Goal: Check status: Check status

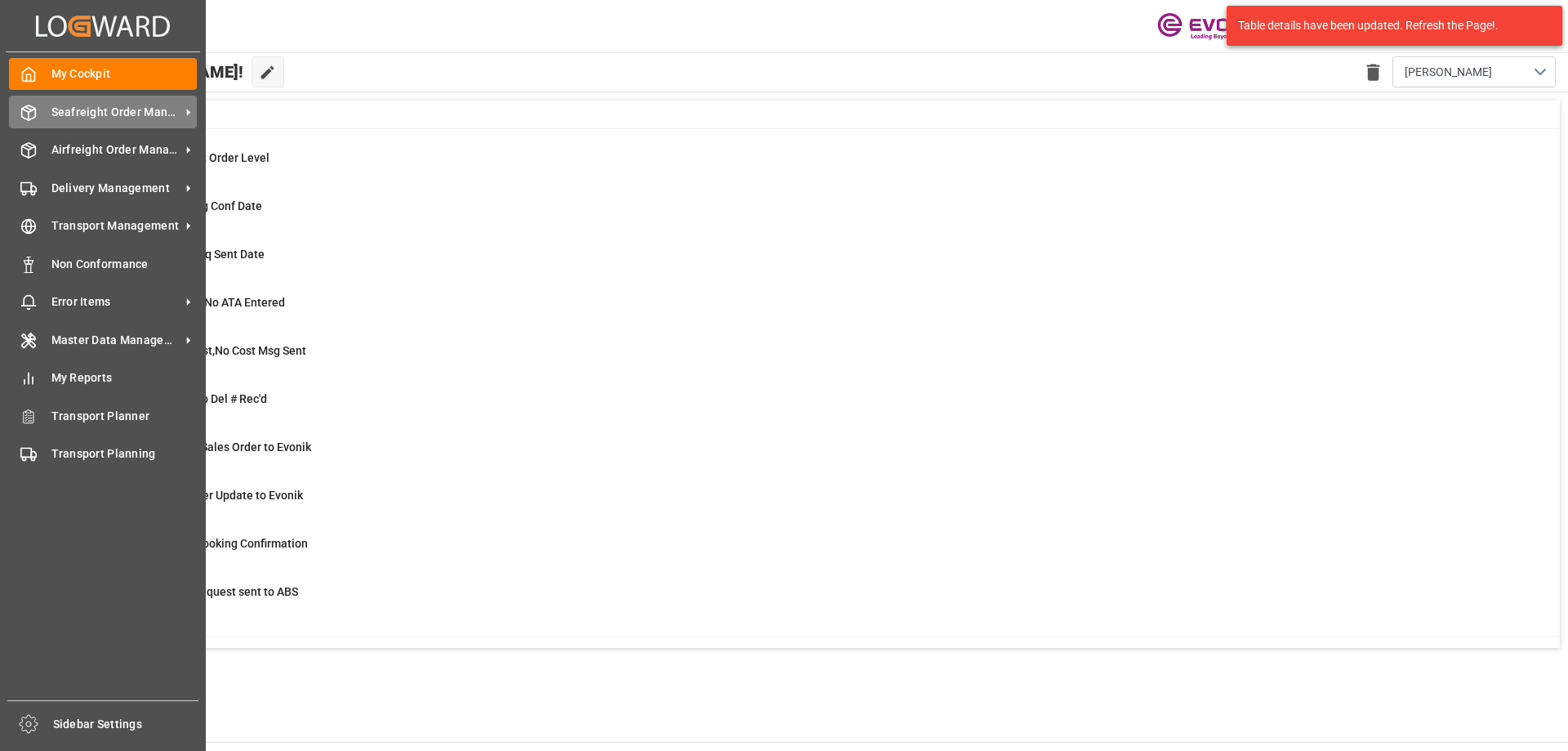
click at [41, 123] on div "Seafreight Order Management Seafreight Order Management" at bounding box center [102, 111] width 187 height 32
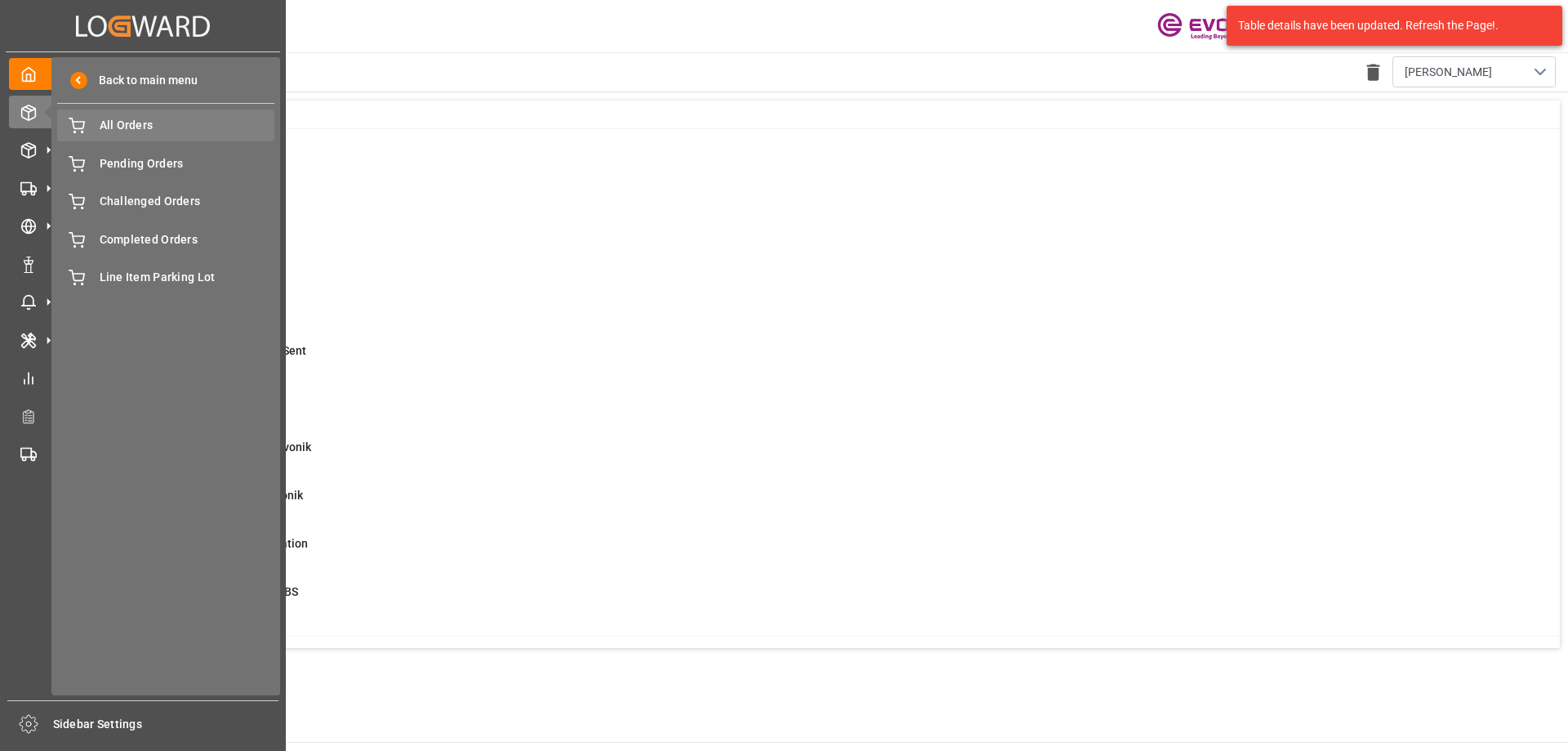
click at [204, 125] on span "All Orders" at bounding box center [187, 125] width 175 height 17
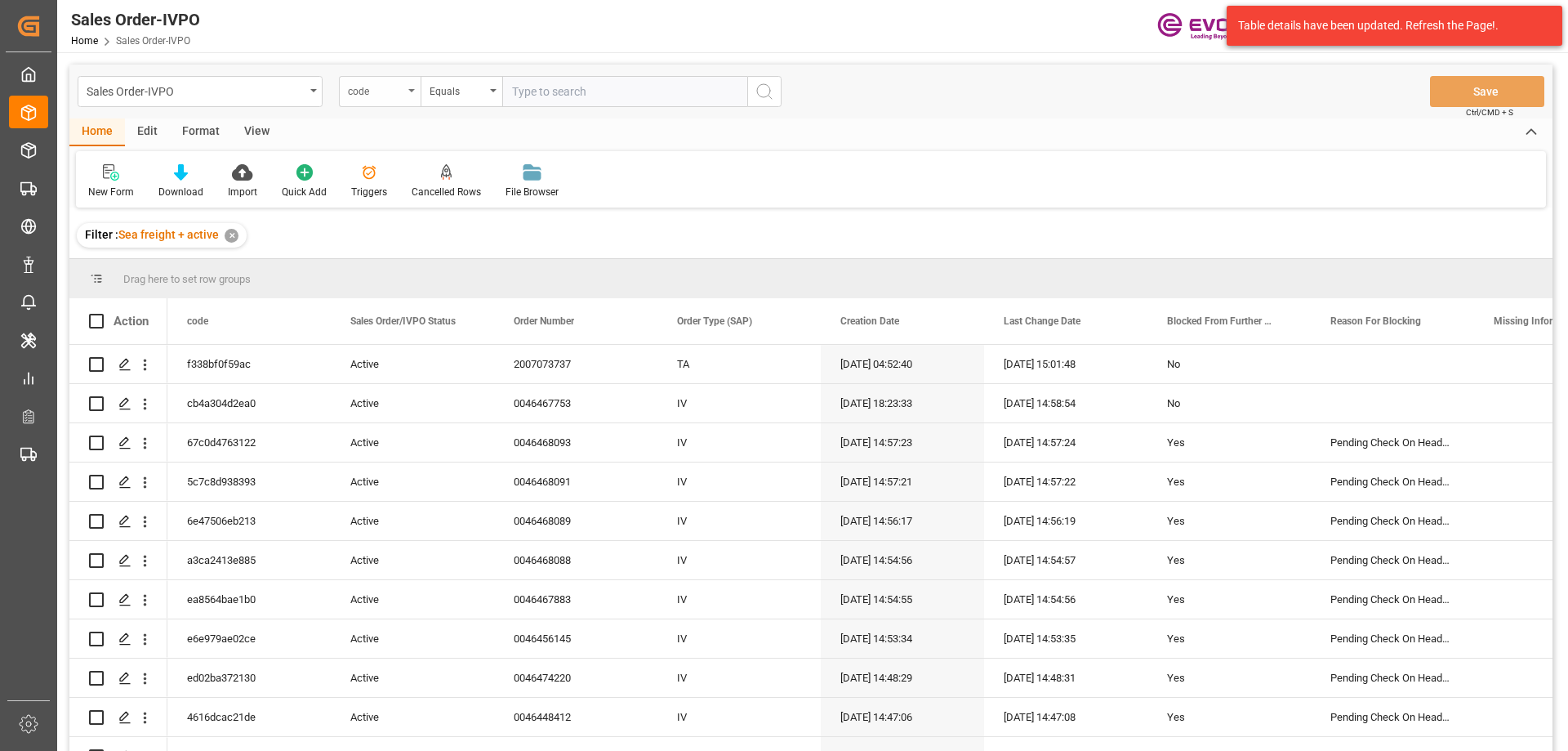
click at [380, 92] on div "code" at bounding box center [376, 90] width 55 height 19
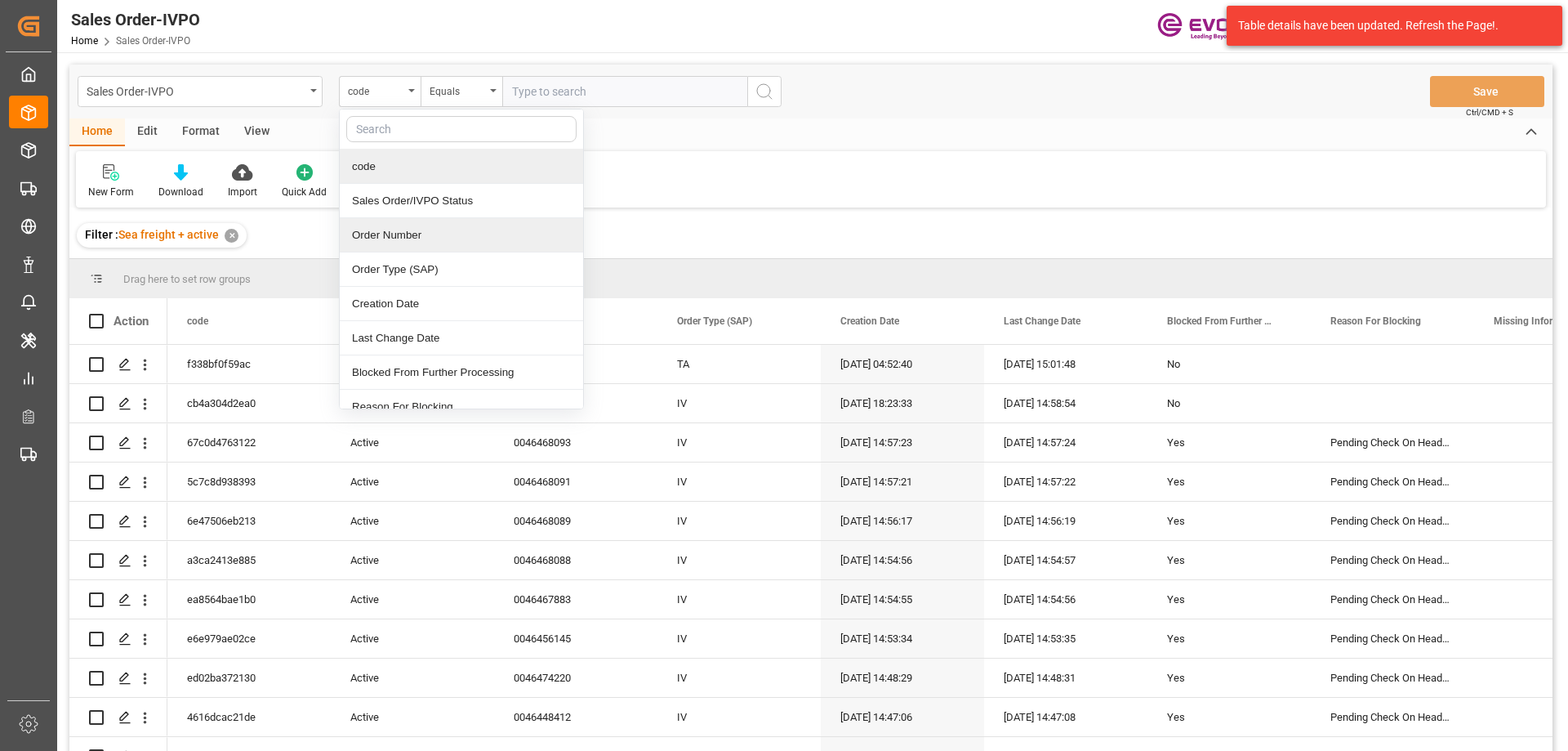
click at [412, 232] on div "Order Number" at bounding box center [461, 235] width 244 height 35
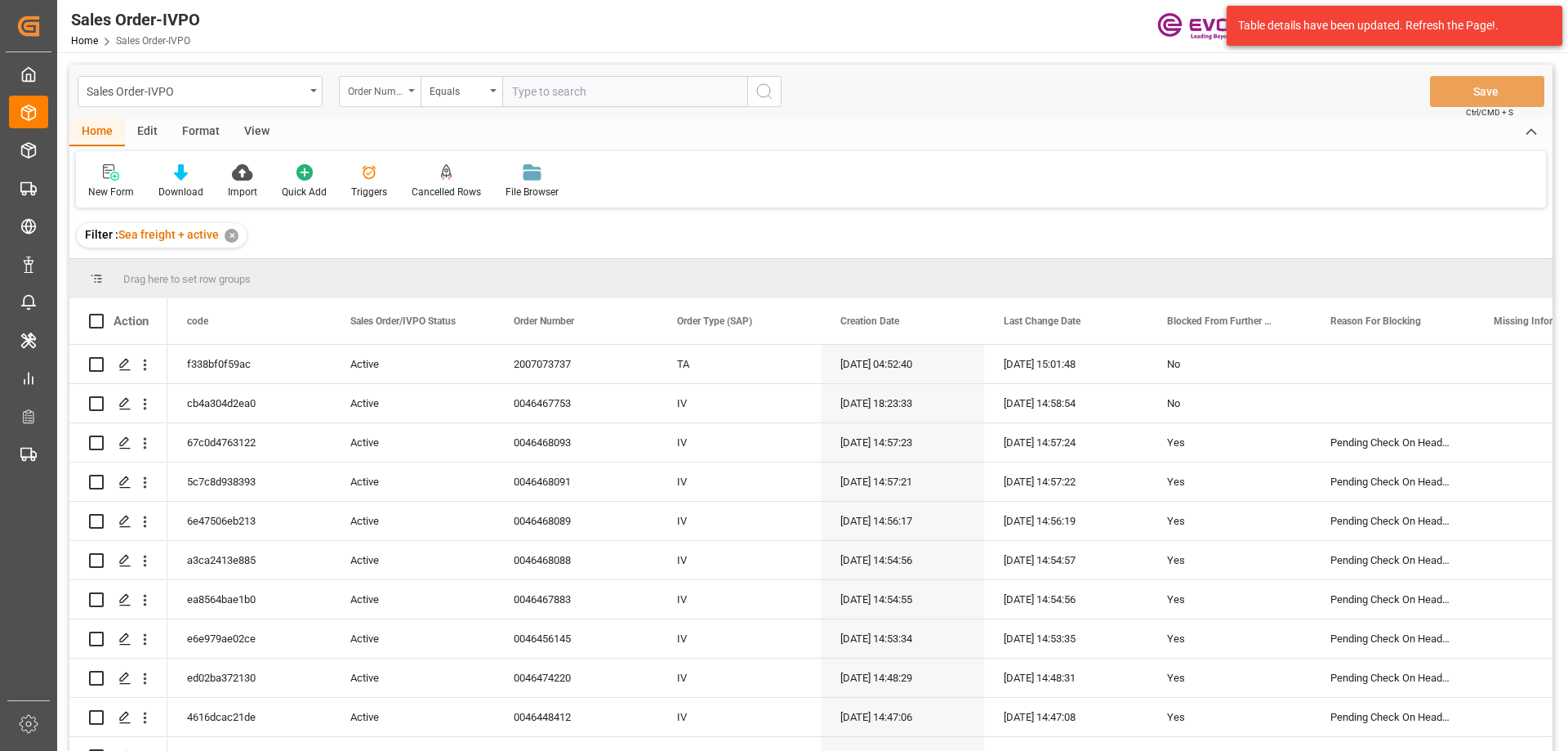
click at [401, 87] on div "Order Number" at bounding box center [376, 90] width 55 height 19
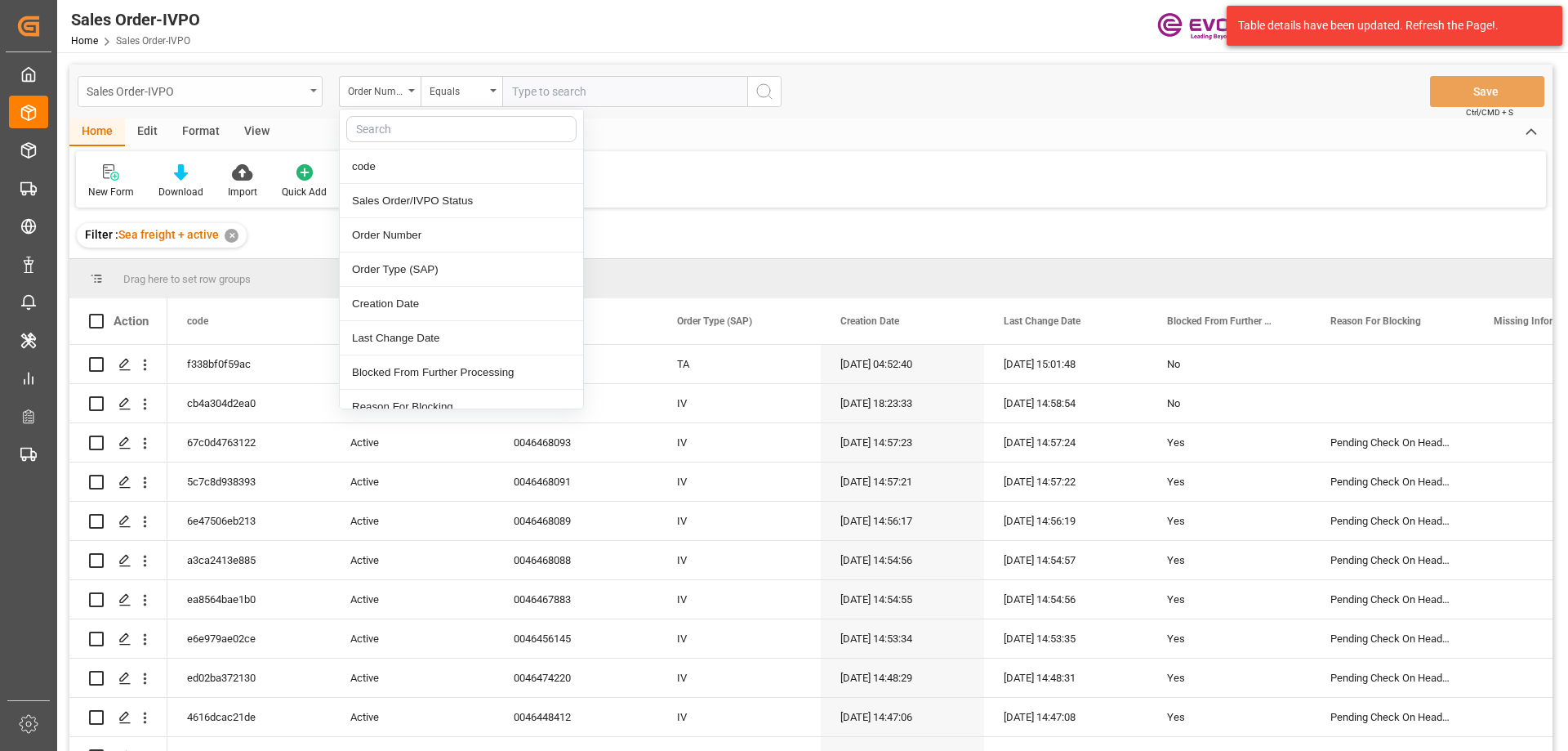
click at [162, 81] on div "Sales Order-IVPO" at bounding box center [195, 91] width 218 height 21
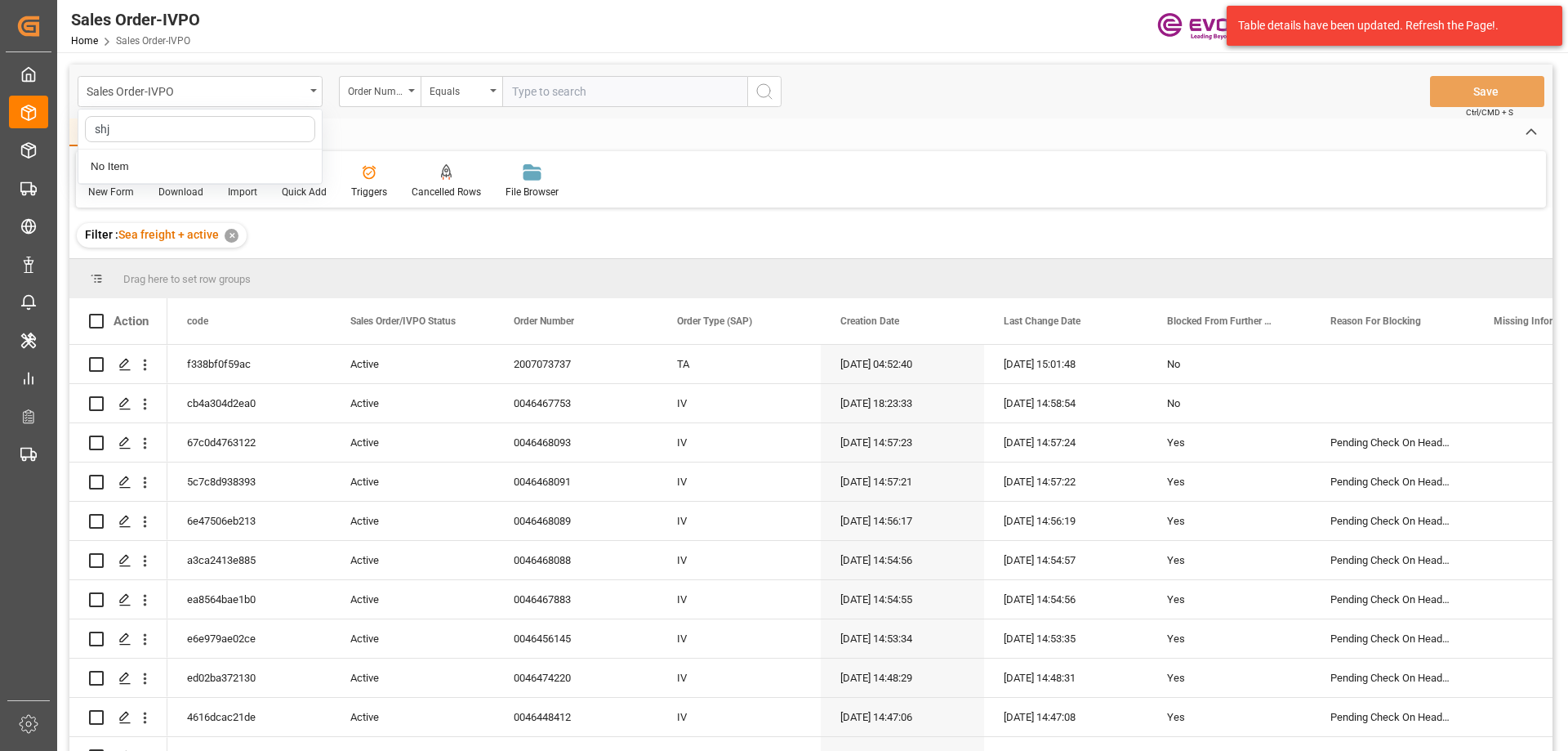
type input "sh"
click at [172, 195] on div "Shipment" at bounding box center [200, 201] width 244 height 35
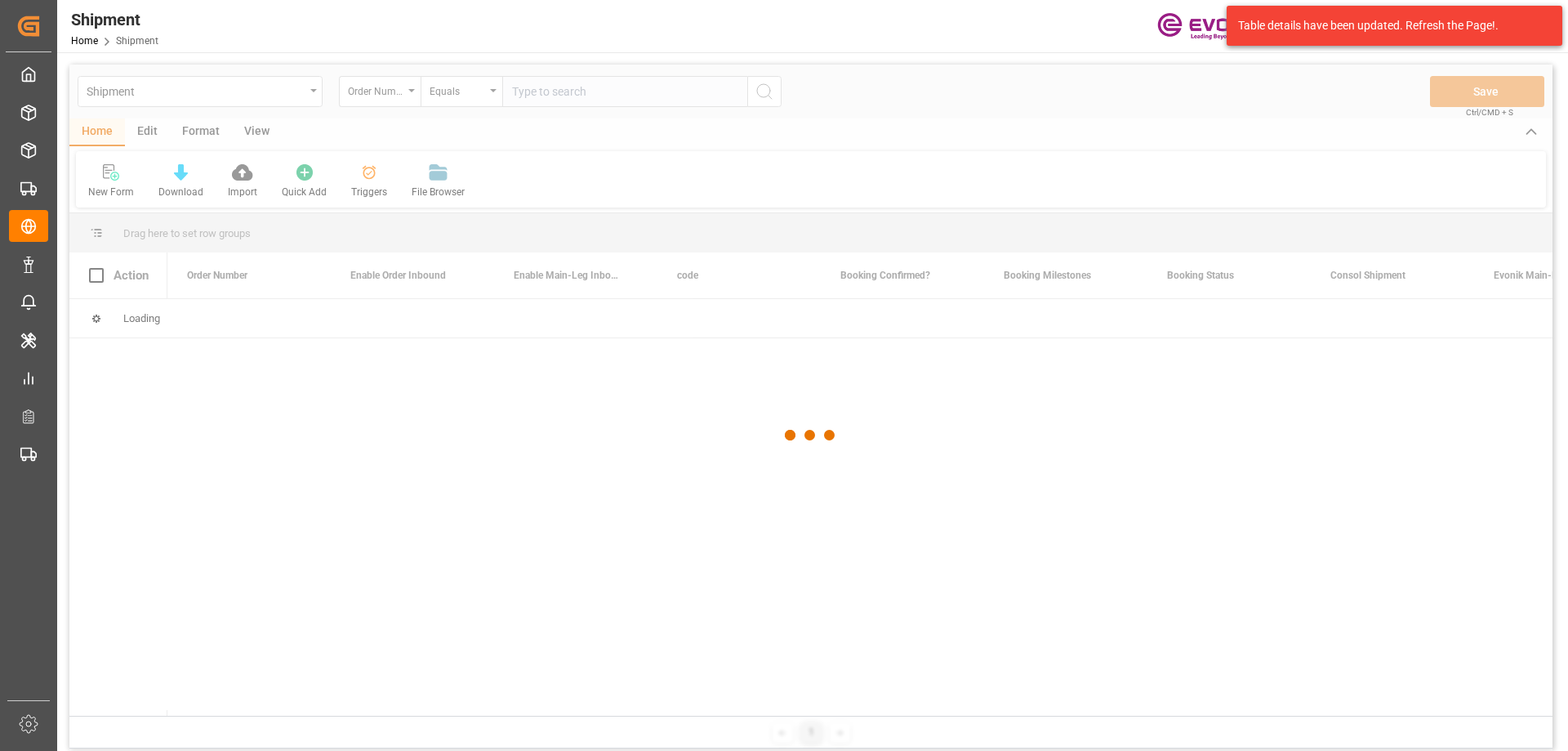
click at [598, 85] on div at bounding box center [810, 436] width 1483 height 741
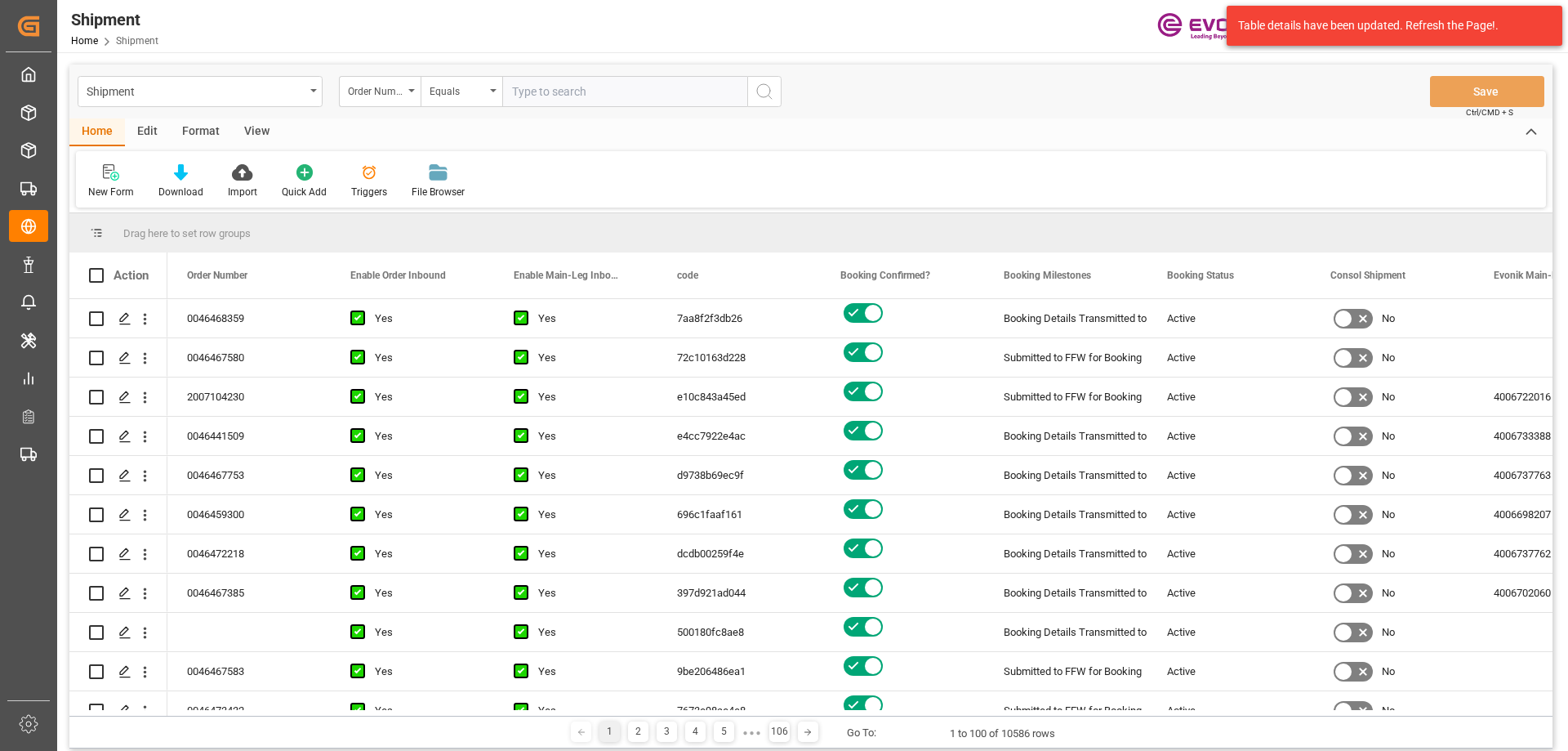
click at [598, 85] on input "text" at bounding box center [625, 92] width 245 height 31
paste input "0046468359"
type input "0046468359"
click at [765, 86] on icon "search button" at bounding box center [765, 92] width 20 height 20
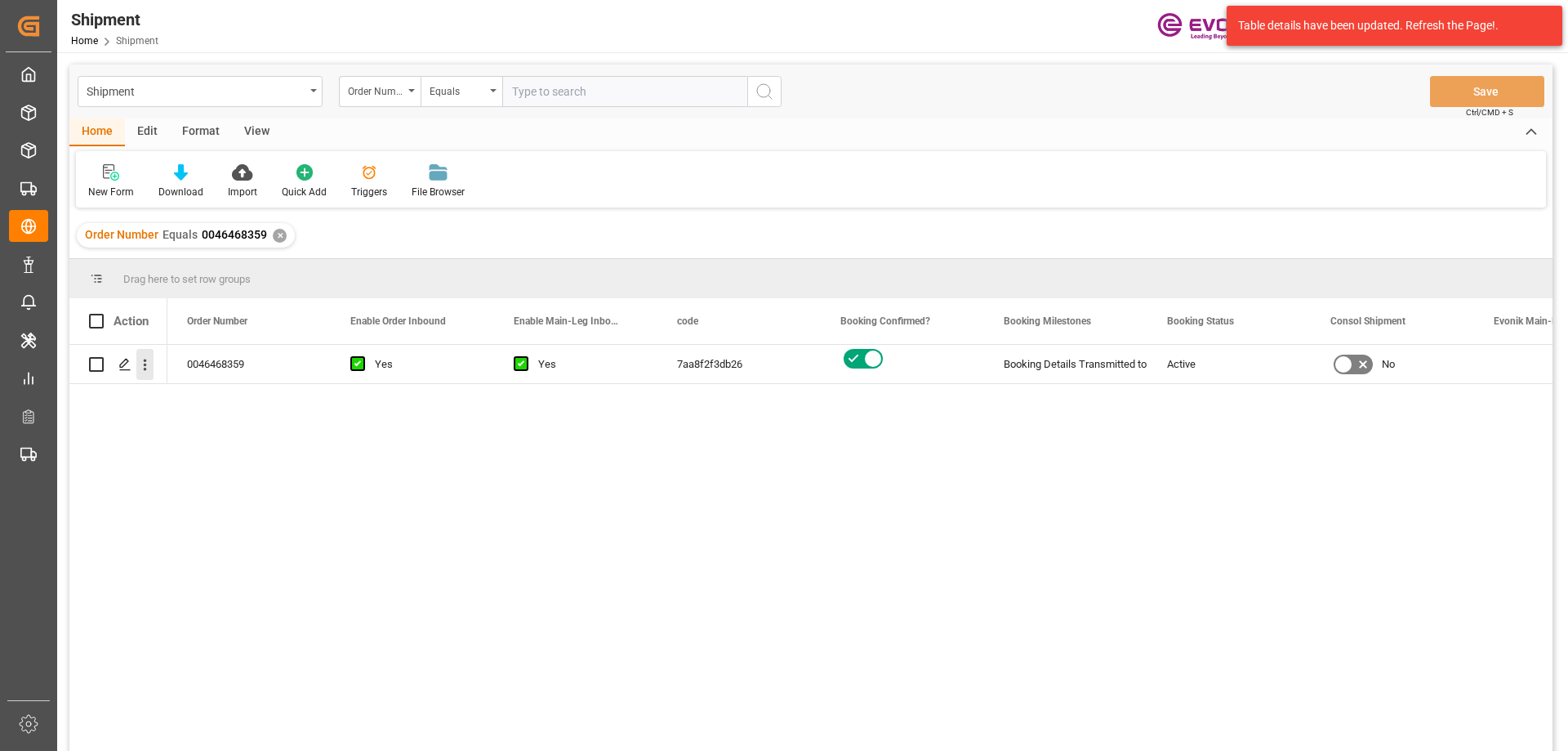
click at [143, 363] on icon "open menu" at bounding box center [145, 365] width 17 height 17
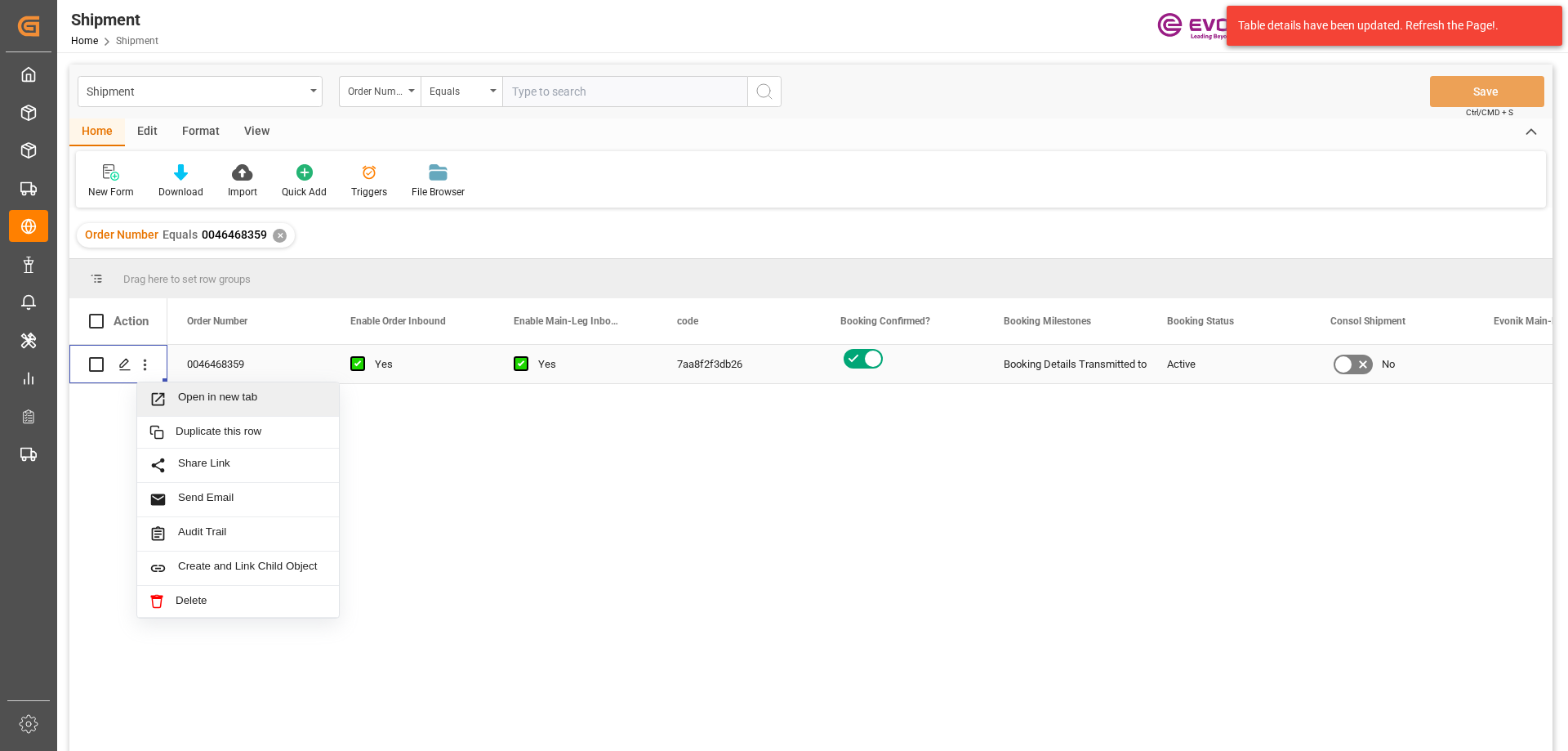
click at [185, 388] on div "Open in new tab" at bounding box center [238, 399] width 202 height 35
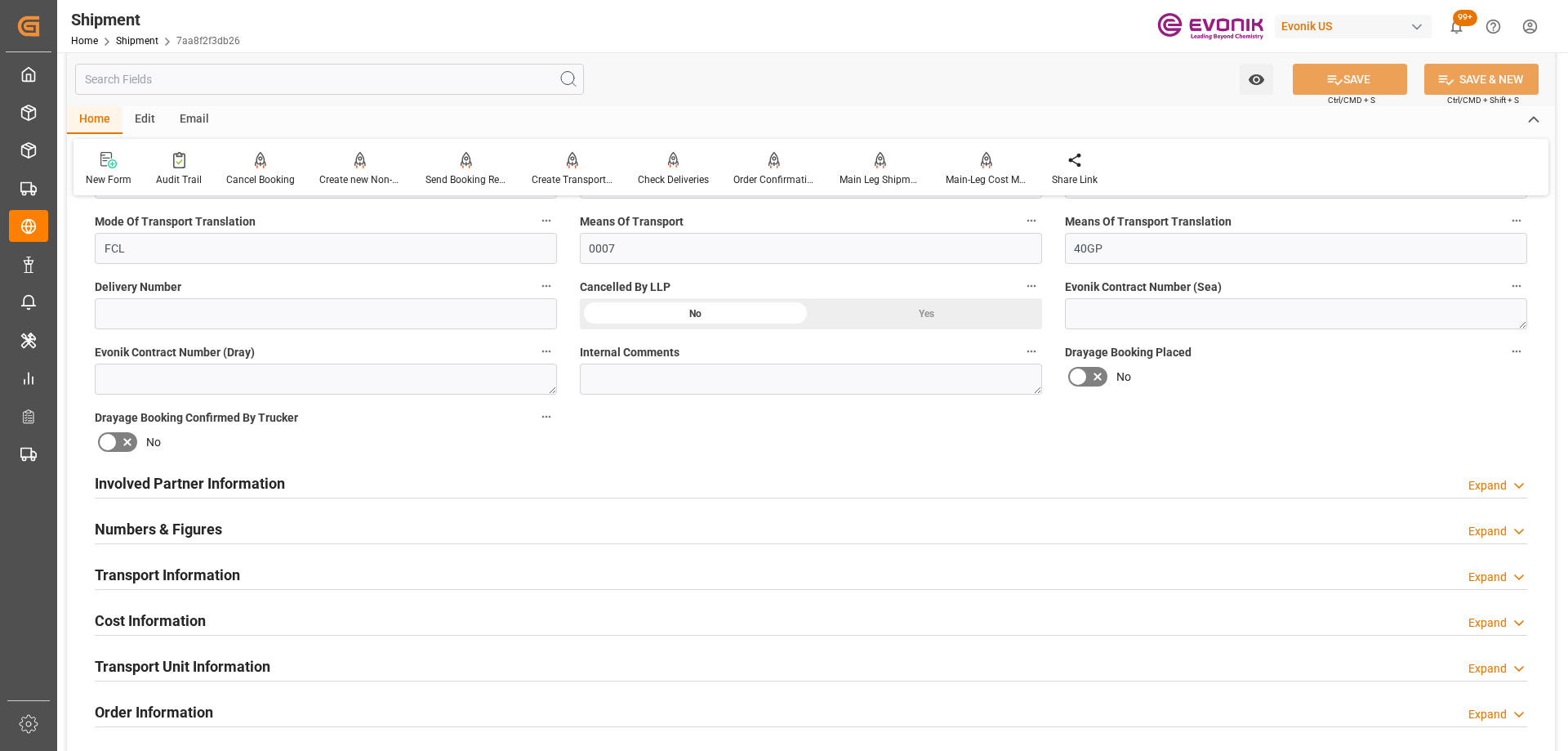
scroll to position [327, 0]
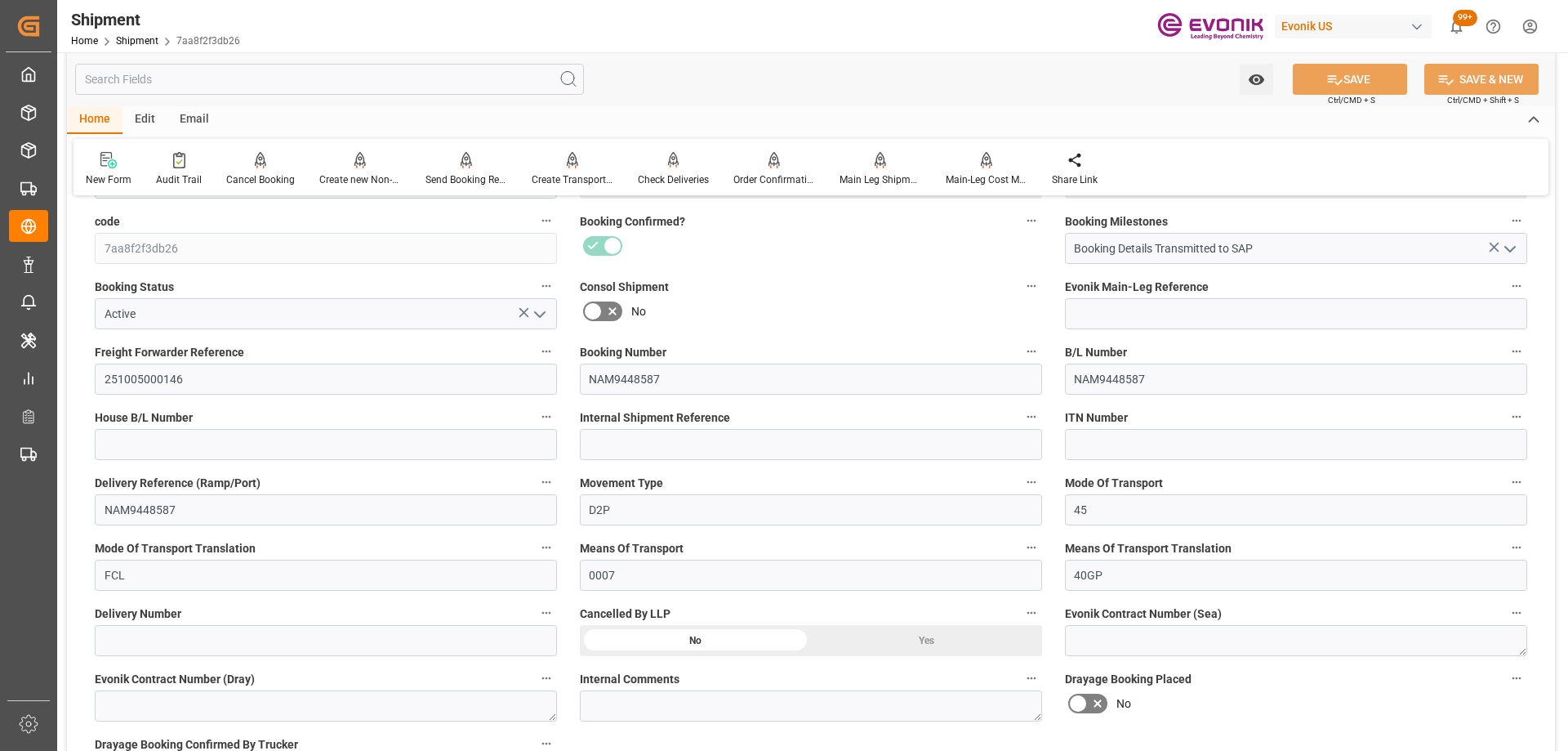
click at [1039, 342] on button "Booking Number" at bounding box center [1032, 351] width 22 height 22
click at [1039, 348] on icon at bounding box center [1043, 351] width 17 height 17
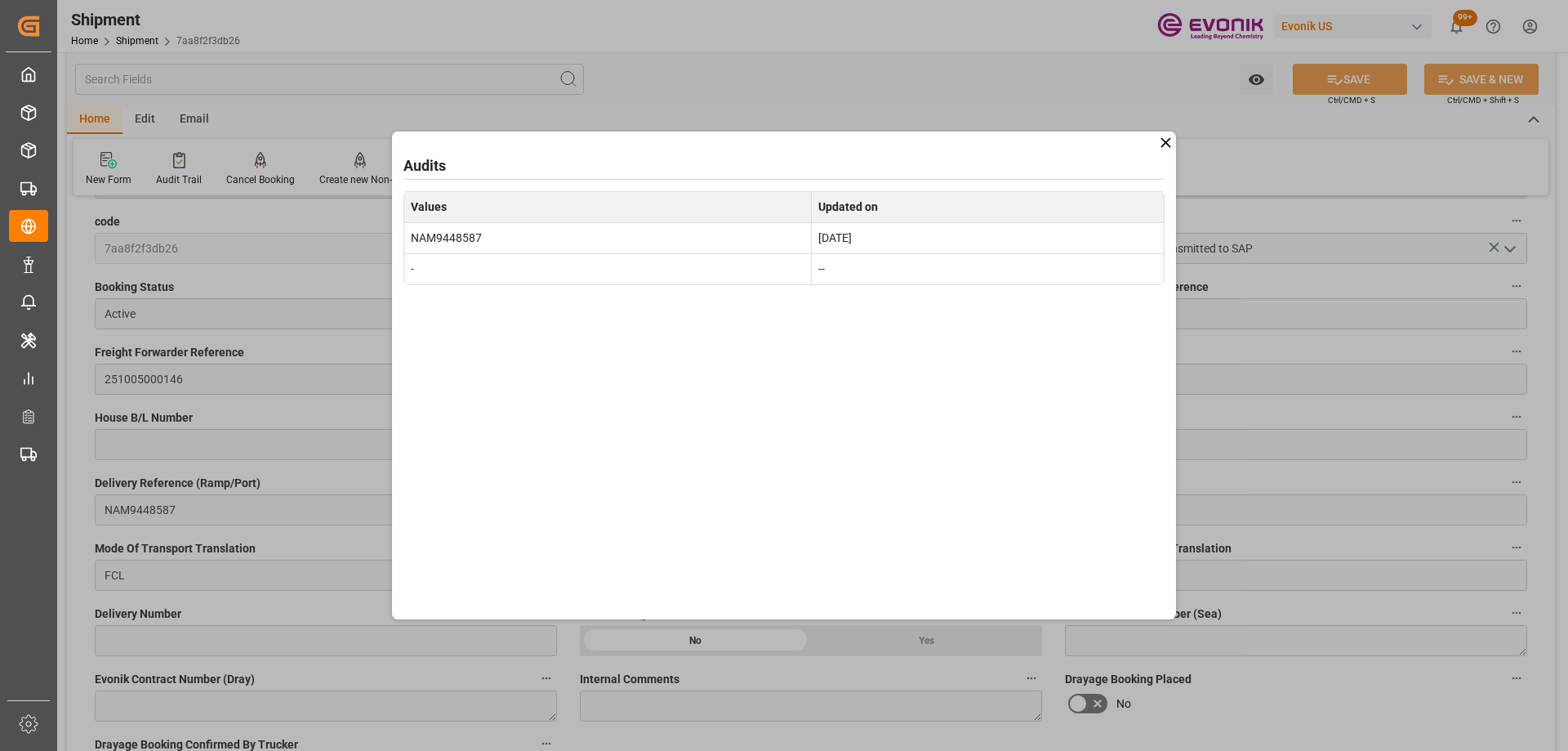
click at [1163, 145] on icon at bounding box center [1165, 142] width 10 height 10
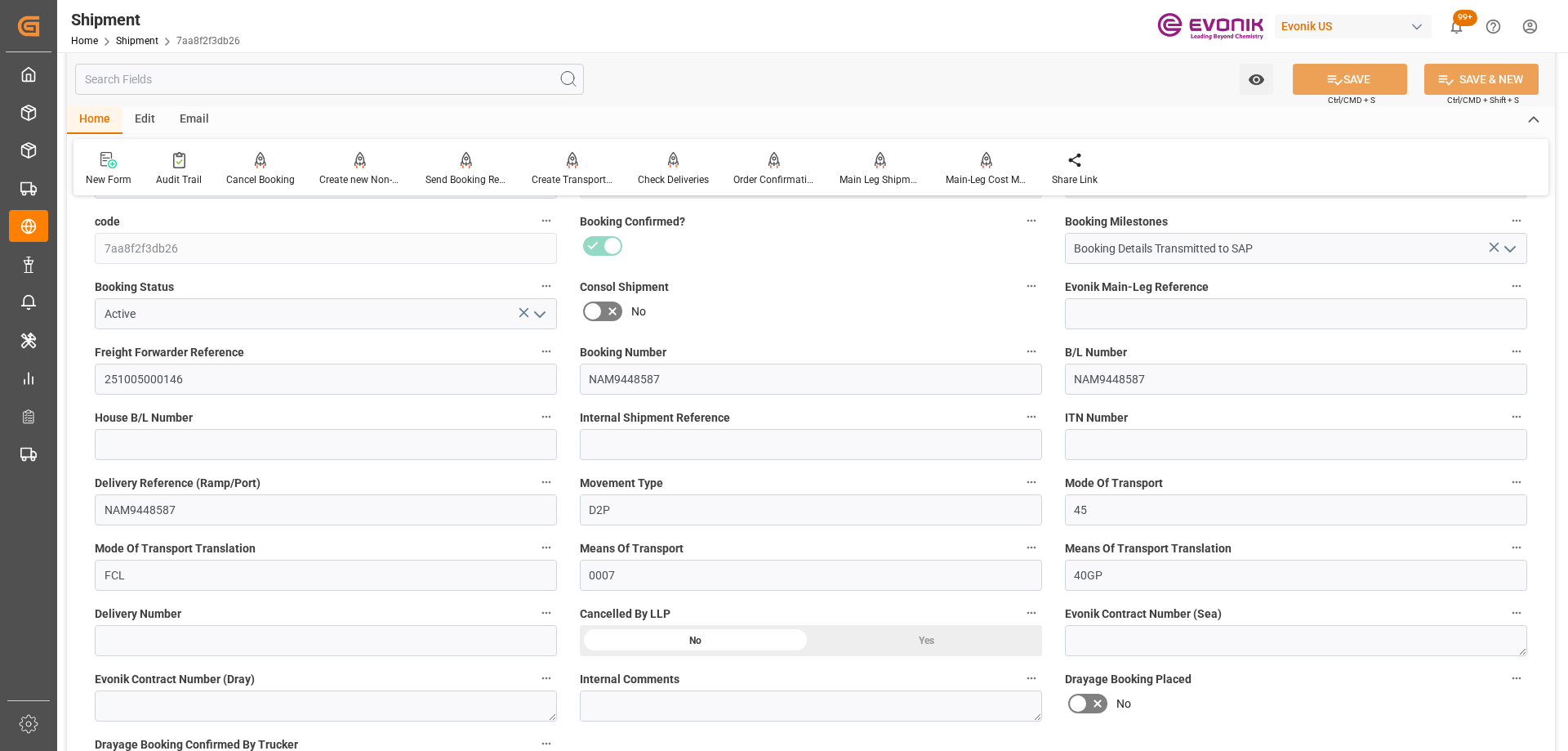
click at [1519, 355] on icon "button" at bounding box center [1516, 351] width 13 height 13
click at [1499, 347] on icon at bounding box center [1494, 351] width 17 height 17
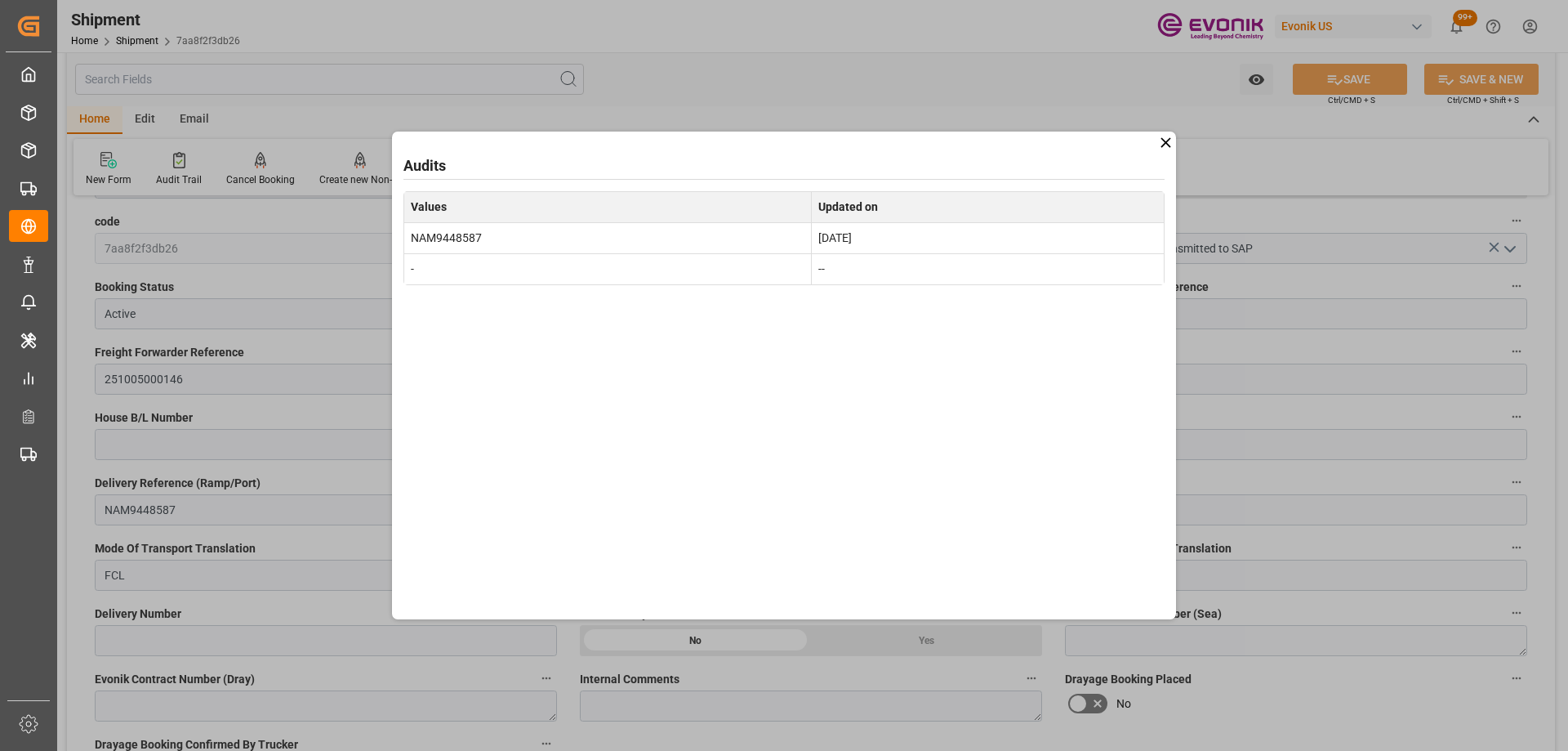
click at [1171, 139] on div "Audits Values Updated on NAM9448587 Sep 9, 2025 - --" at bounding box center [784, 375] width 784 height 487
click at [1167, 137] on icon at bounding box center [1166, 143] width 17 height 17
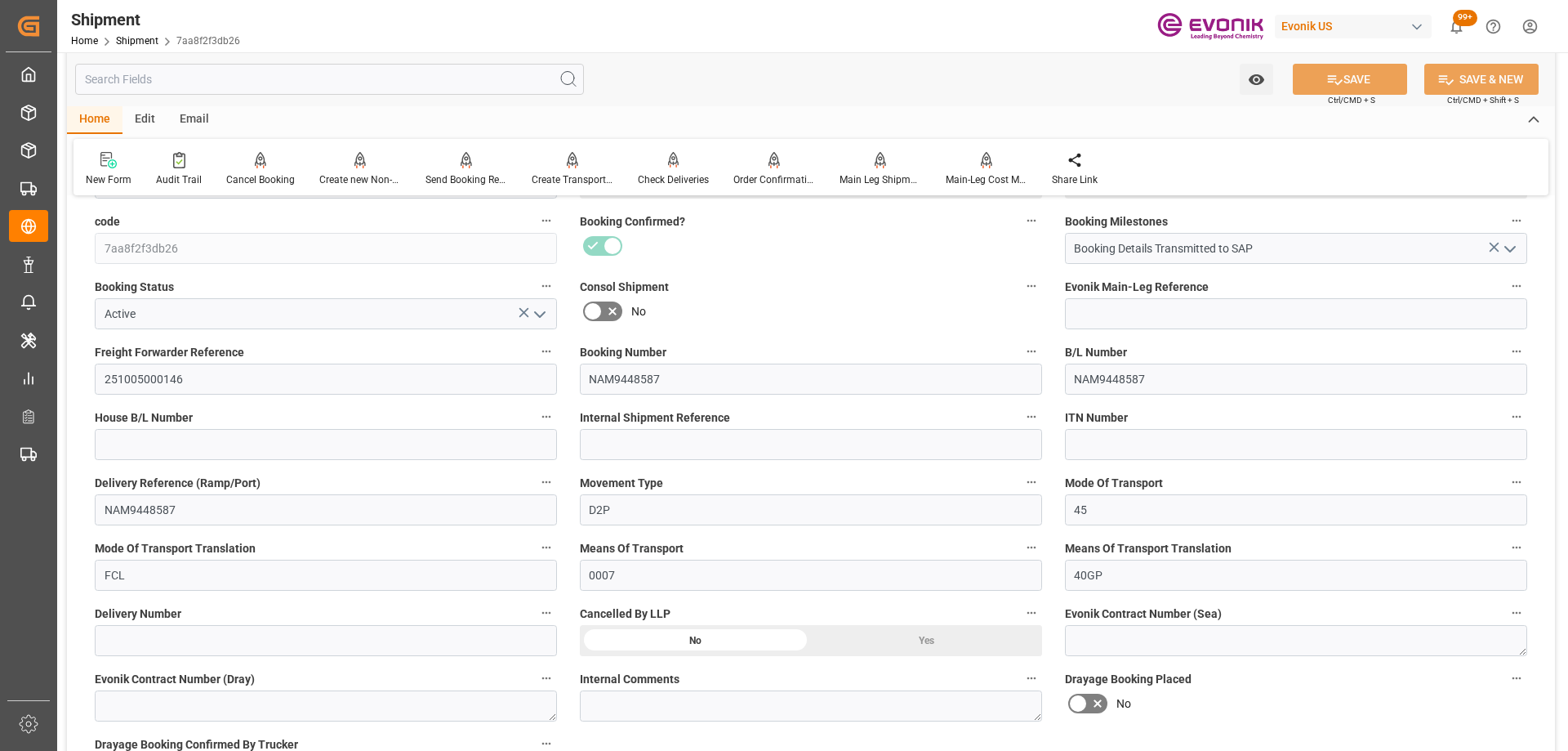
click at [544, 477] on icon "button" at bounding box center [546, 481] width 13 height 13
click at [548, 475] on li "Audits" at bounding box center [577, 481] width 83 height 27
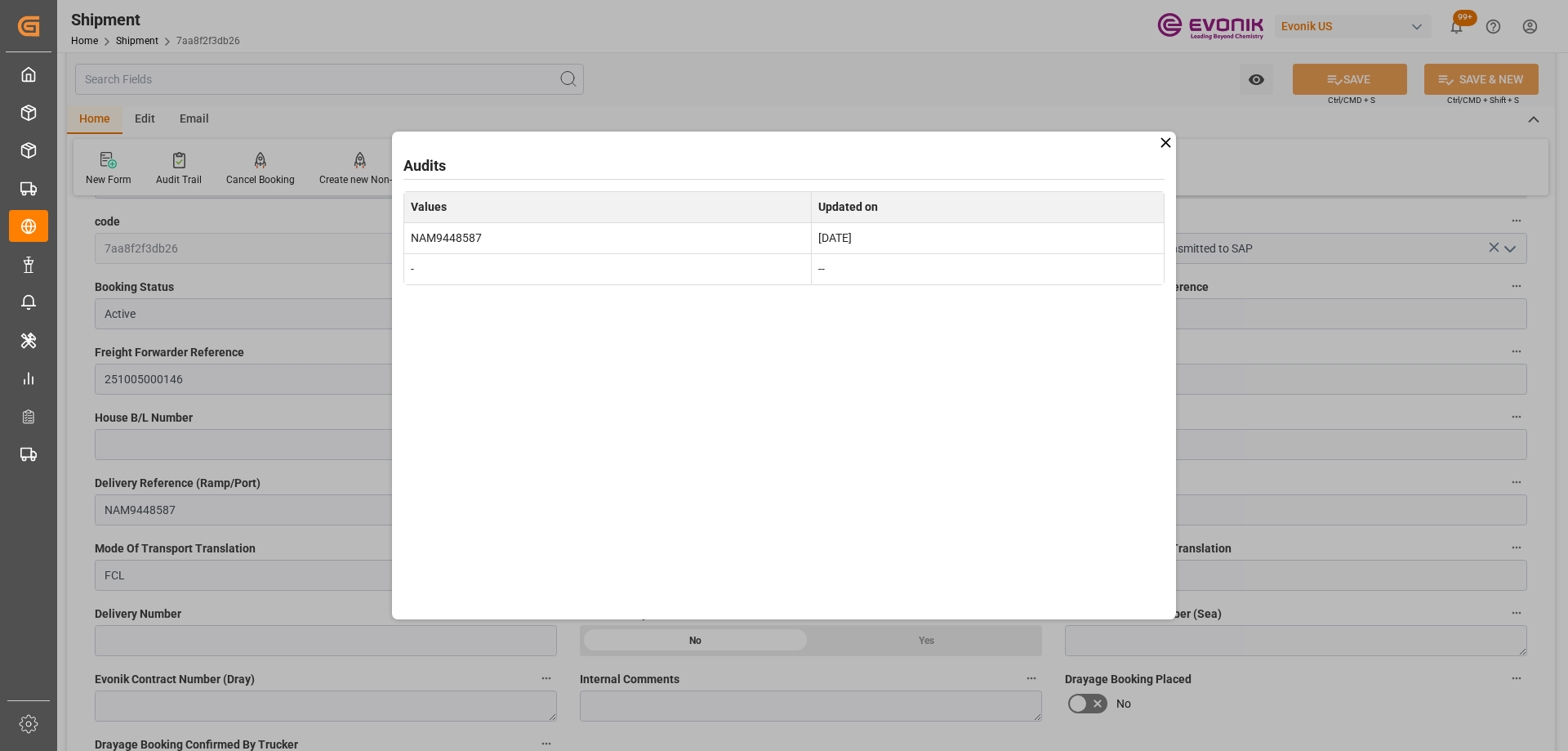
click at [1167, 139] on icon at bounding box center [1166, 143] width 17 height 17
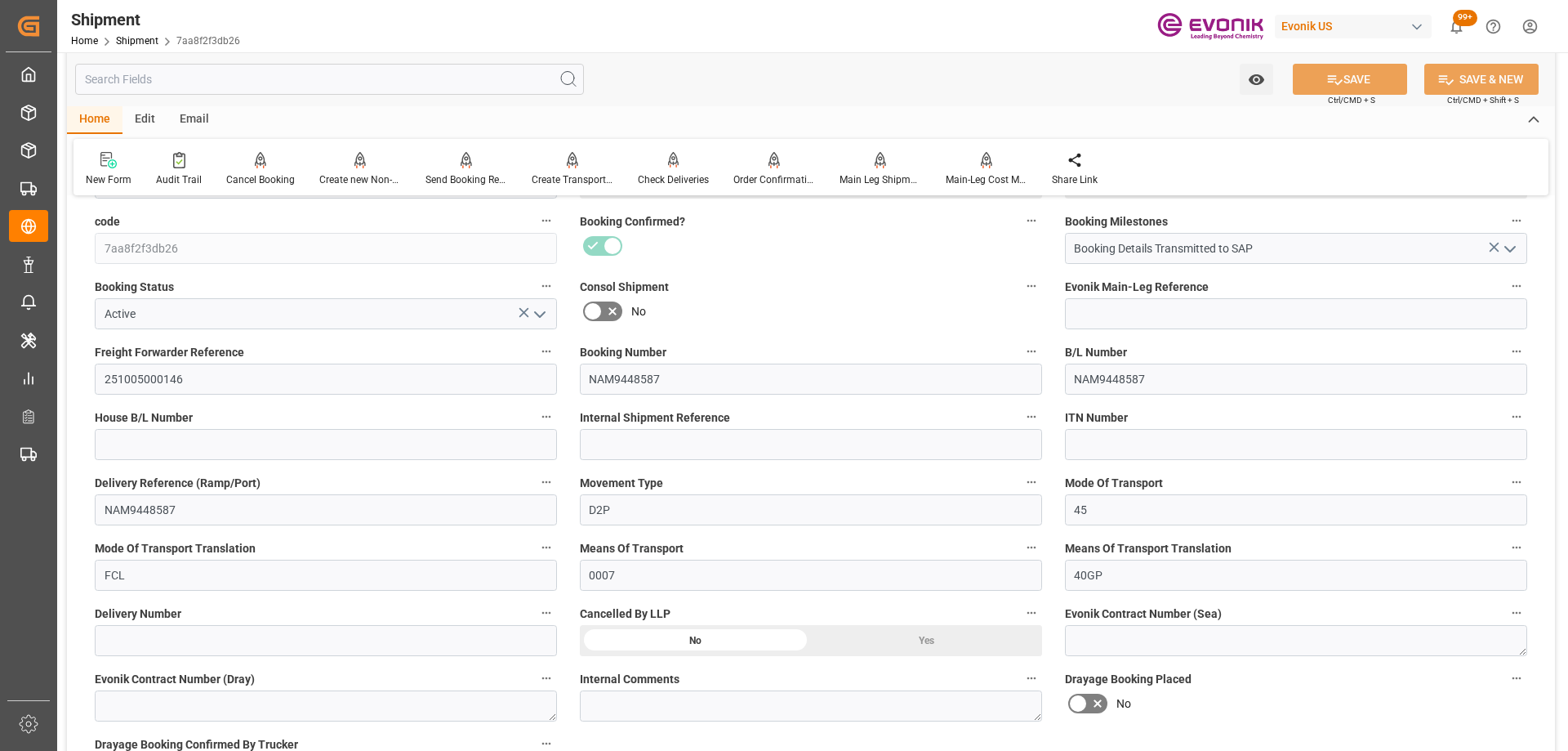
scroll to position [0, 0]
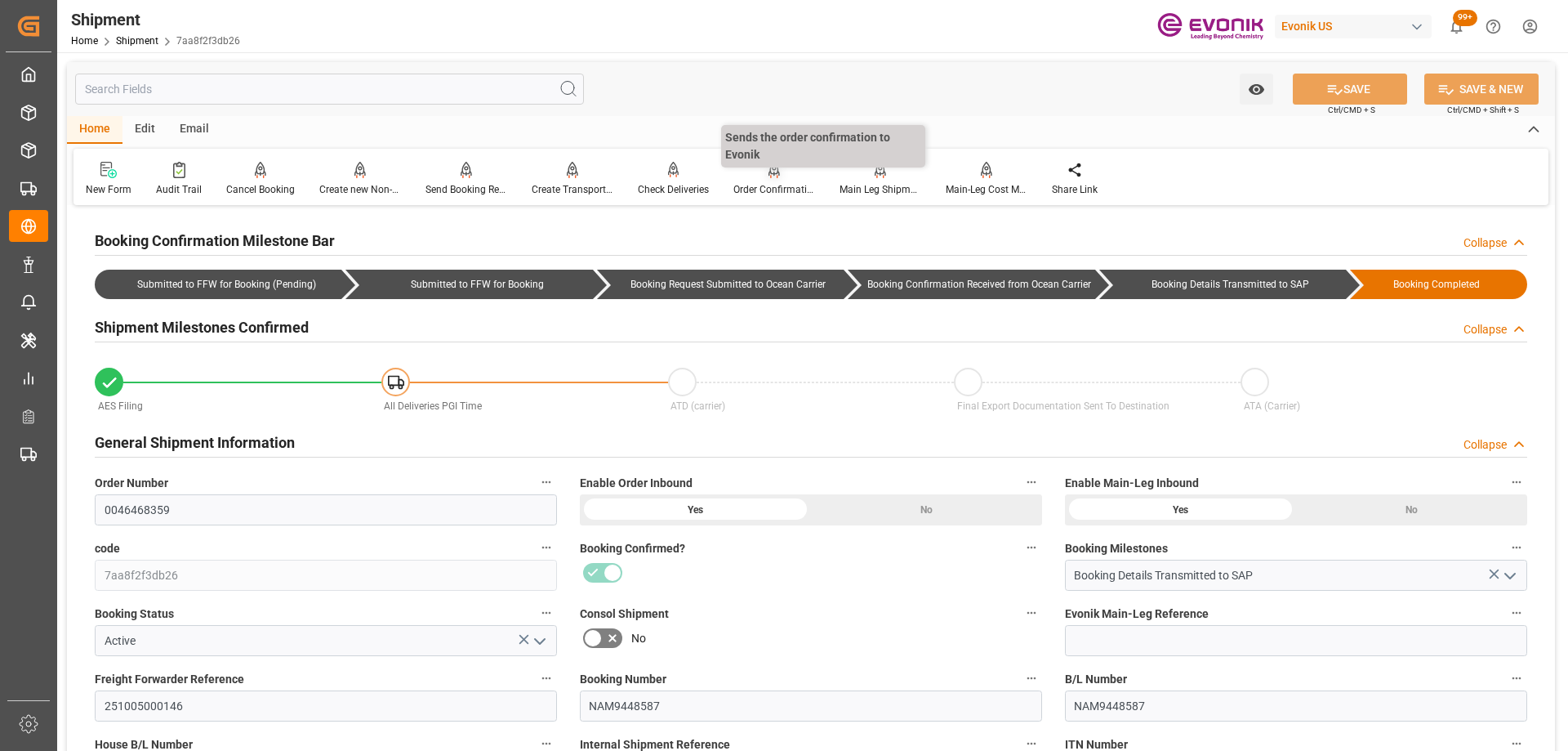
click at [771, 188] on div "Order Confirmation" at bounding box center [774, 189] width 82 height 15
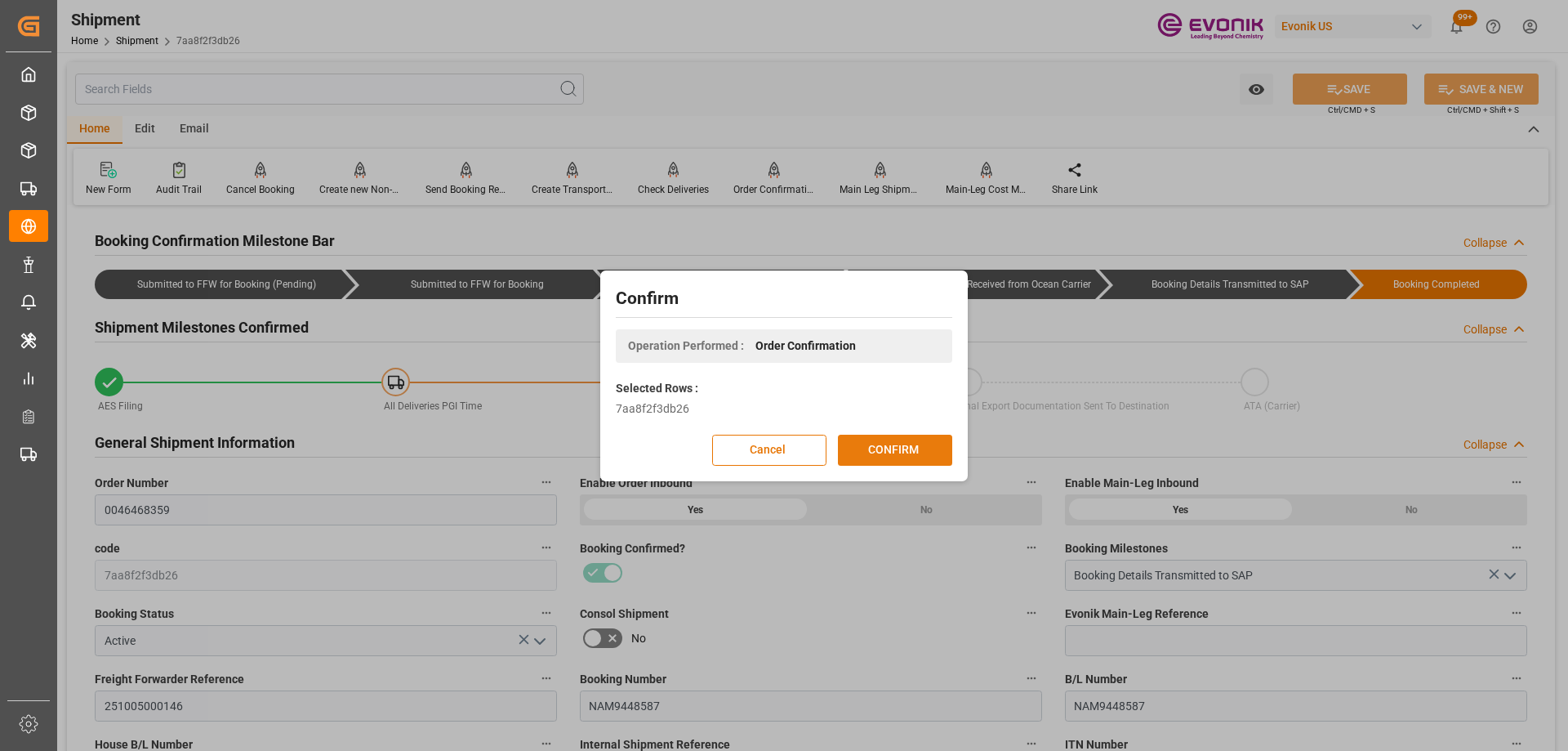
click at [906, 458] on button "CONFIRM" at bounding box center [895, 450] width 114 height 31
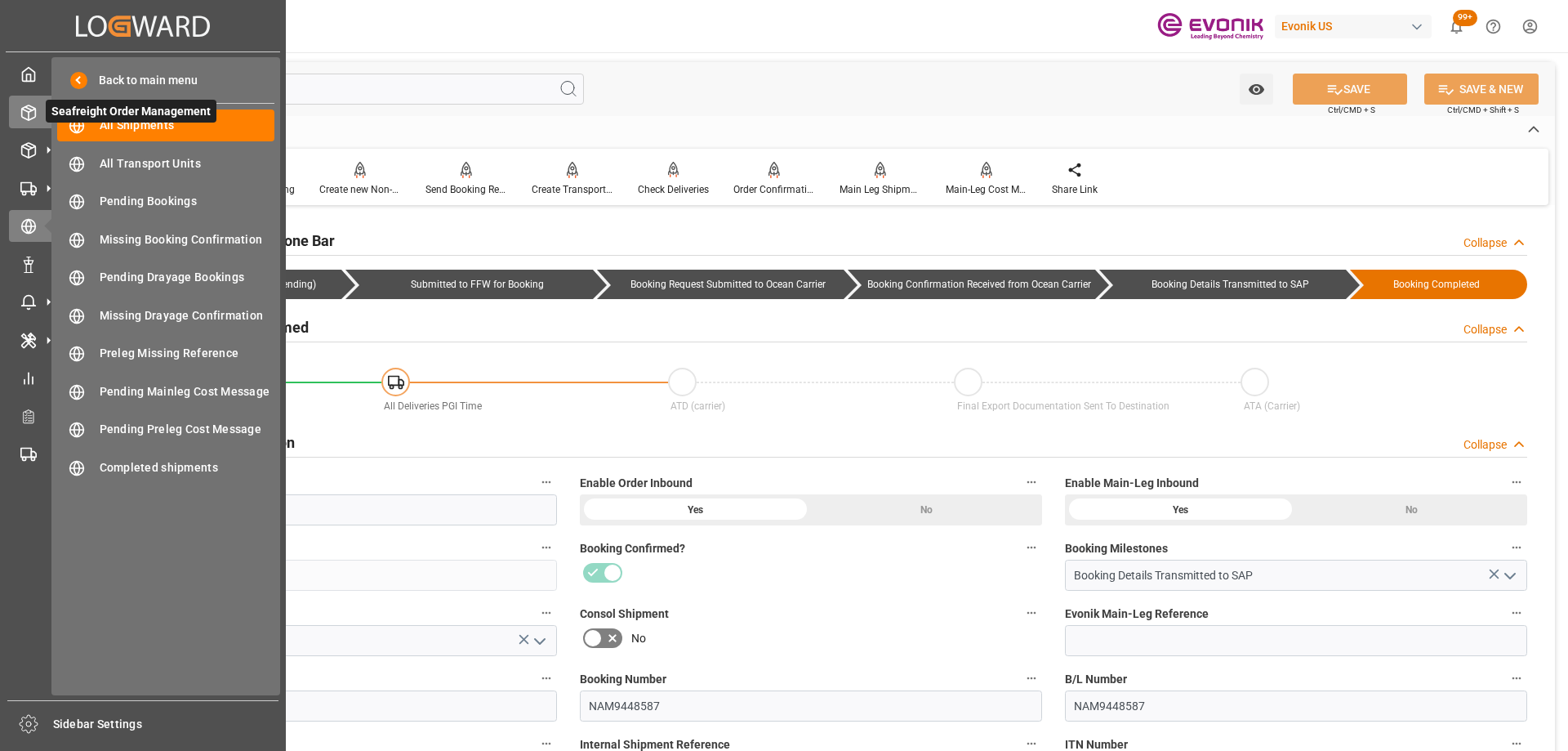
click at [32, 112] on icon at bounding box center [29, 112] width 16 height 16
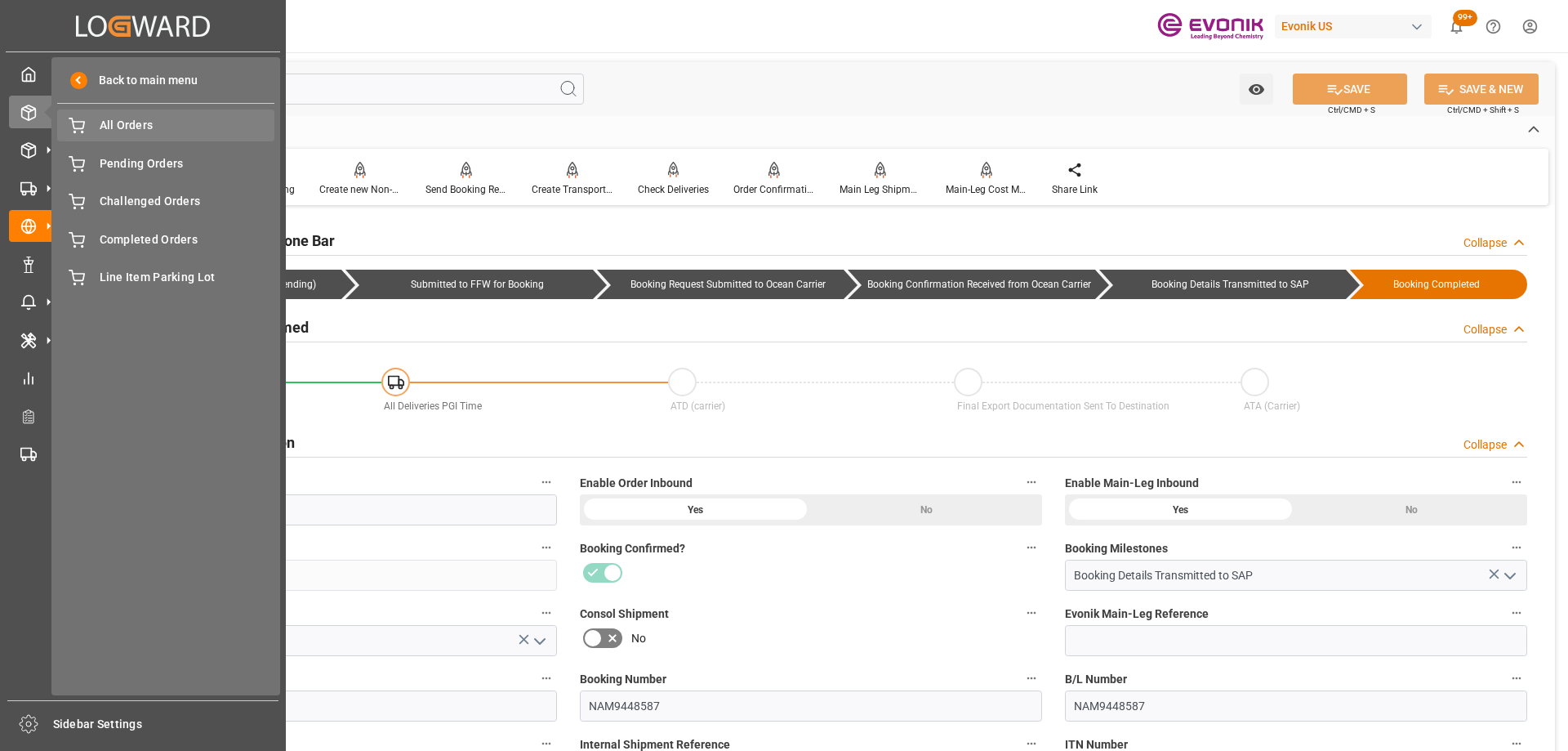
click at [202, 118] on span "All Orders" at bounding box center [187, 125] width 175 height 17
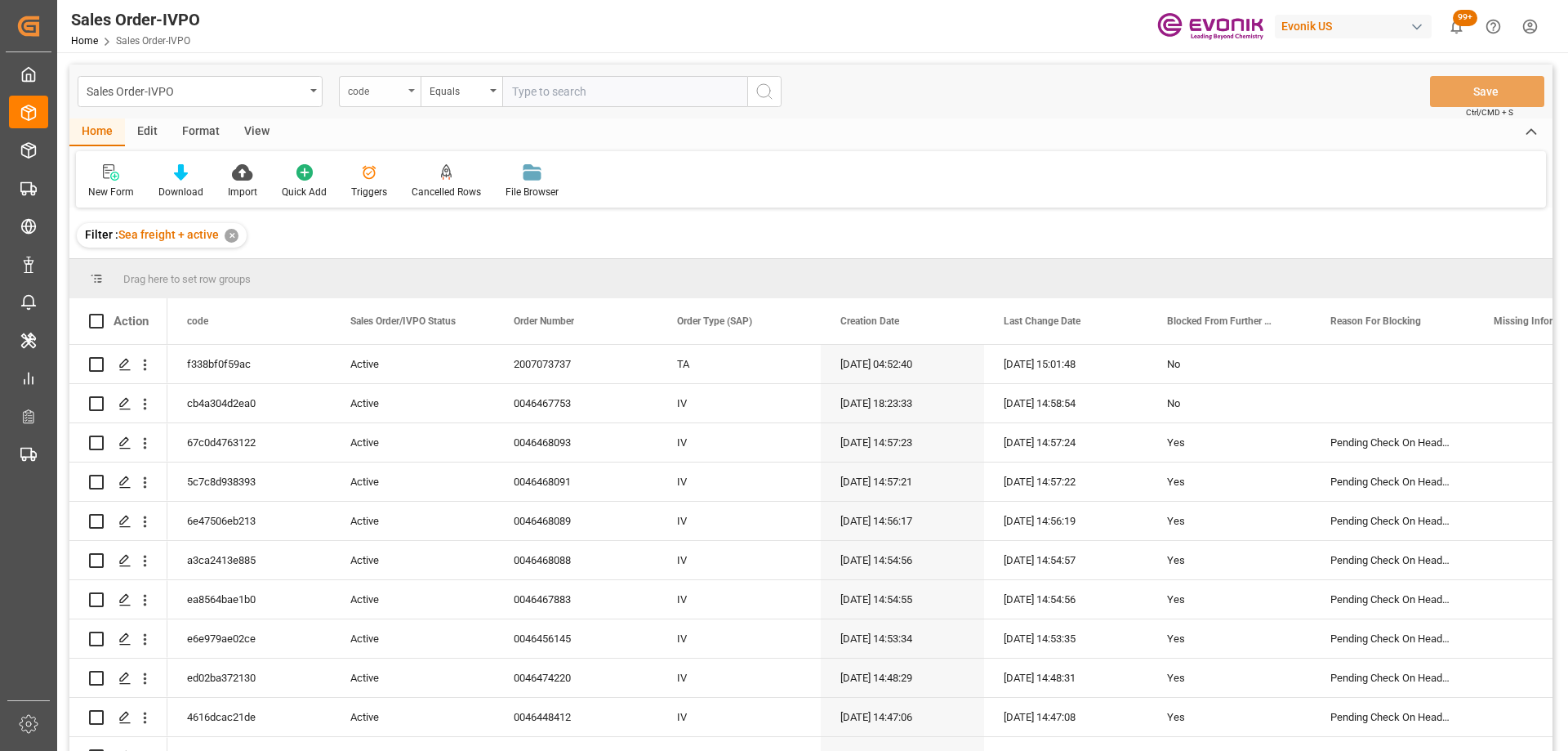
click at [365, 89] on div "code" at bounding box center [376, 90] width 55 height 19
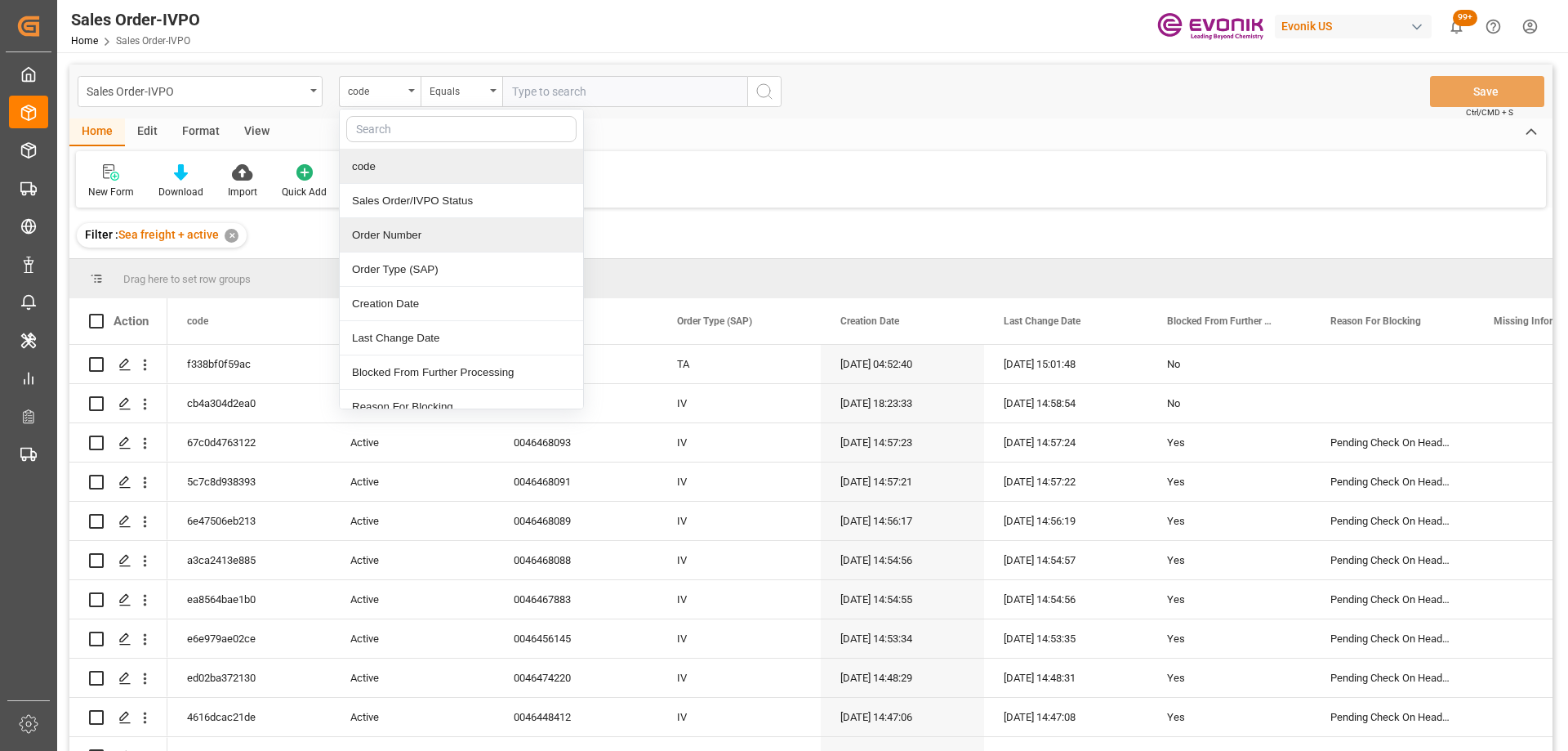
click at [396, 232] on div "Order Number" at bounding box center [461, 235] width 244 height 35
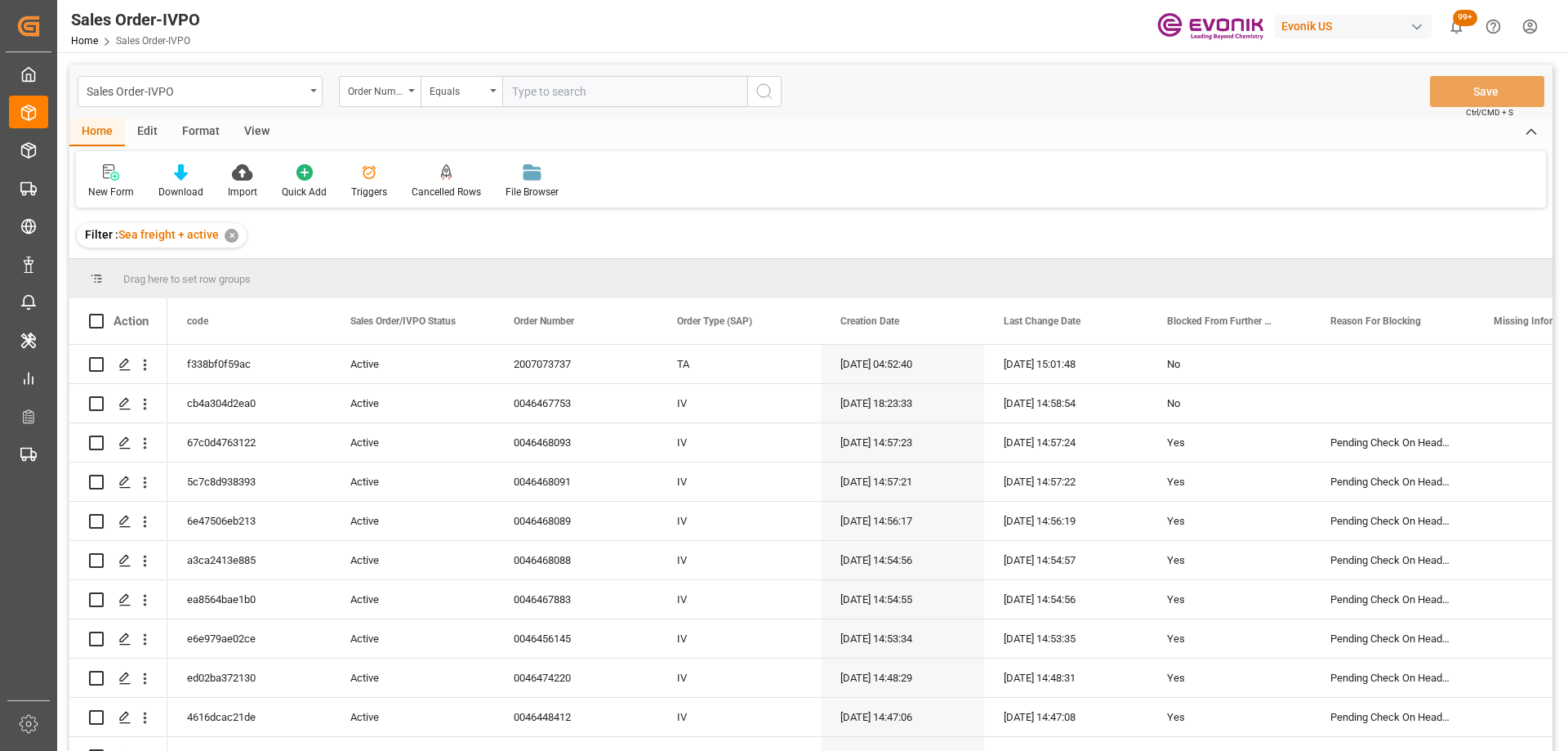
click at [511, 92] on input "text" at bounding box center [625, 92] width 245 height 31
paste input "2007054875"
type input "2007054875"
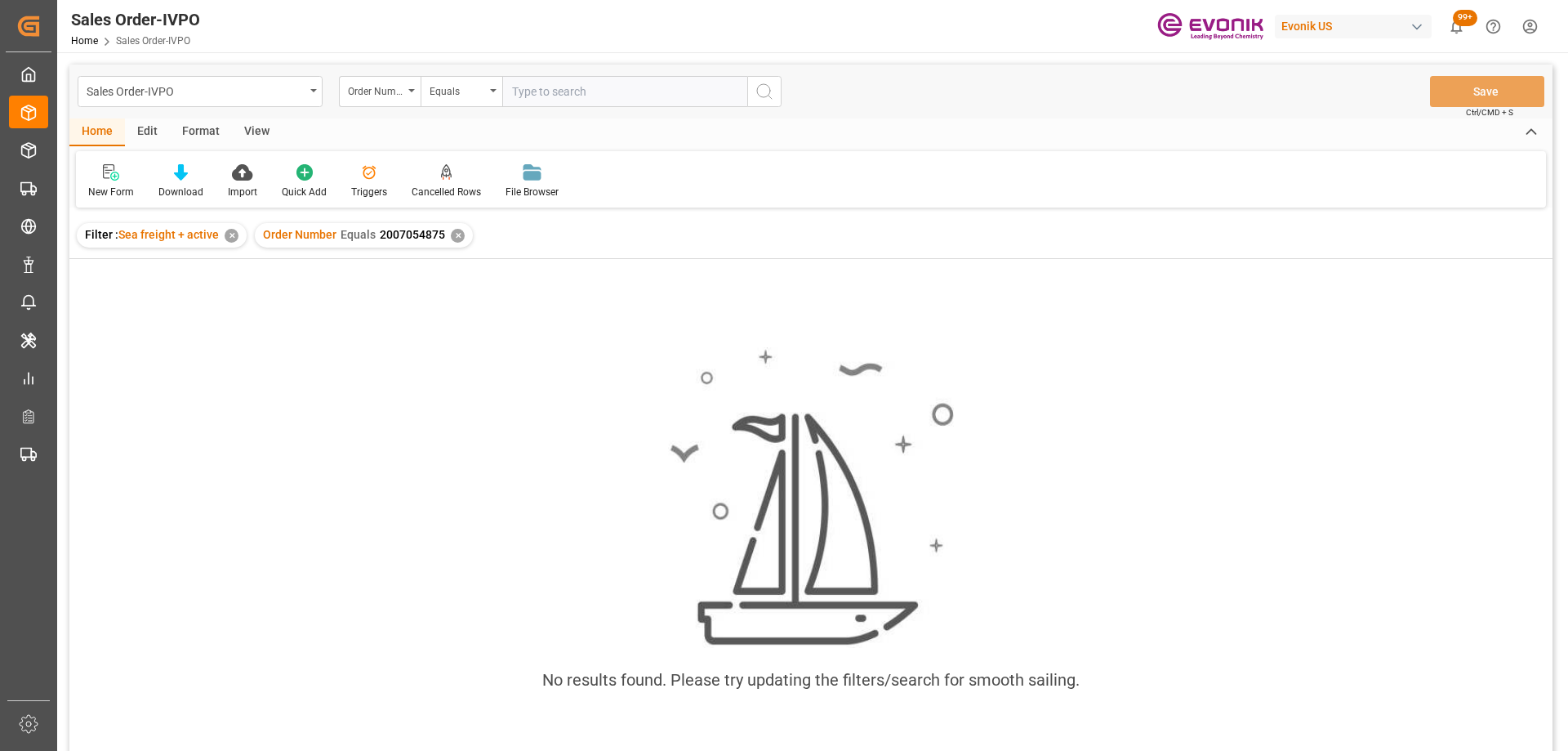
click at [234, 235] on div "✕" at bounding box center [232, 236] width 14 height 14
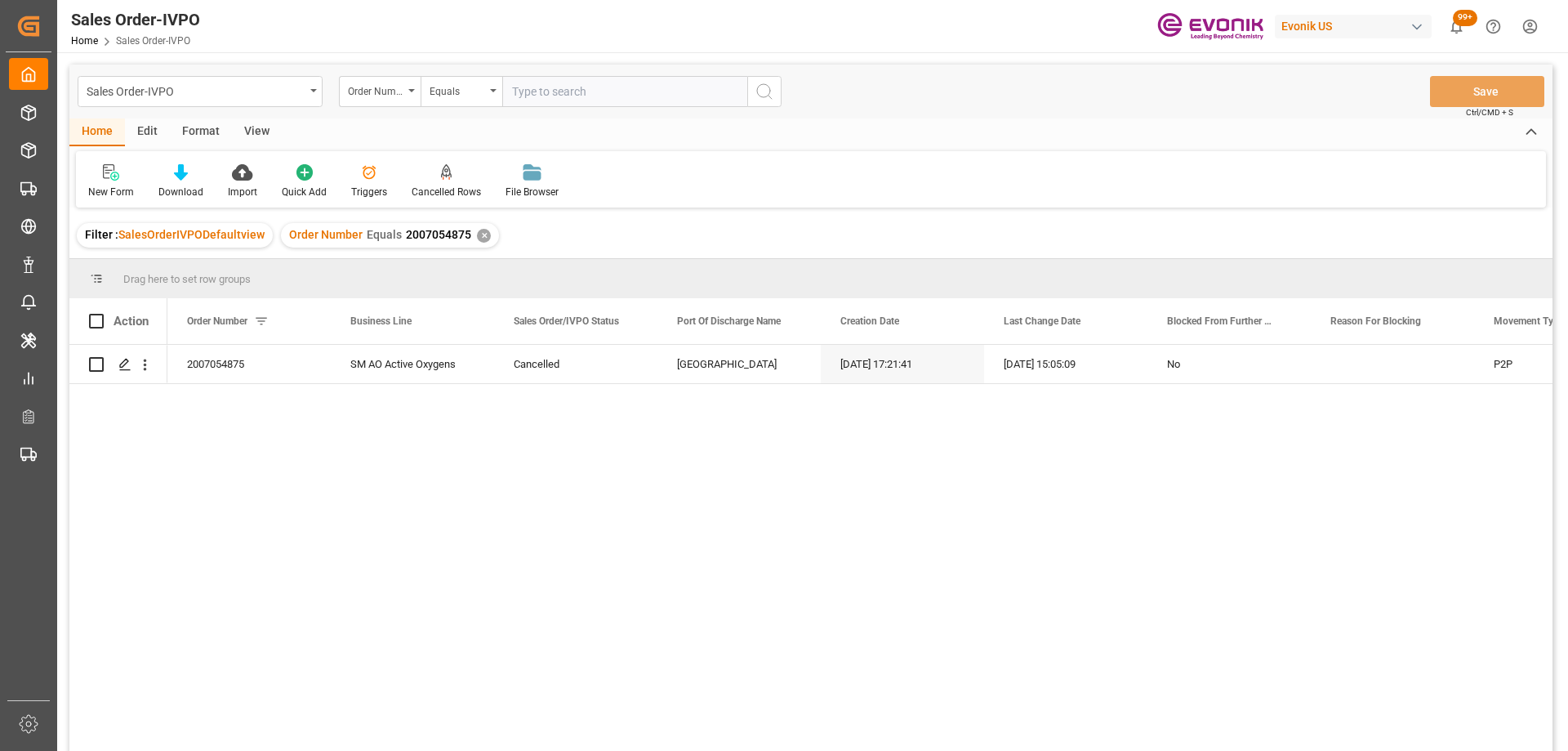
click at [720, 594] on div "2007054875 SM AO Active Oxygens Cancelled Tunis 06-17-2025 17:21:41 09-22-2025 …" at bounding box center [860, 553] width 1385 height 417
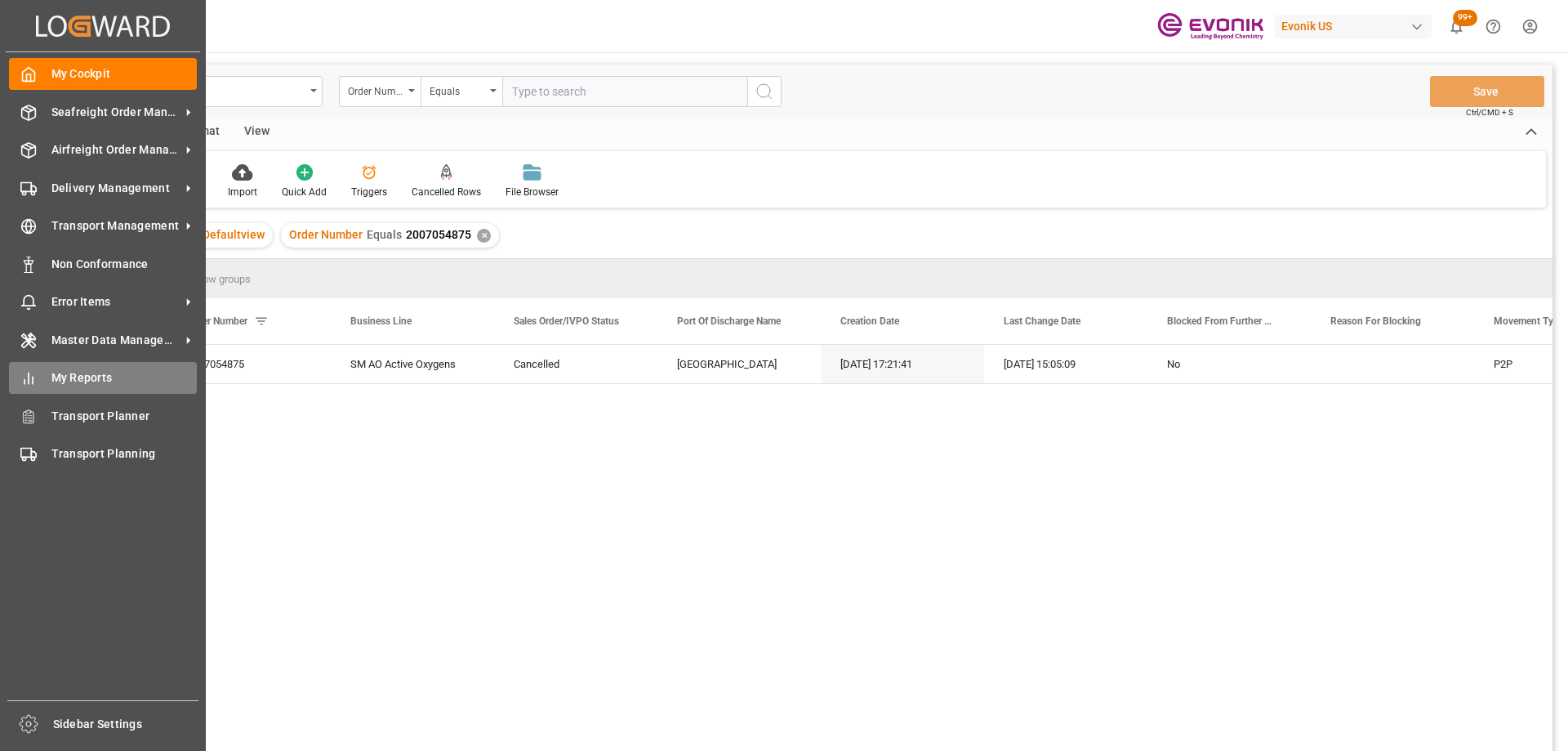
click at [36, 375] on icon at bounding box center [29, 378] width 16 height 16
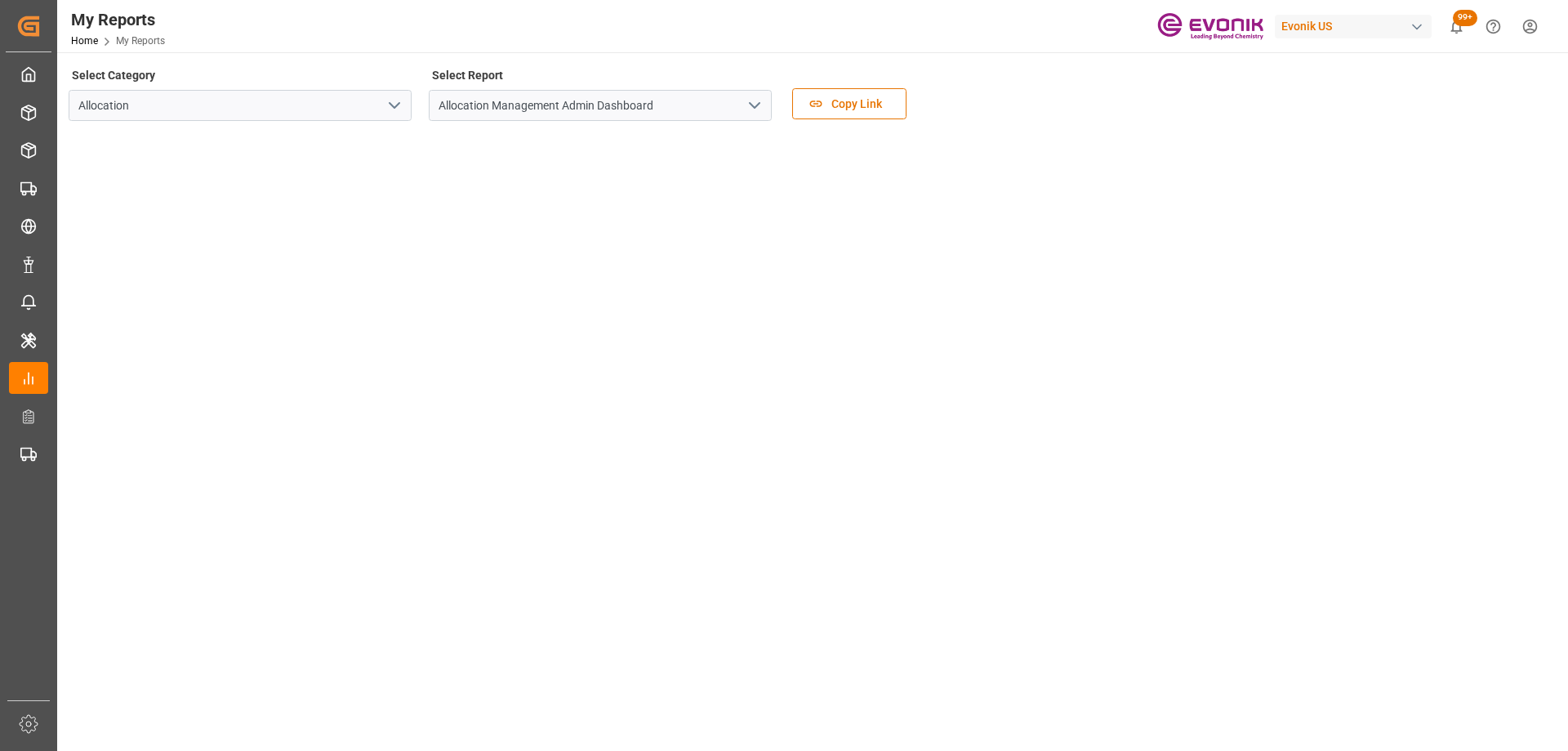
click at [414, 99] on div "Allocation" at bounding box center [239, 105] width 367 height 31
click at [409, 101] on input "Allocation" at bounding box center [239, 105] width 343 height 31
click at [389, 95] on button "open menu" at bounding box center [394, 105] width 24 height 25
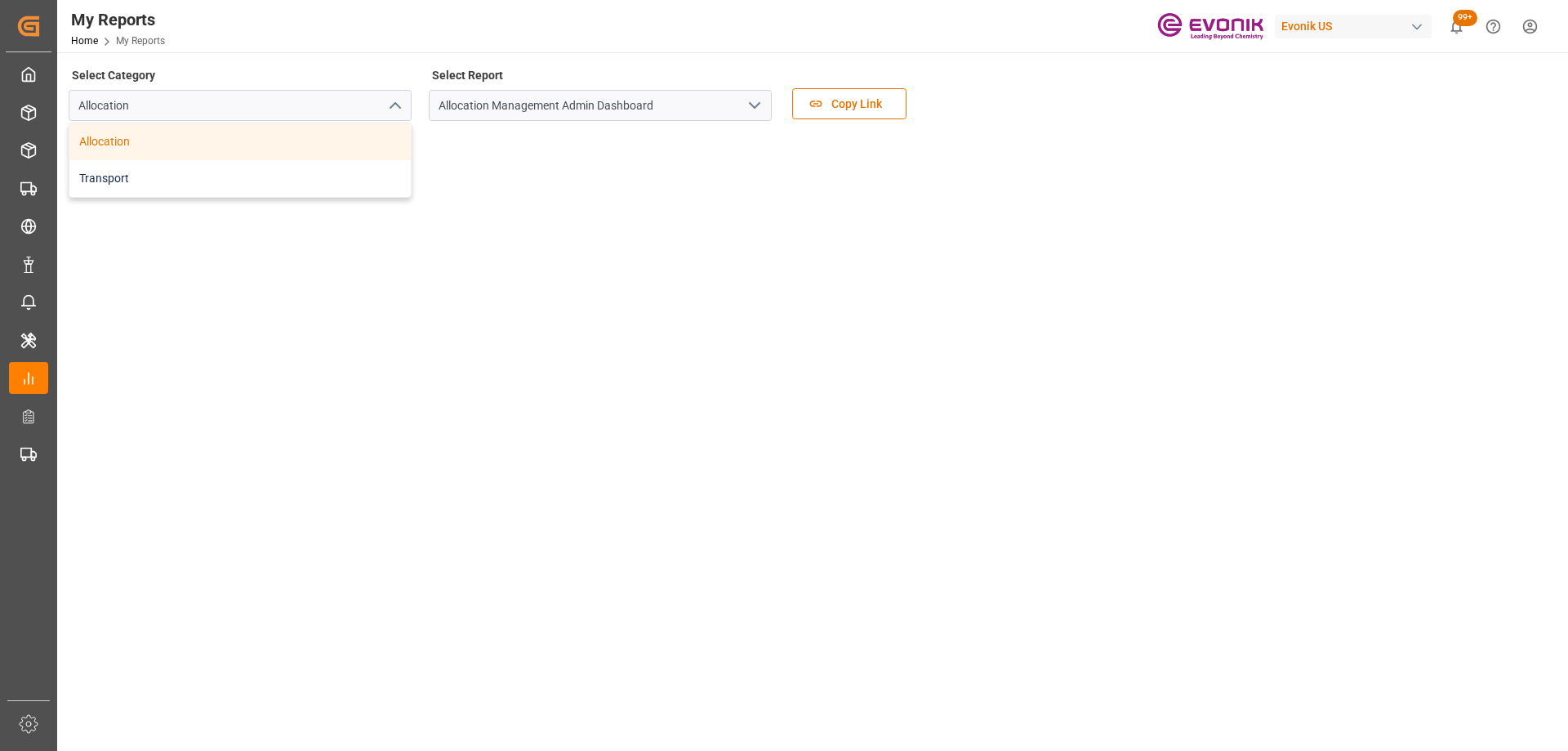
click at [222, 176] on div "Transport" at bounding box center [239, 178] width 341 height 37
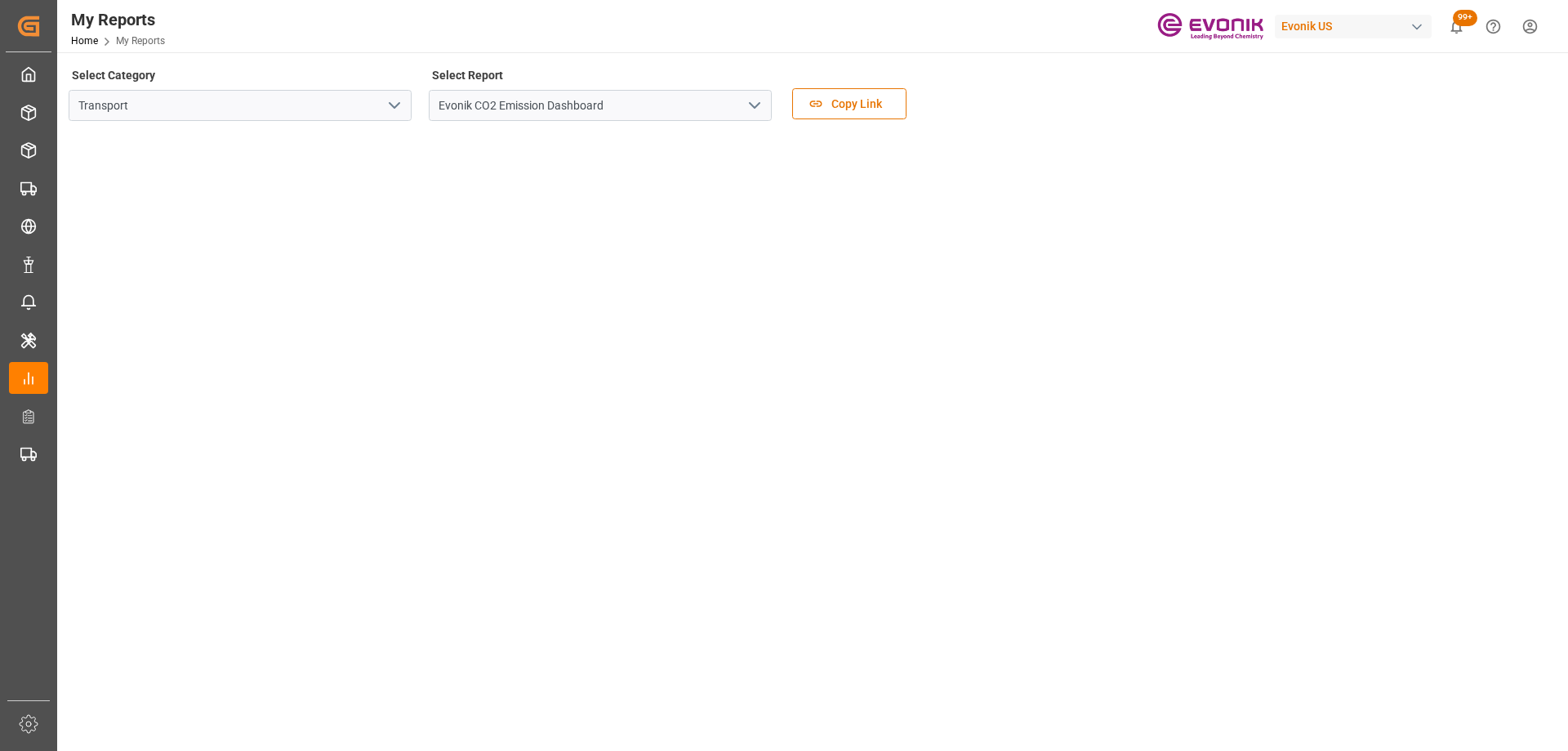
click at [745, 117] on button "open menu" at bounding box center [753, 105] width 24 height 25
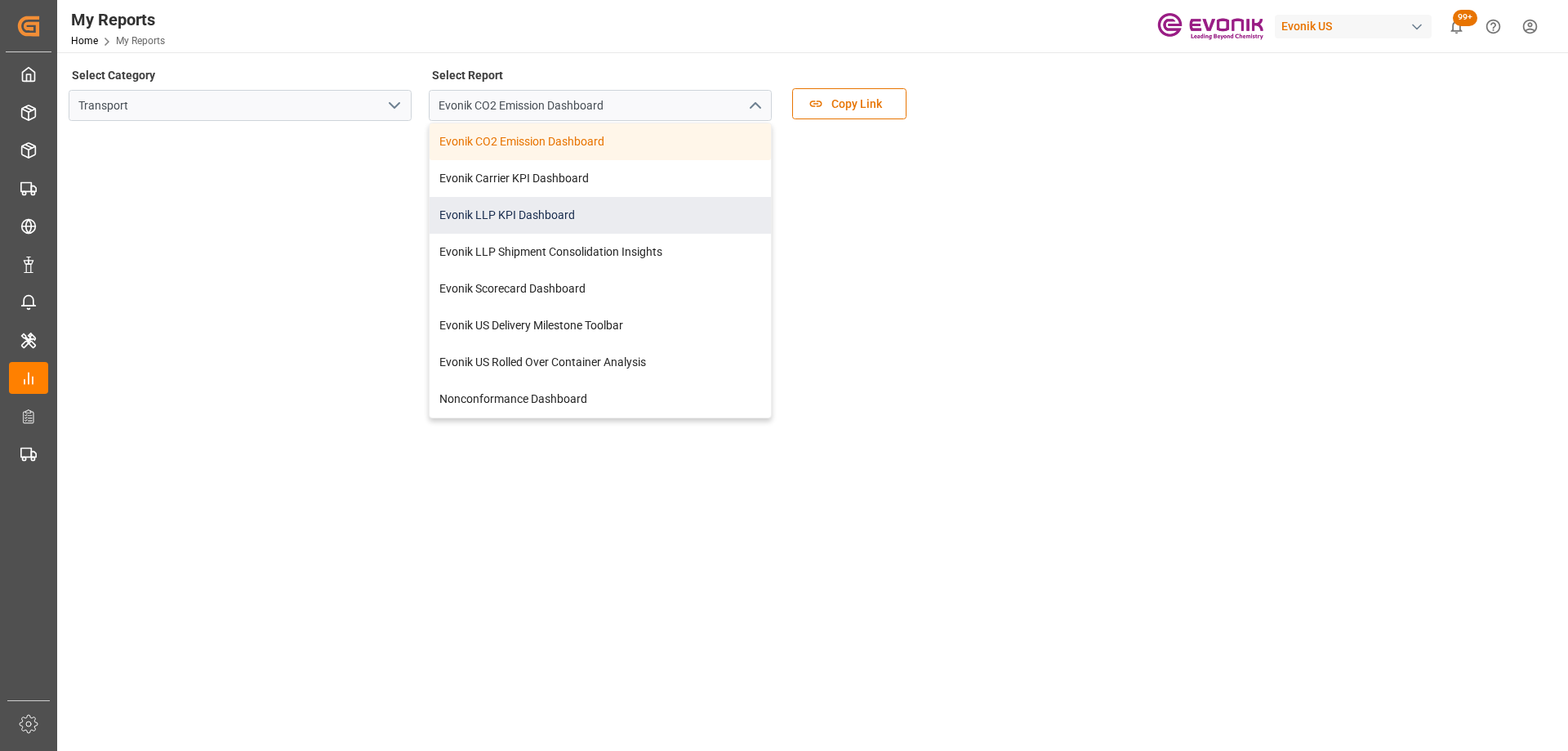
click at [544, 204] on div "Evonik LLP KPI Dashboard" at bounding box center [600, 215] width 341 height 37
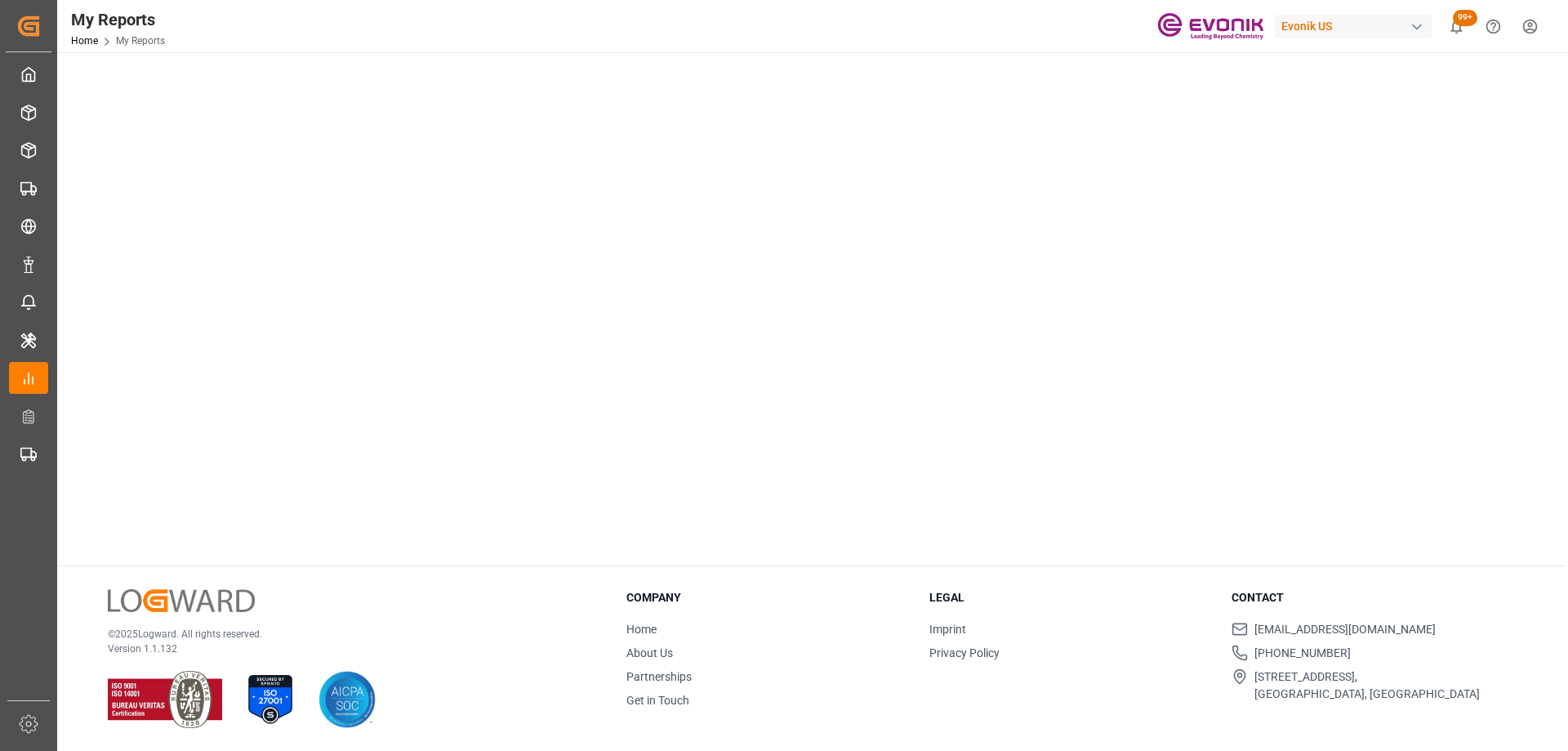
scroll to position [605, 0]
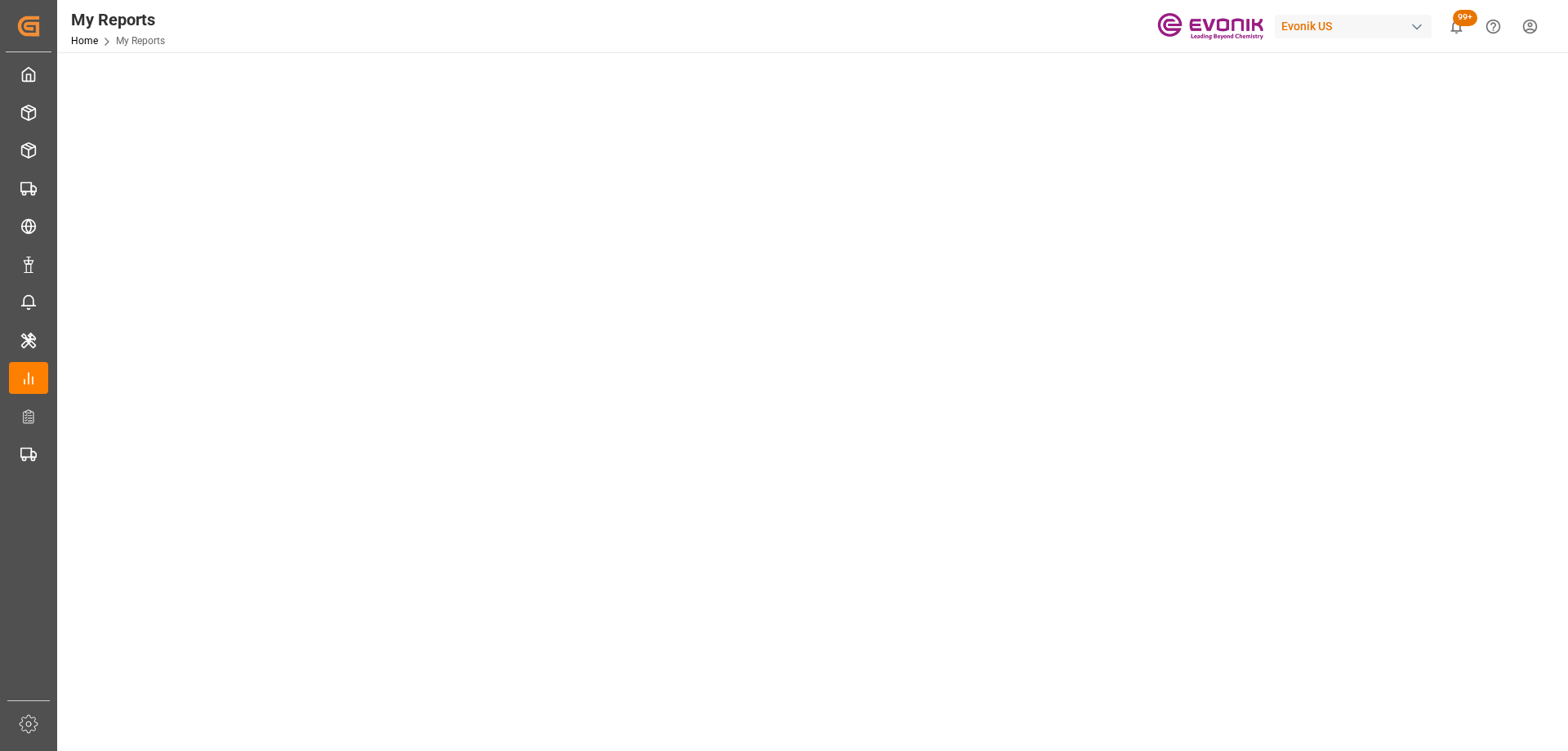
click at [1250, 363] on tableau-viz at bounding box center [810, 162] width 1482 height 1268
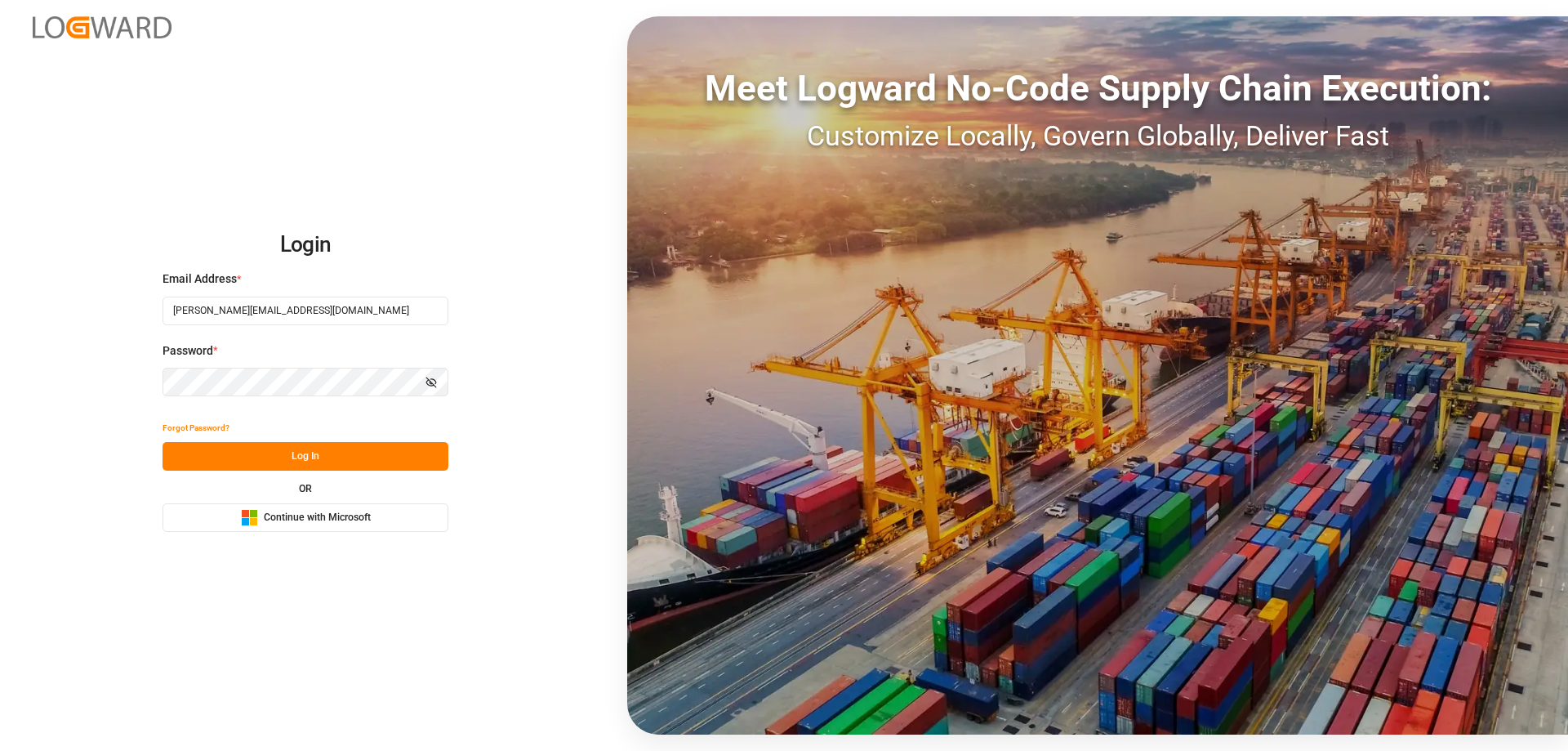
click at [334, 446] on button "Log In" at bounding box center [305, 455] width 286 height 29
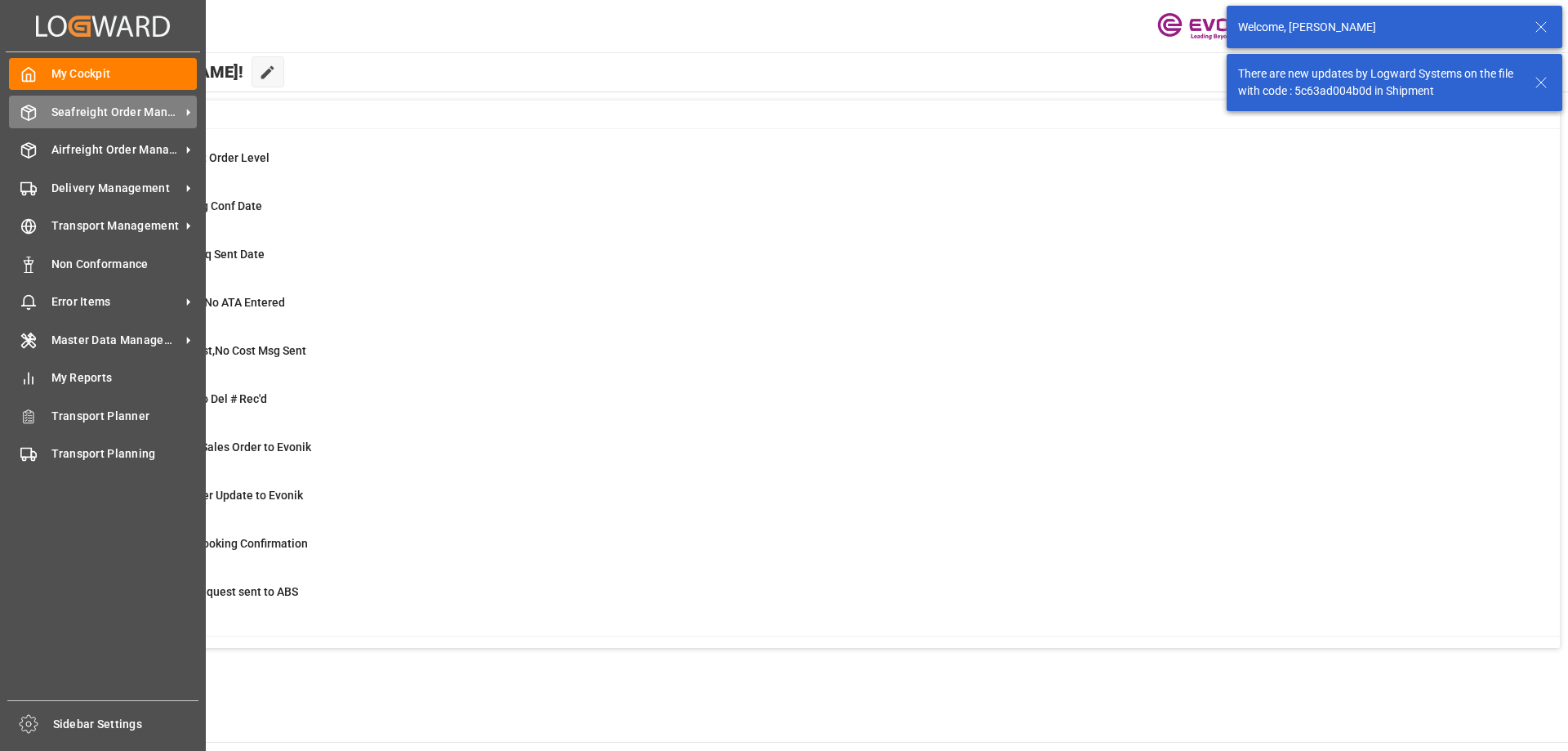
click at [34, 105] on icon at bounding box center [29, 112] width 16 height 16
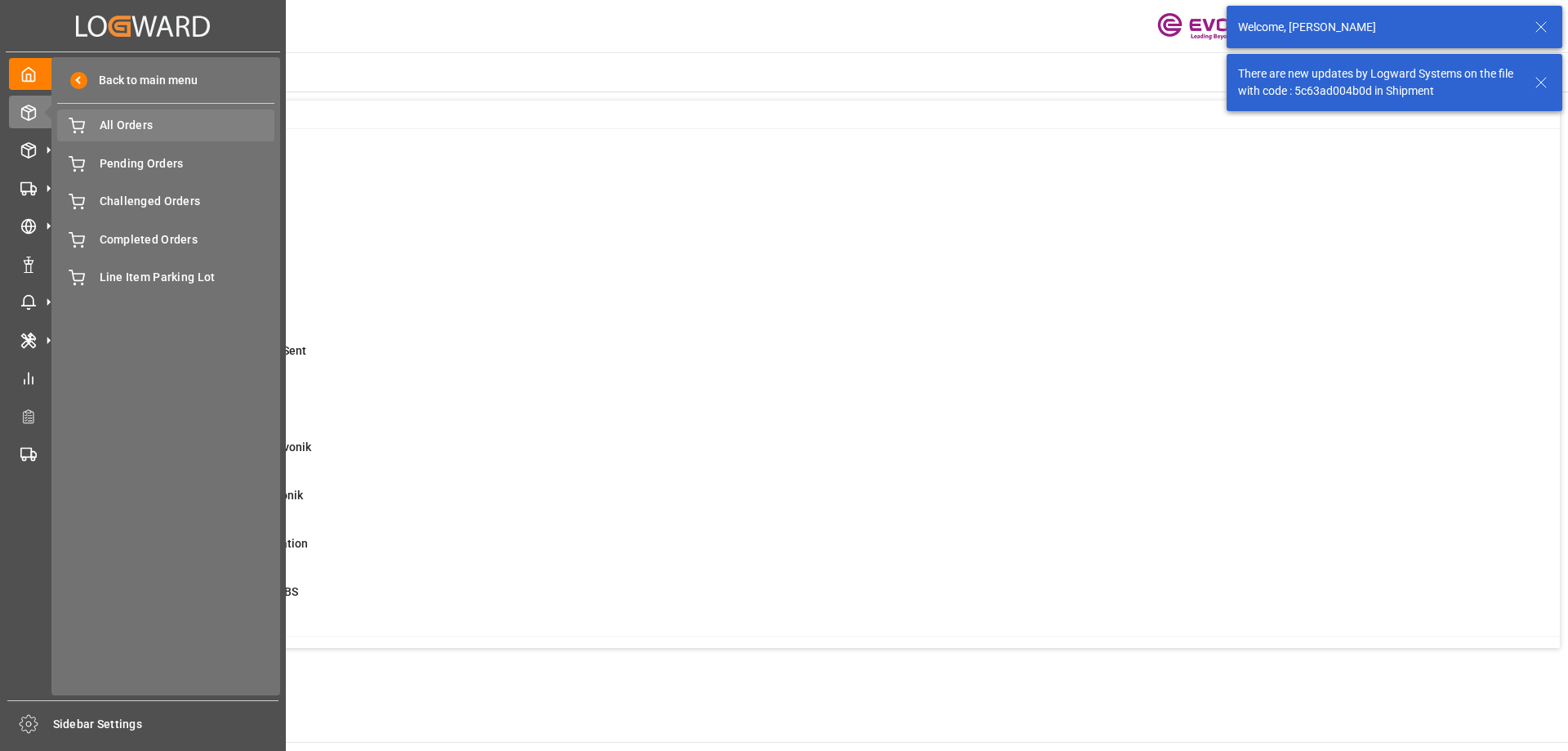
click at [140, 127] on span "All Orders" at bounding box center [187, 125] width 175 height 17
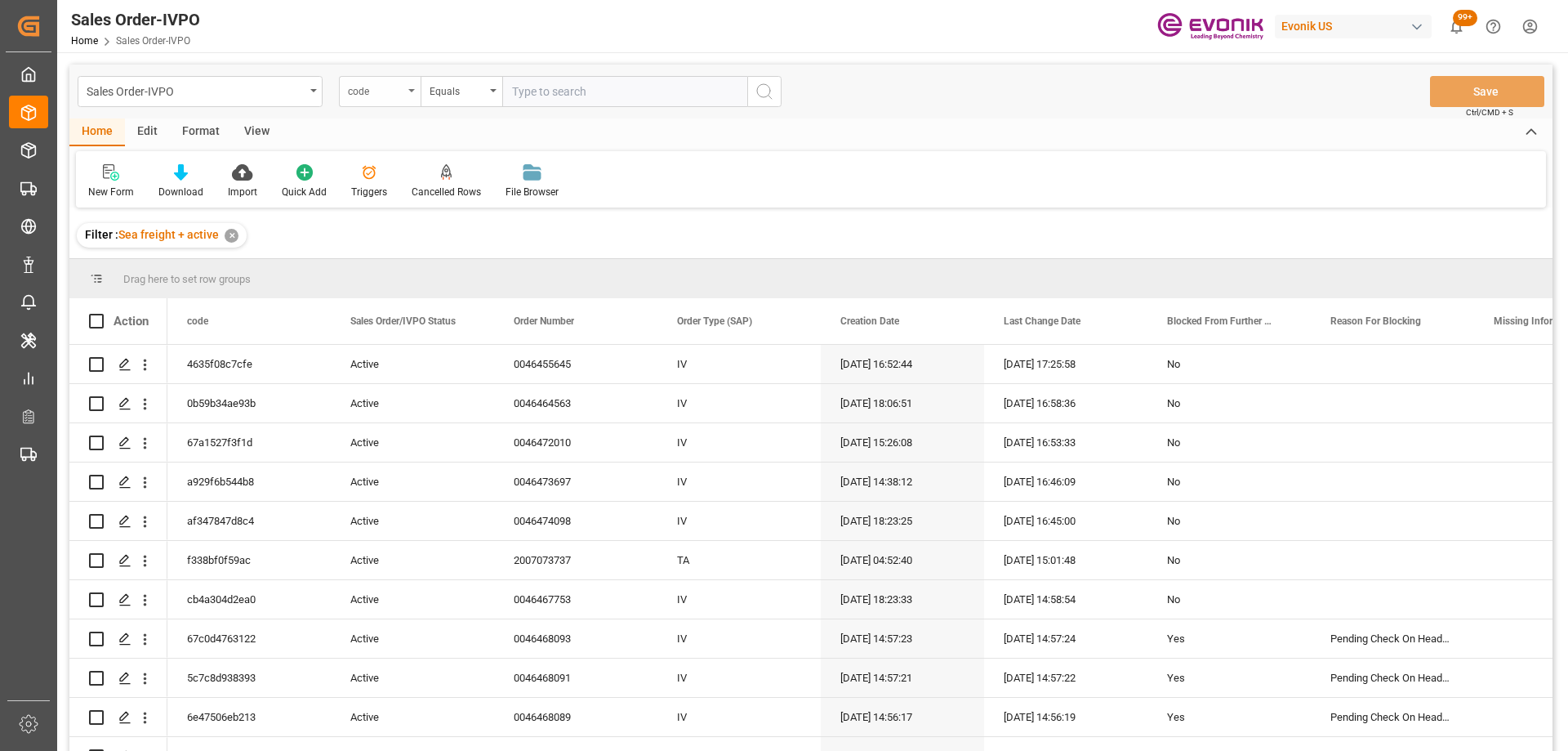
click at [388, 85] on div "code" at bounding box center [376, 90] width 55 height 19
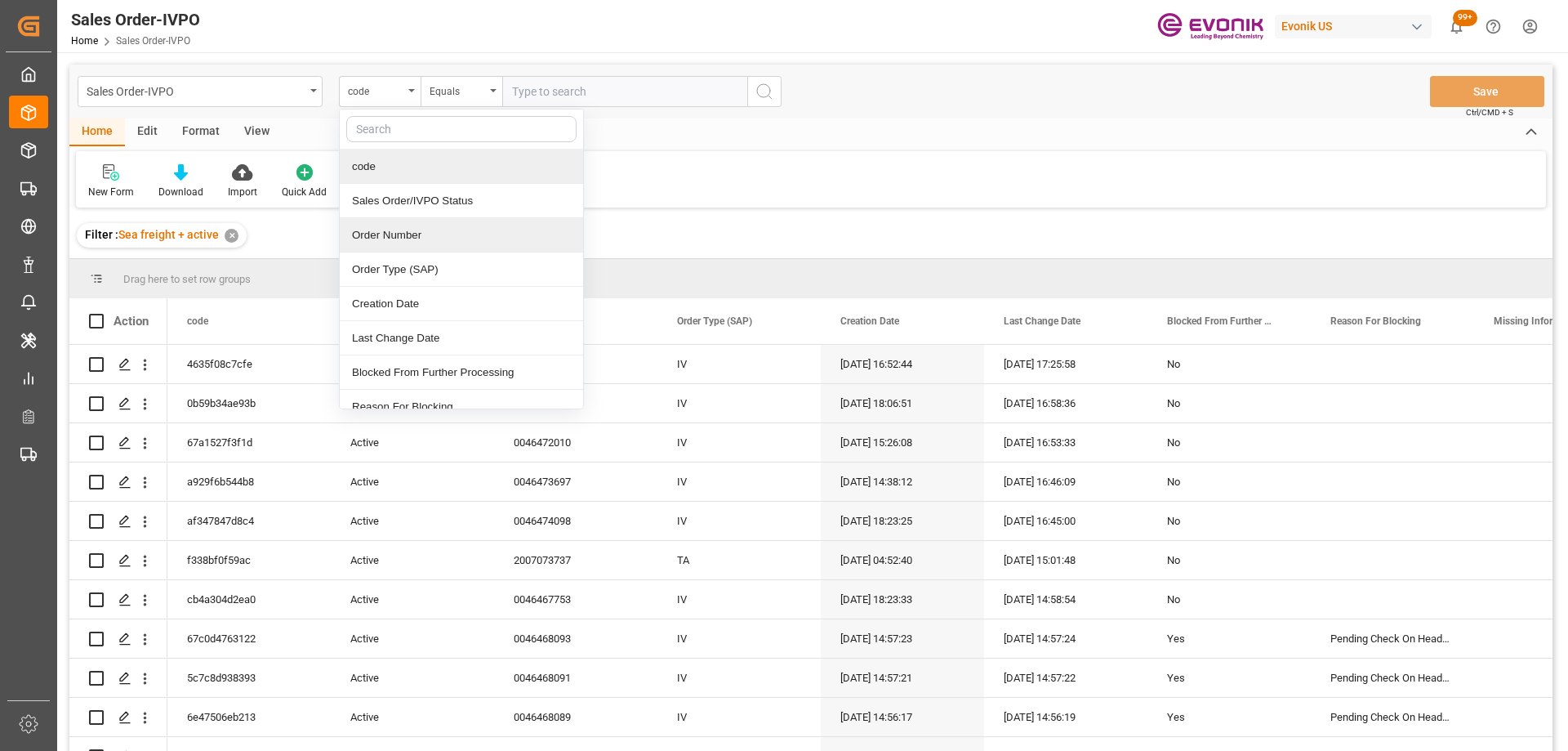
click at [403, 232] on div "Order Number" at bounding box center [461, 235] width 244 height 35
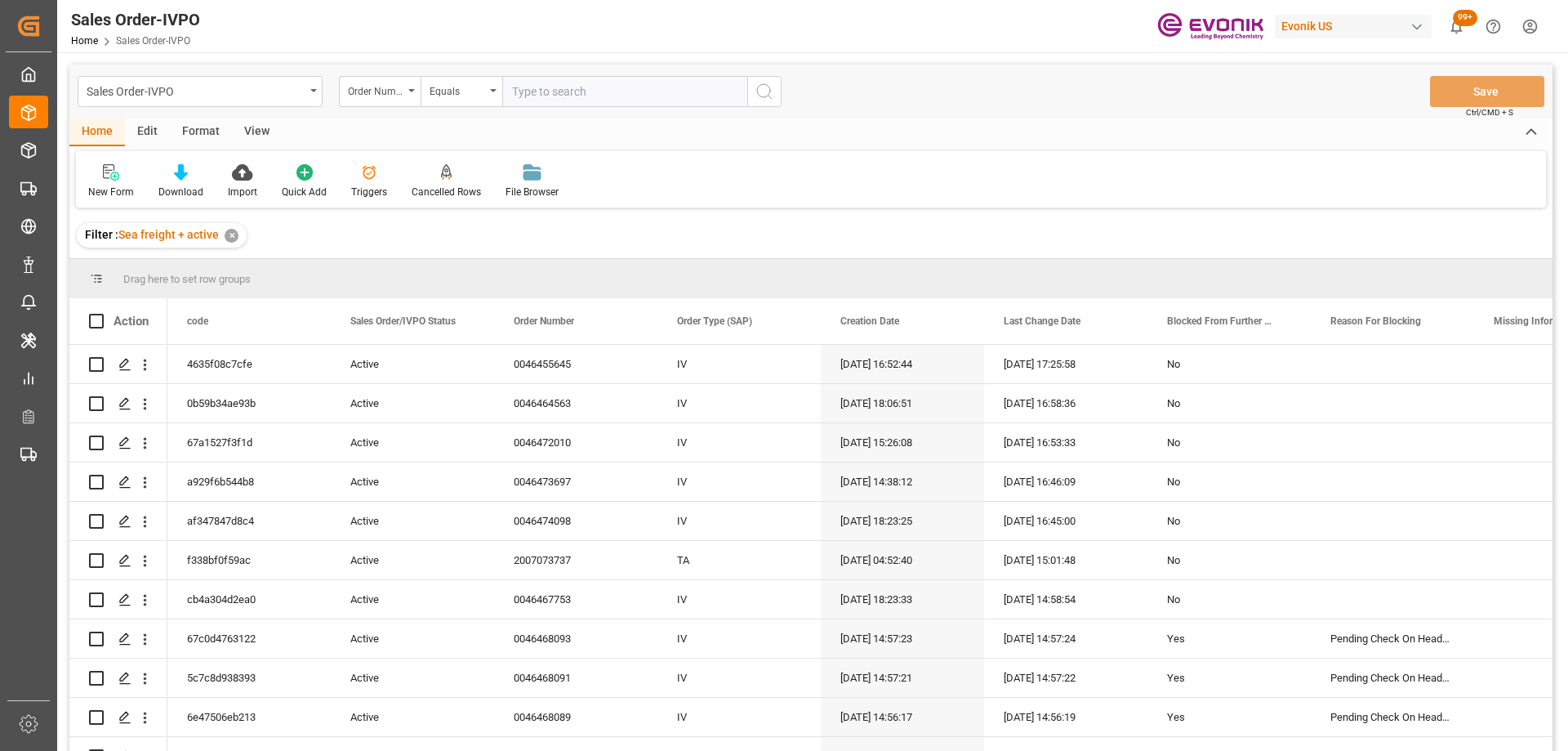
click at [529, 92] on input "text" at bounding box center [625, 92] width 245 height 31
paste input "0046473656"
type input "0046473656"
click at [764, 80] on button "search button" at bounding box center [765, 92] width 35 height 31
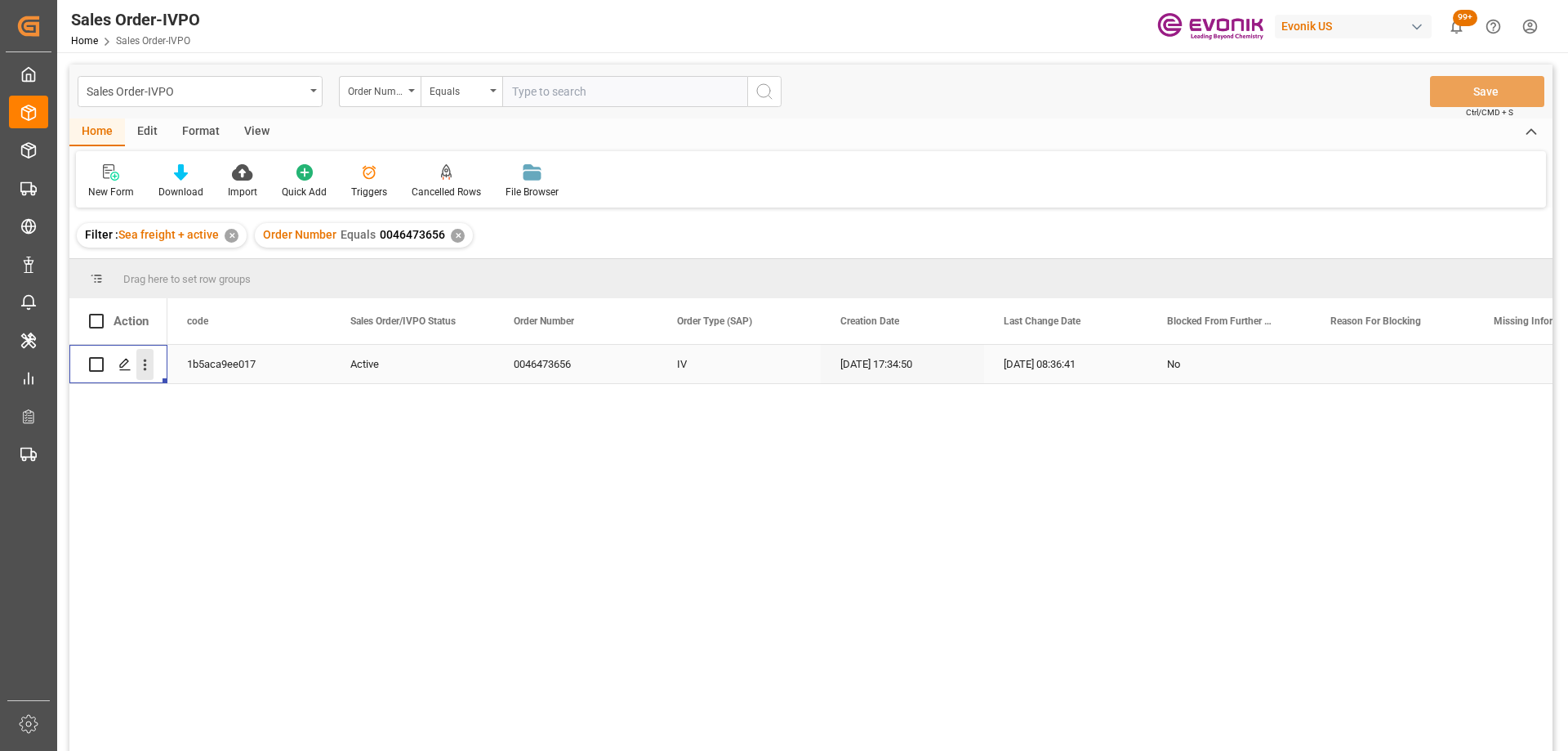
click at [143, 370] on icon "open menu" at bounding box center [145, 365] width 17 height 17
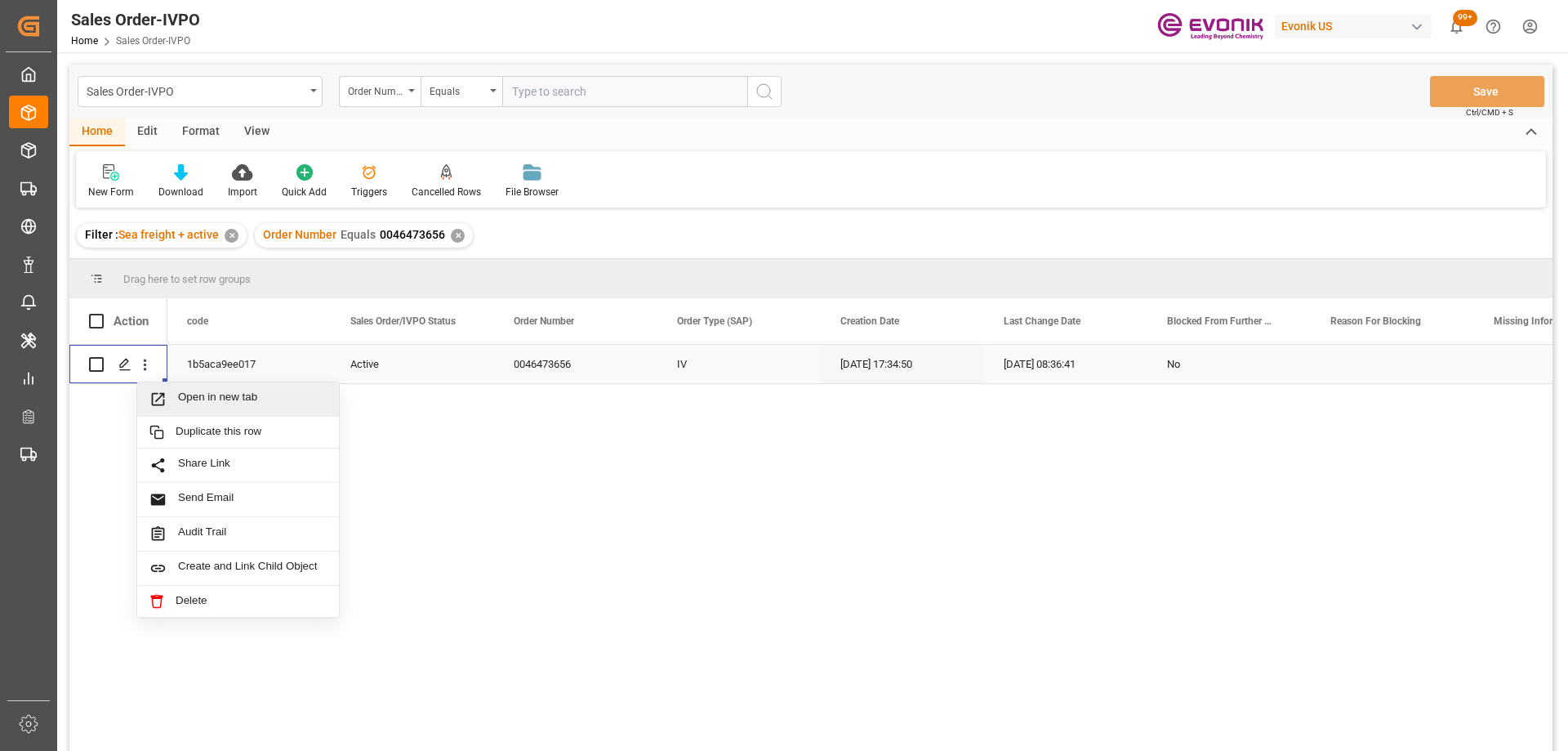
click at [177, 404] on span "Press SPACE to select this row." at bounding box center [163, 399] width 29 height 17
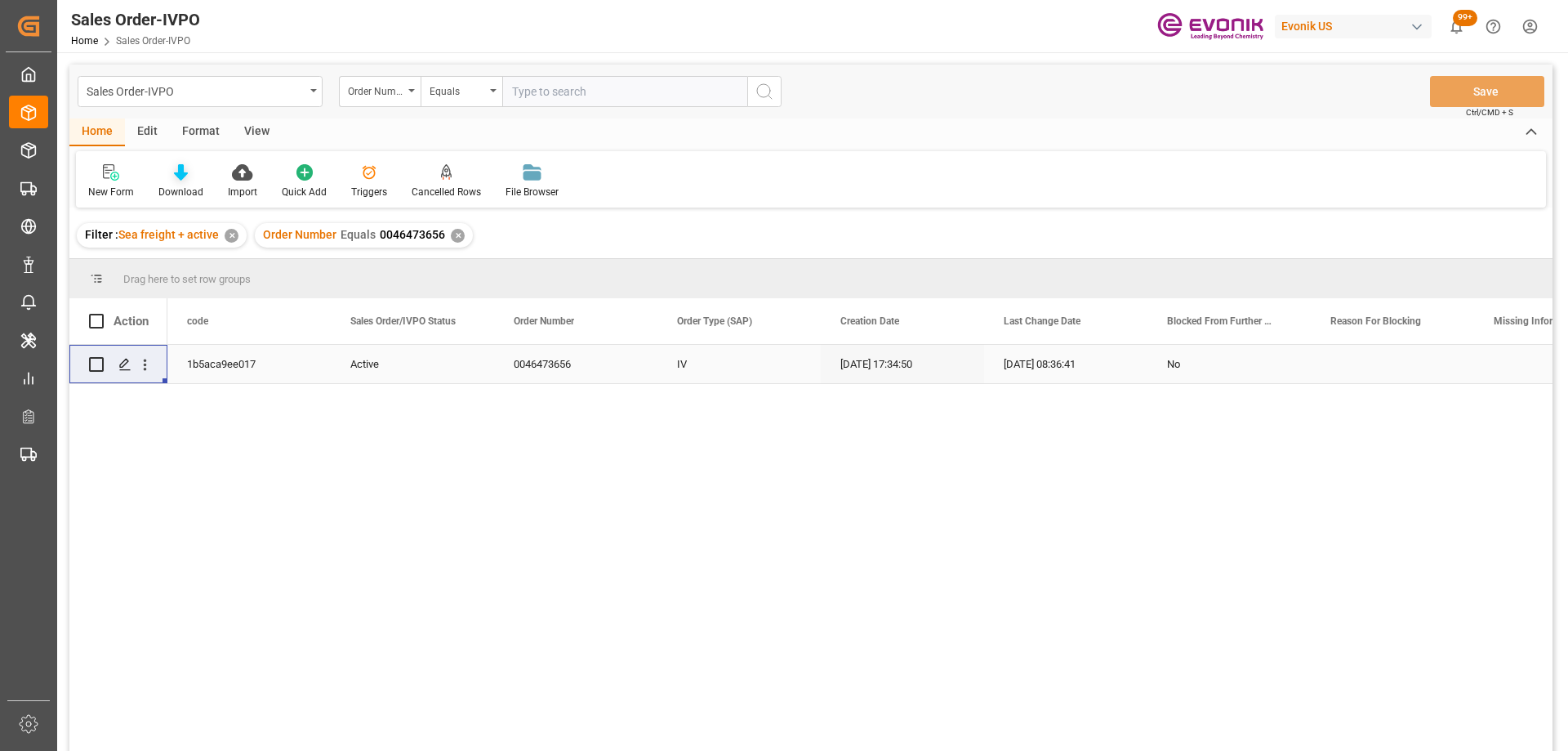
click at [184, 171] on icon at bounding box center [181, 172] width 14 height 16
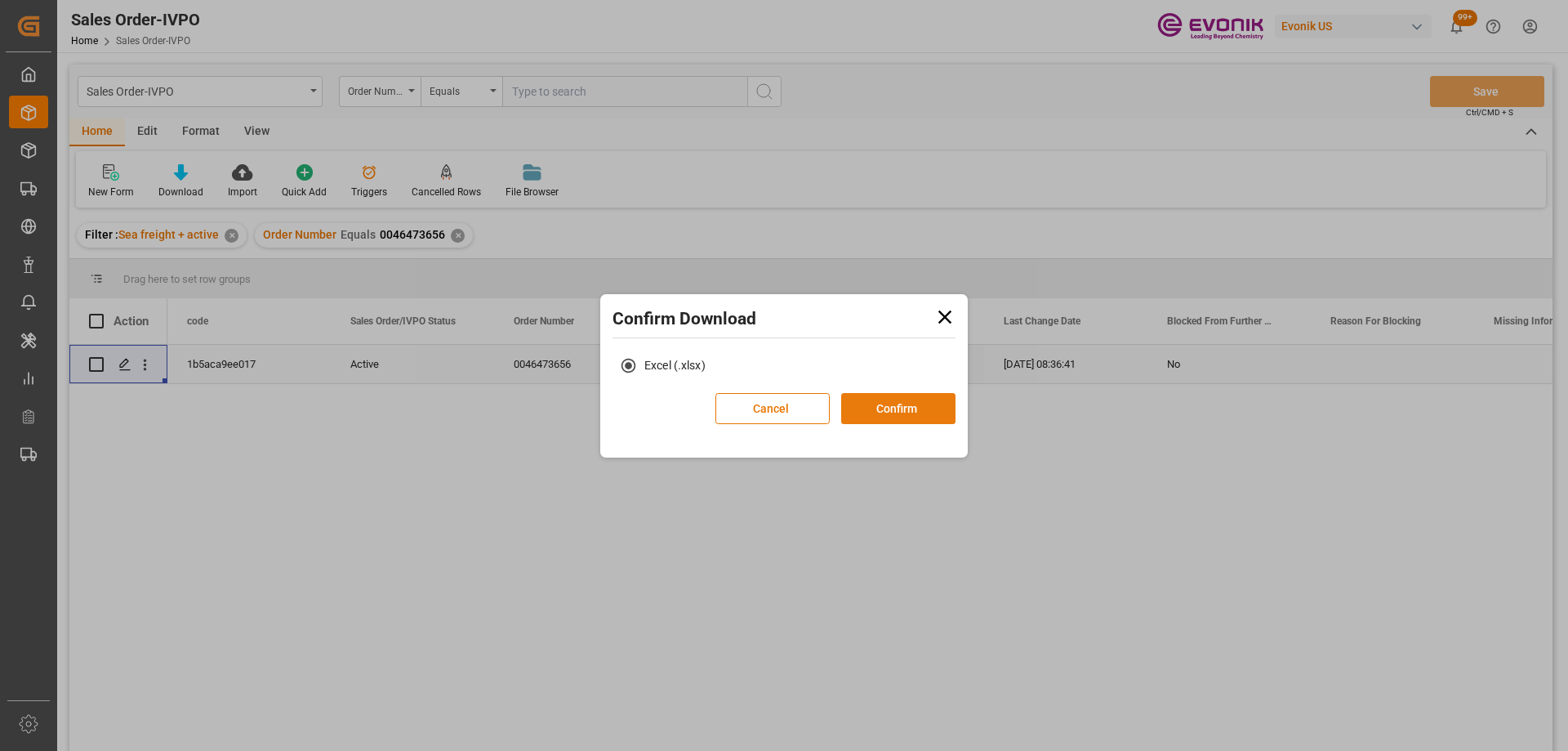
click at [887, 411] on button "Confirm" at bounding box center [898, 409] width 114 height 31
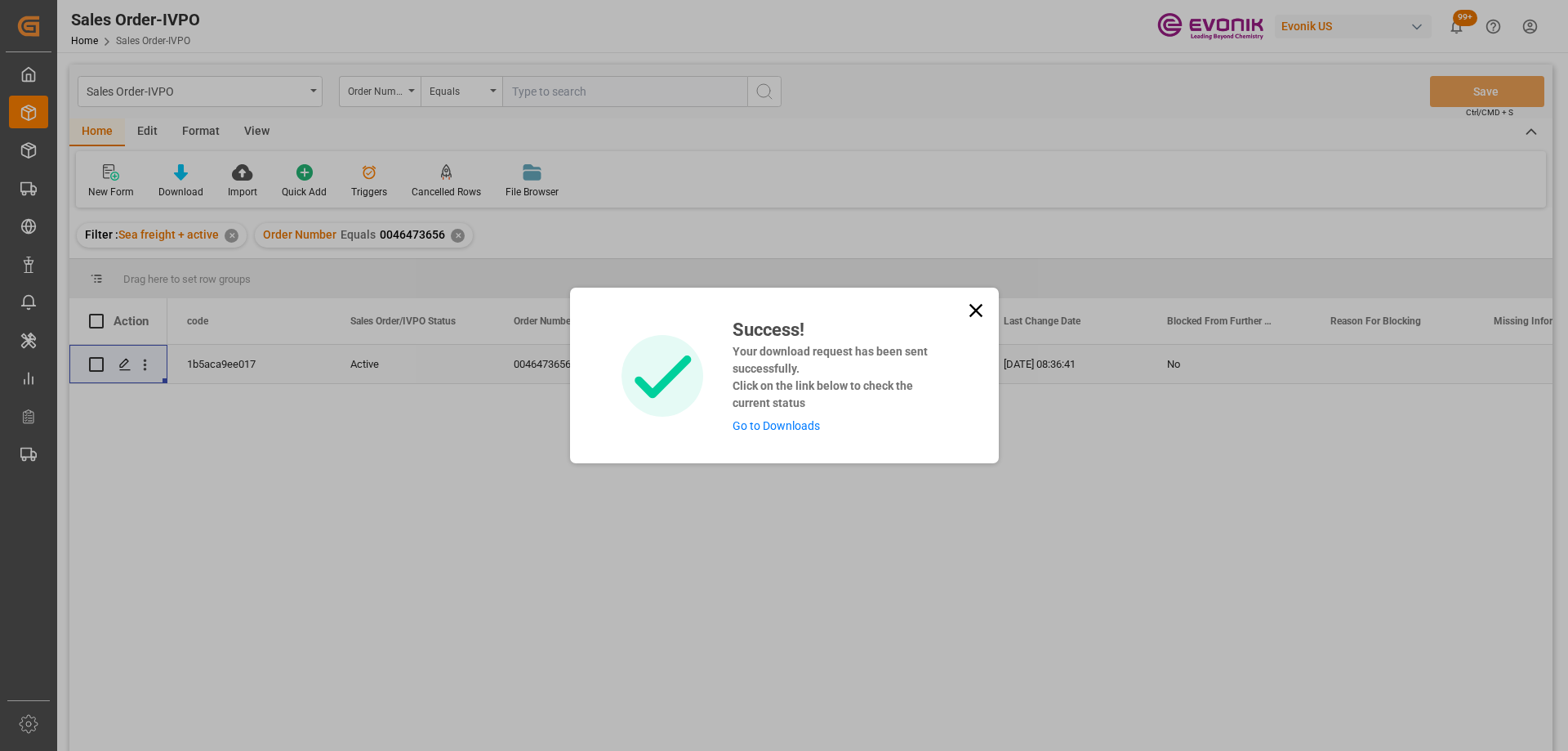
click at [797, 420] on link "Go to Downloads" at bounding box center [776, 425] width 87 height 13
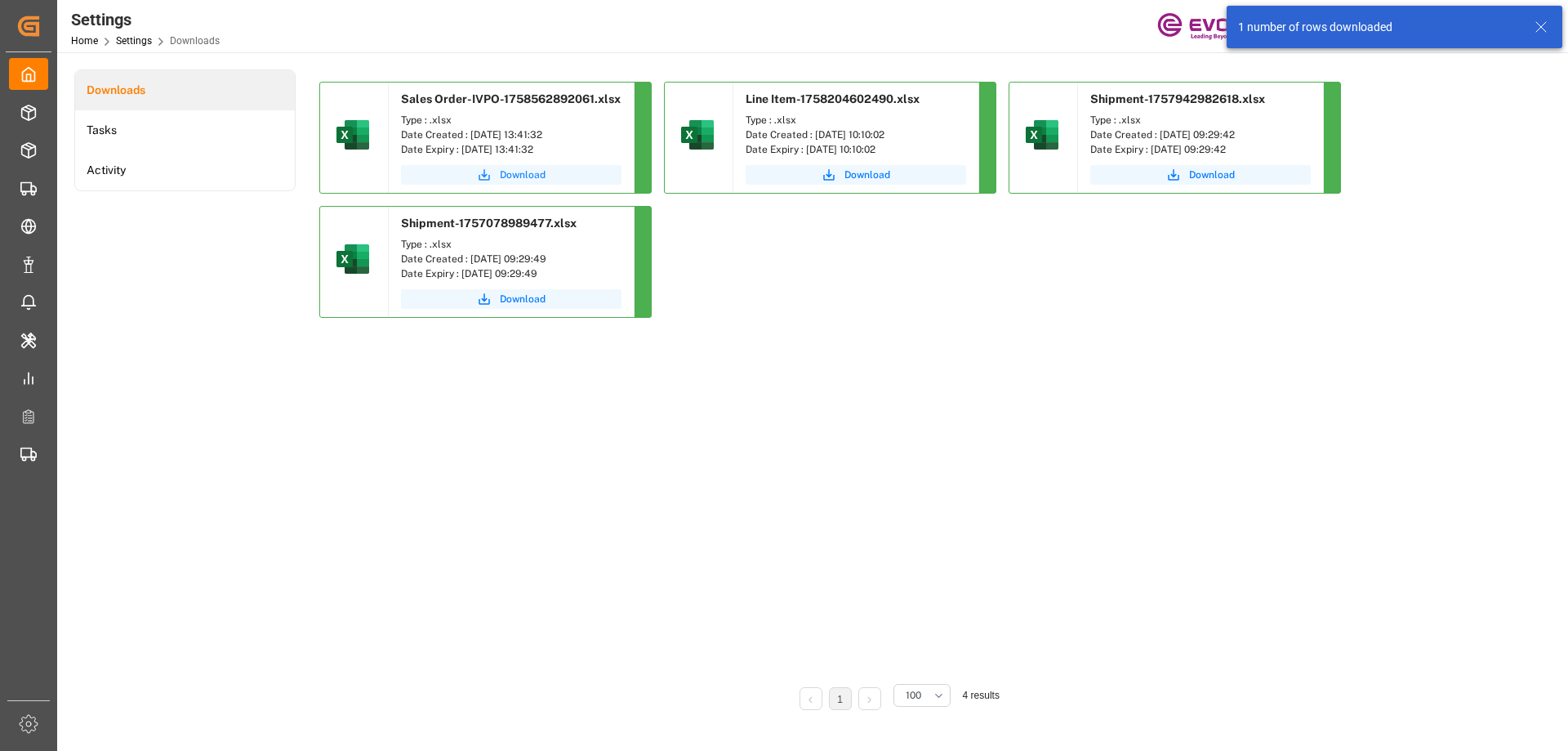
click at [504, 171] on span "Download" at bounding box center [523, 175] width 46 height 15
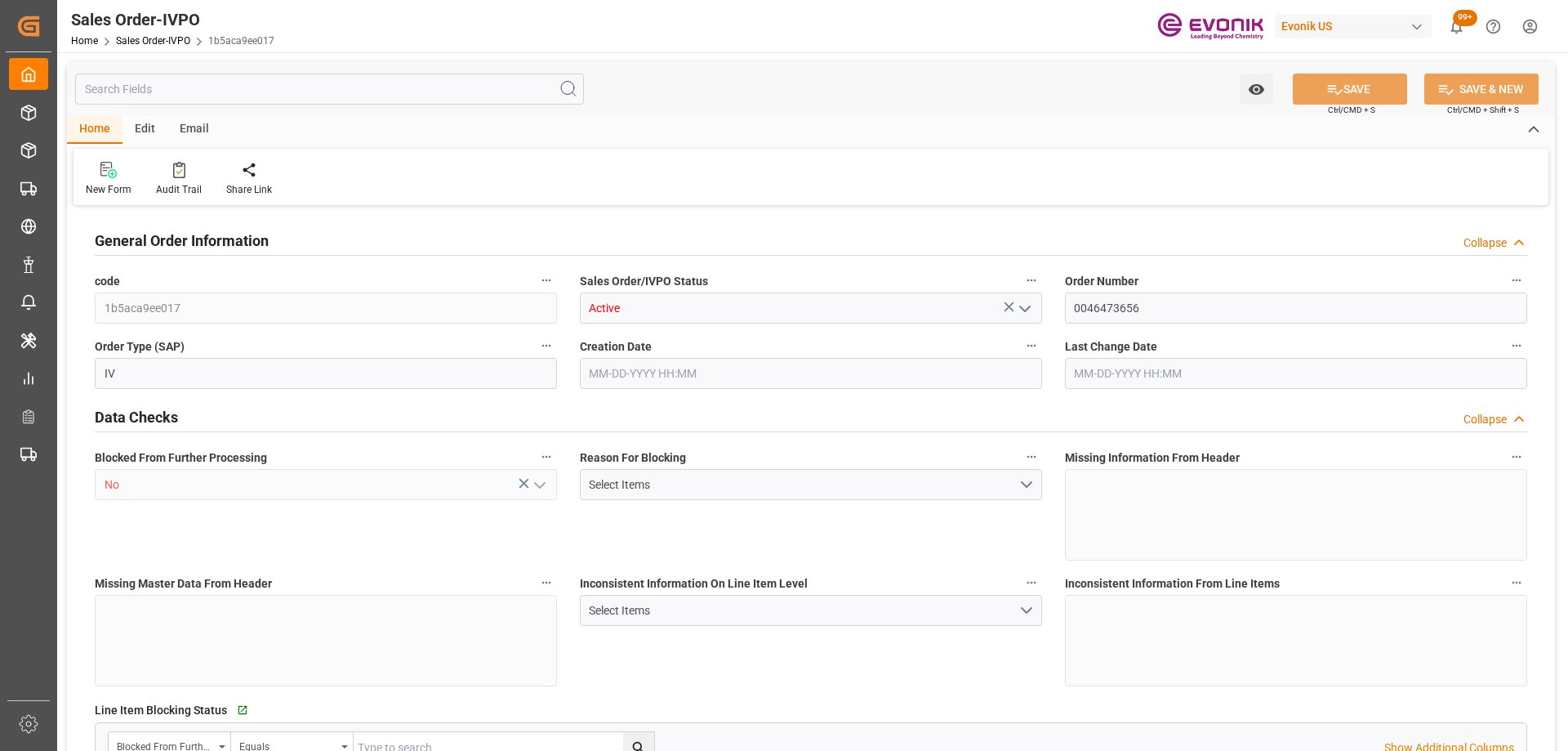
type input "BEANR"
type input "0"
type input "1"
type input "1393.56"
type input "09-18-2025 17:34"
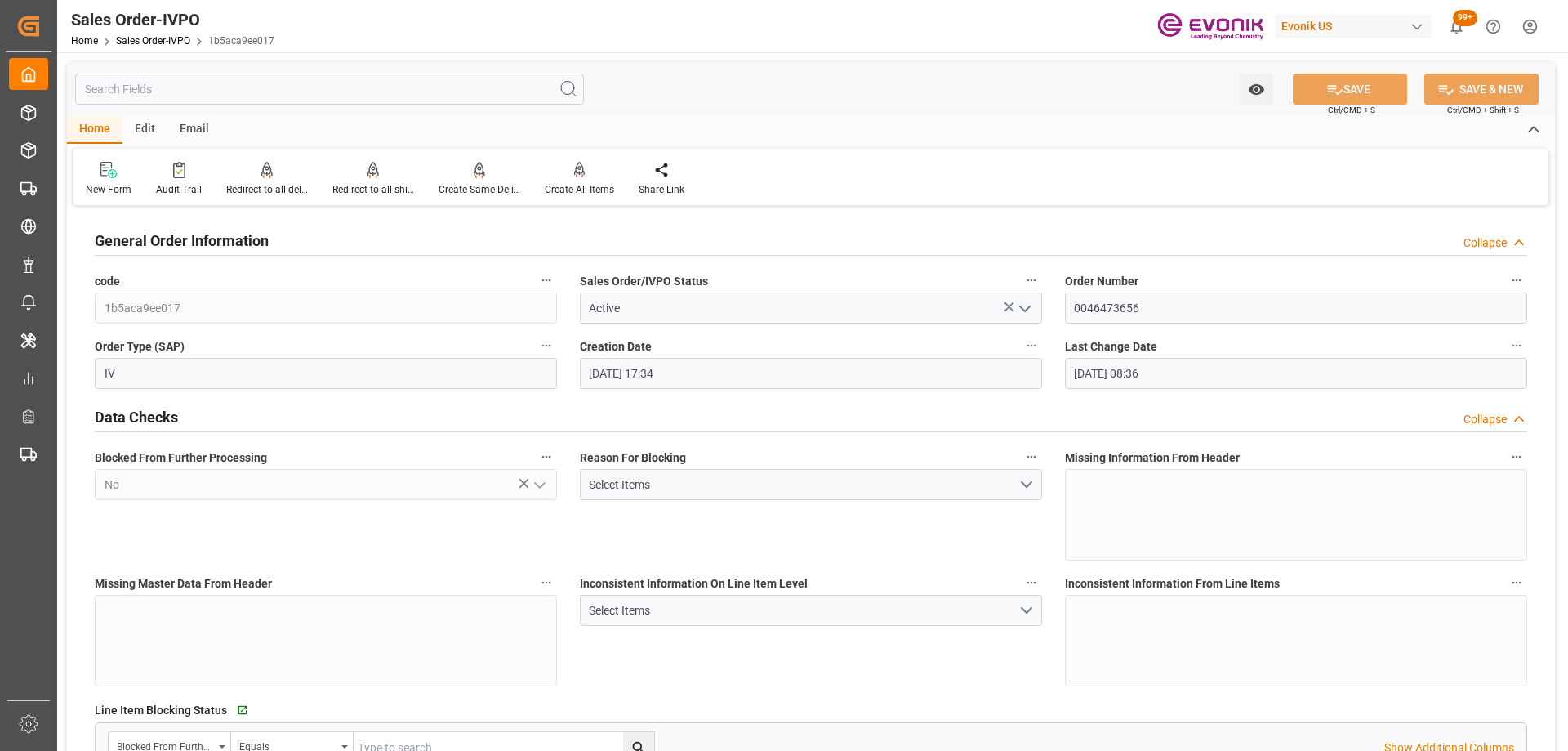
type input "09-19-2025 08:36"
click at [199, 131] on div "Email" at bounding box center [194, 130] width 54 height 28
click at [143, 126] on div "Edit" at bounding box center [145, 130] width 45 height 28
click at [108, 125] on div "Home" at bounding box center [95, 130] width 55 height 28
click at [136, 119] on div "Edit" at bounding box center [145, 130] width 45 height 28
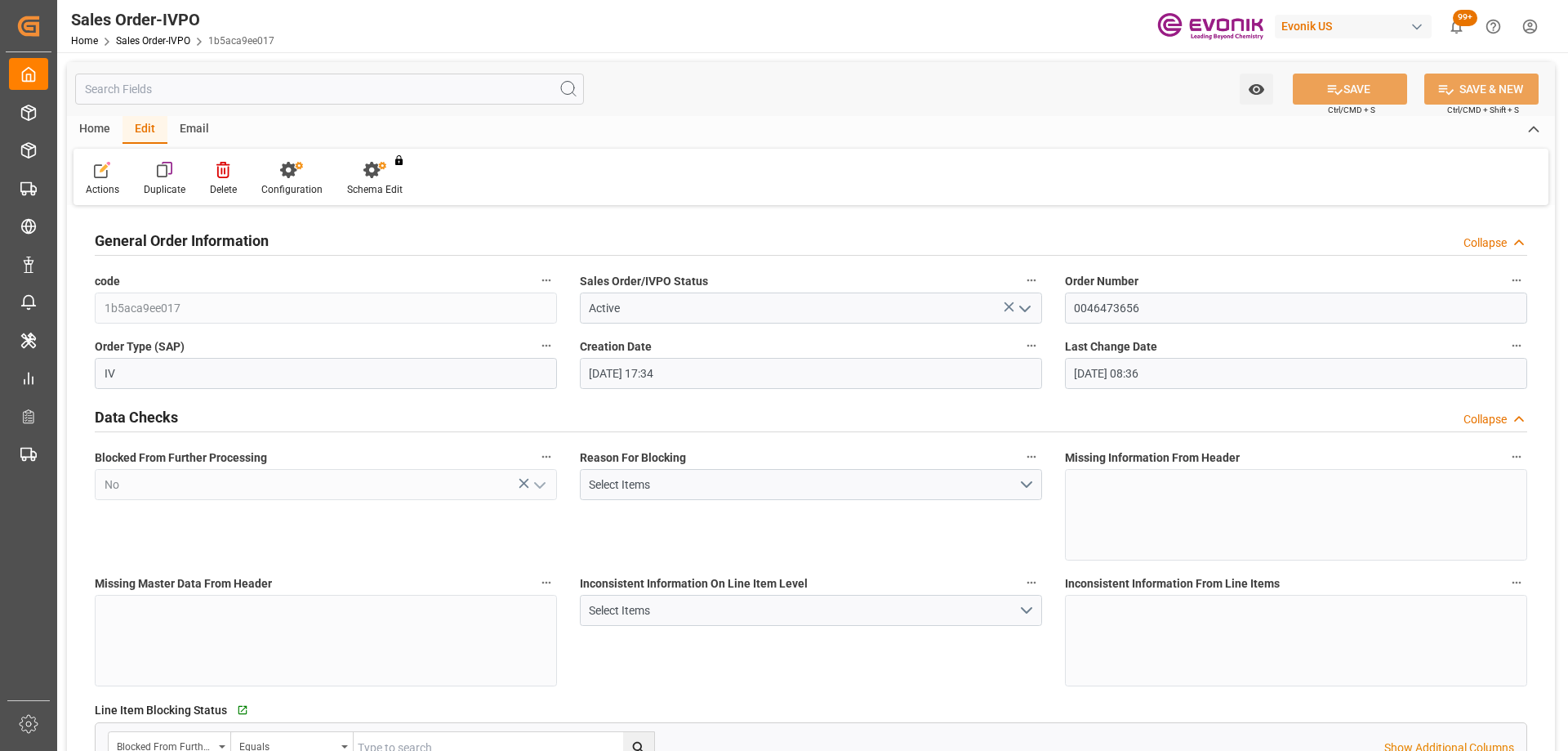
click at [181, 122] on div "Email" at bounding box center [194, 130] width 54 height 28
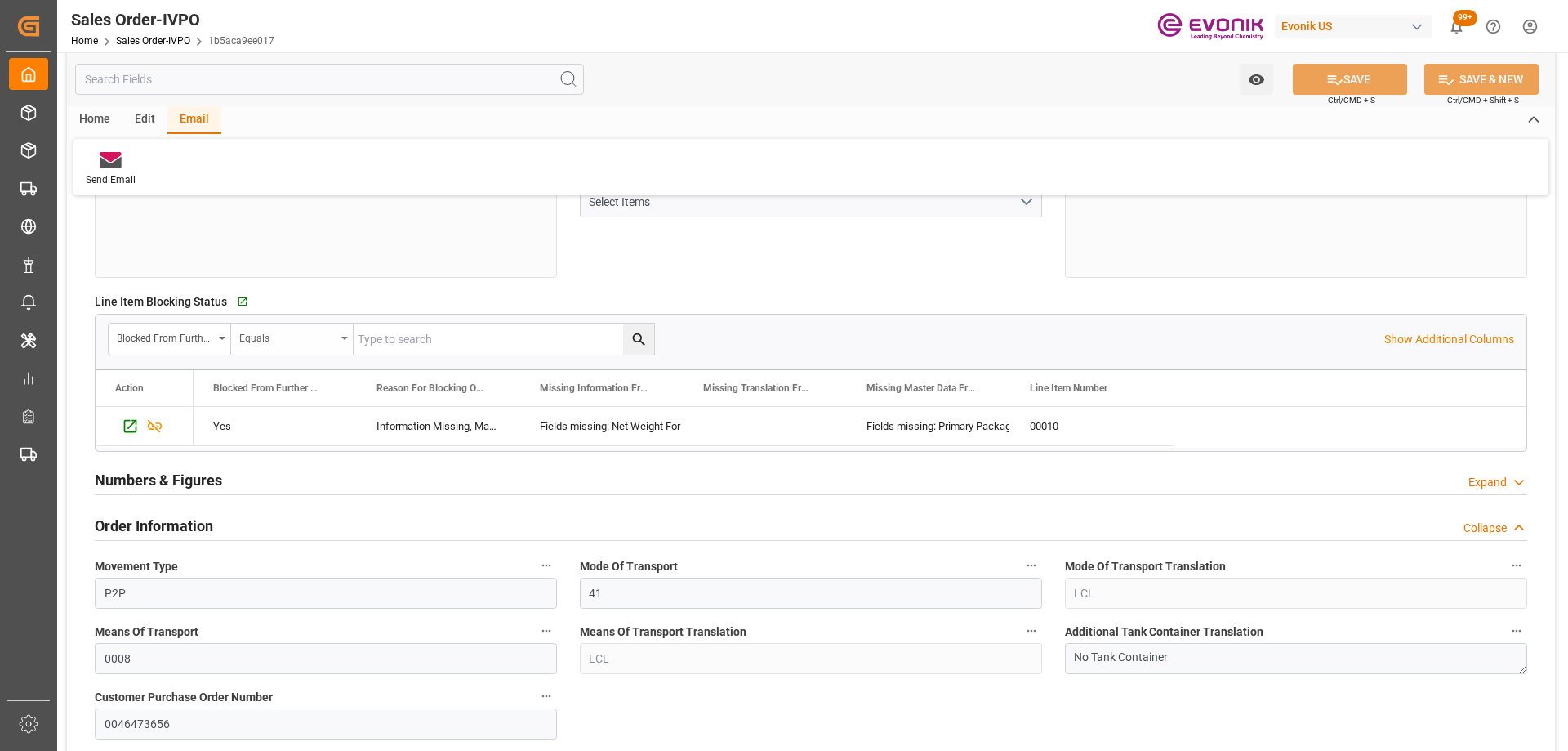
scroll to position [572, 0]
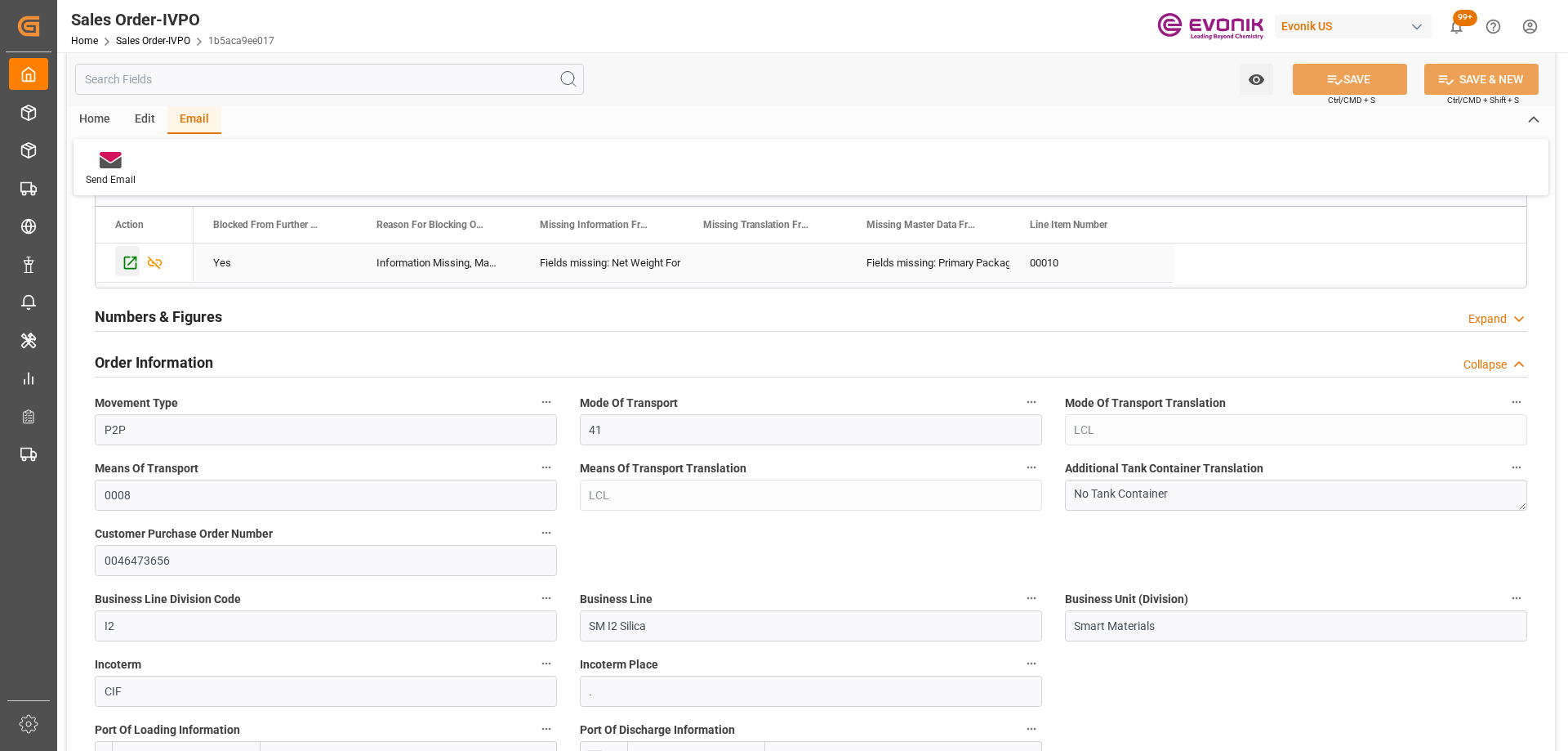
click at [130, 258] on icon "Press SPACE to select this row." at bounding box center [130, 263] width 17 height 17
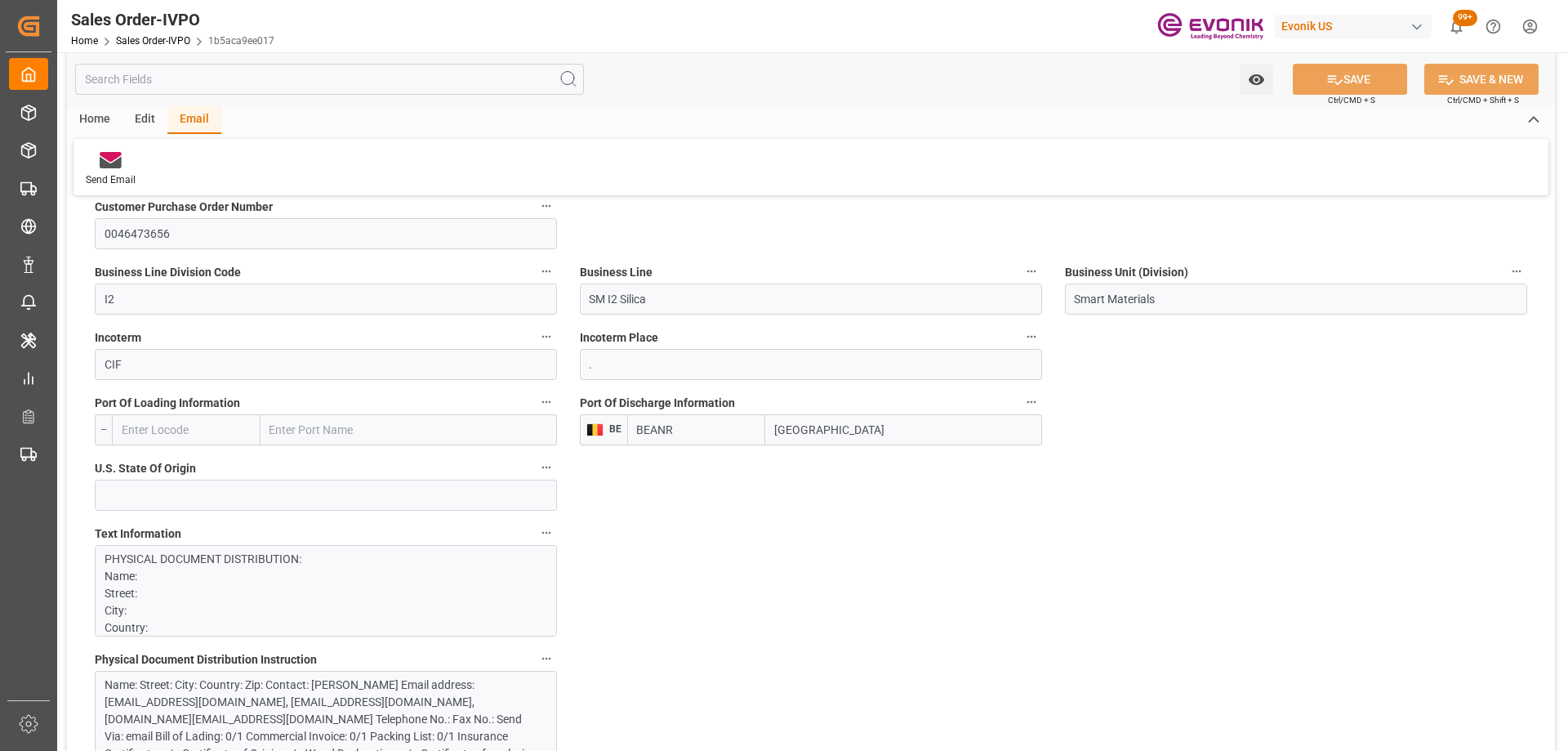
scroll to position [1144, 0]
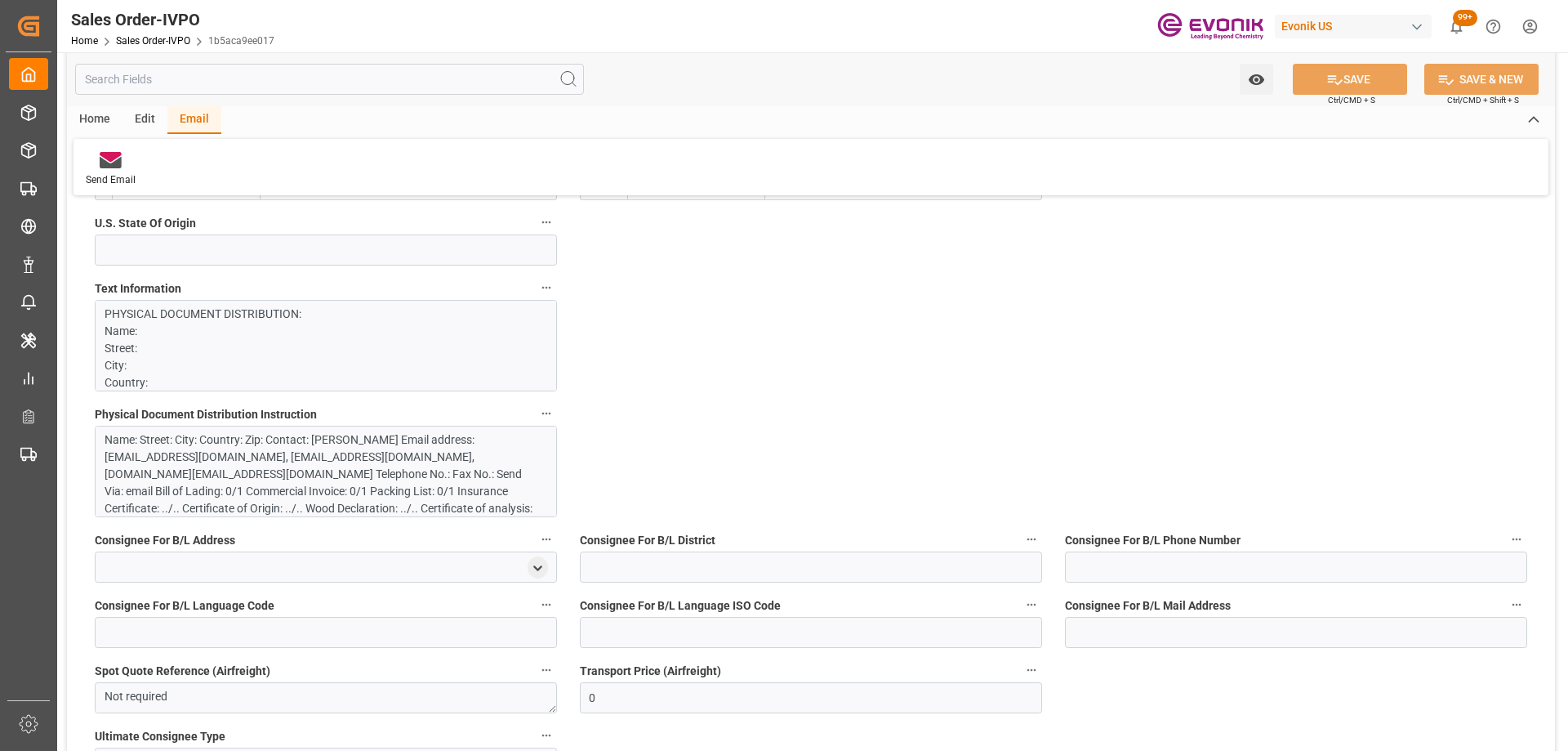
click at [401, 453] on div "Name: Street: City: Country: Zip: Contact: Dietrich Usinger Email address: ant-…" at bounding box center [320, 482] width 430 height 103
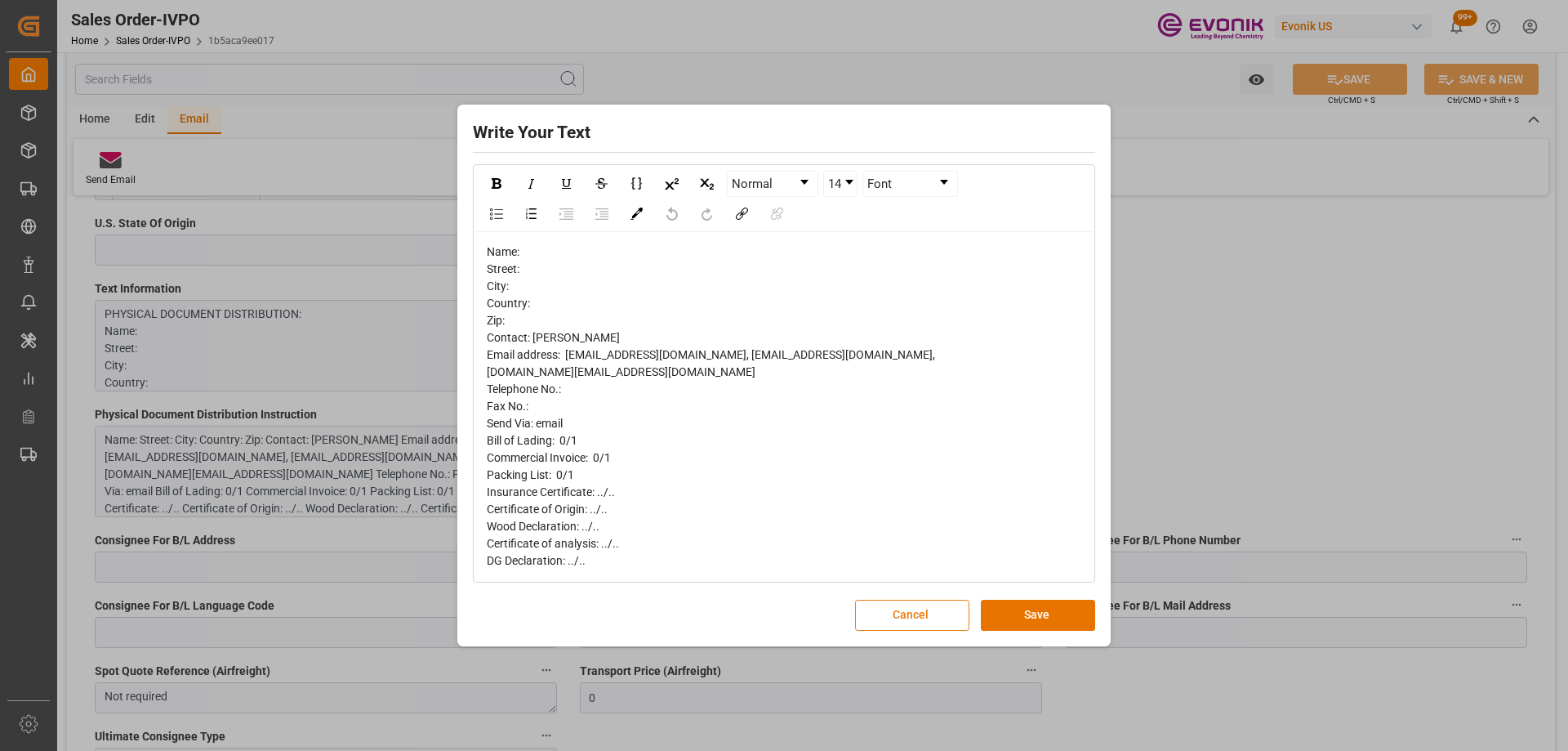
click at [925, 602] on button "Cancel" at bounding box center [912, 615] width 114 height 31
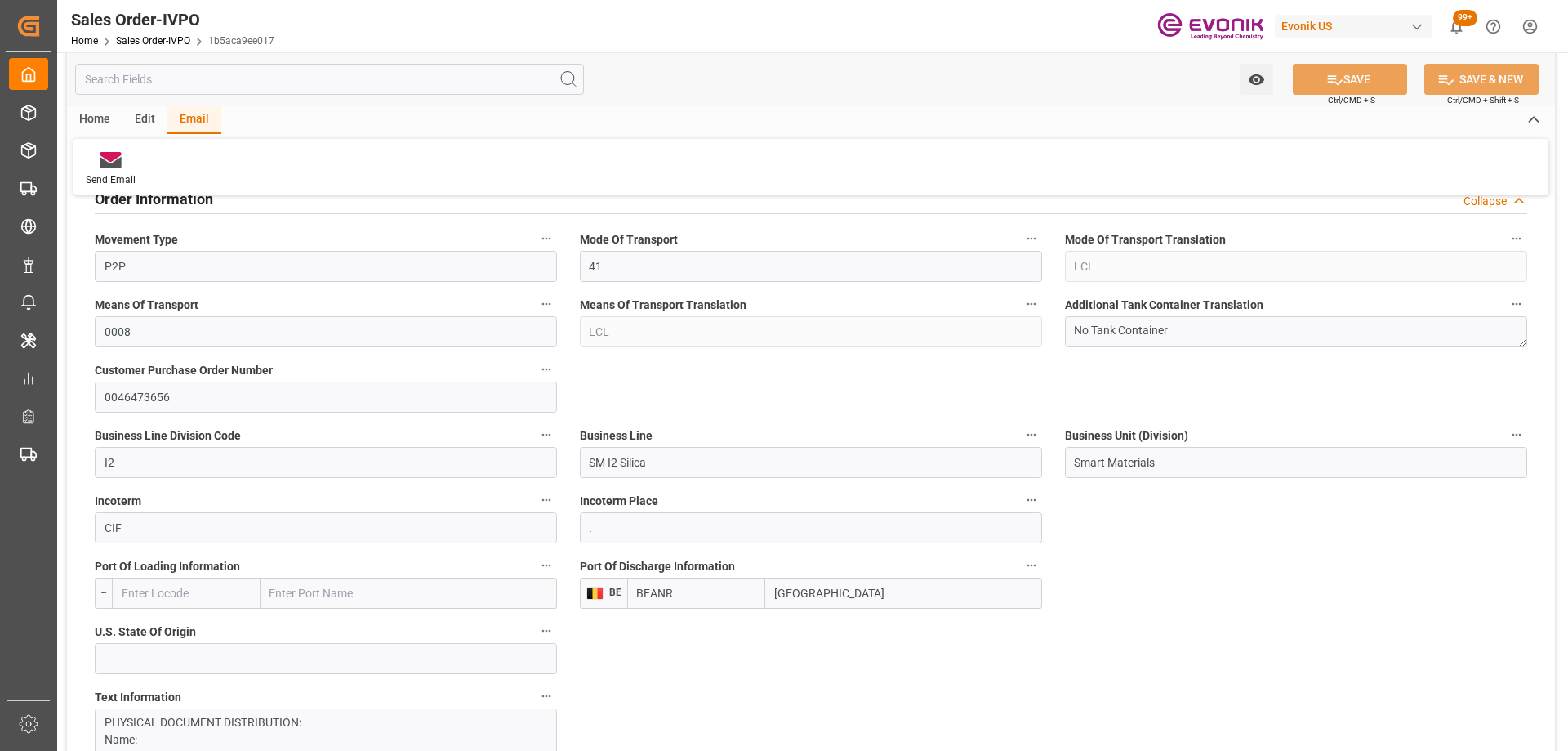
scroll to position [981, 0]
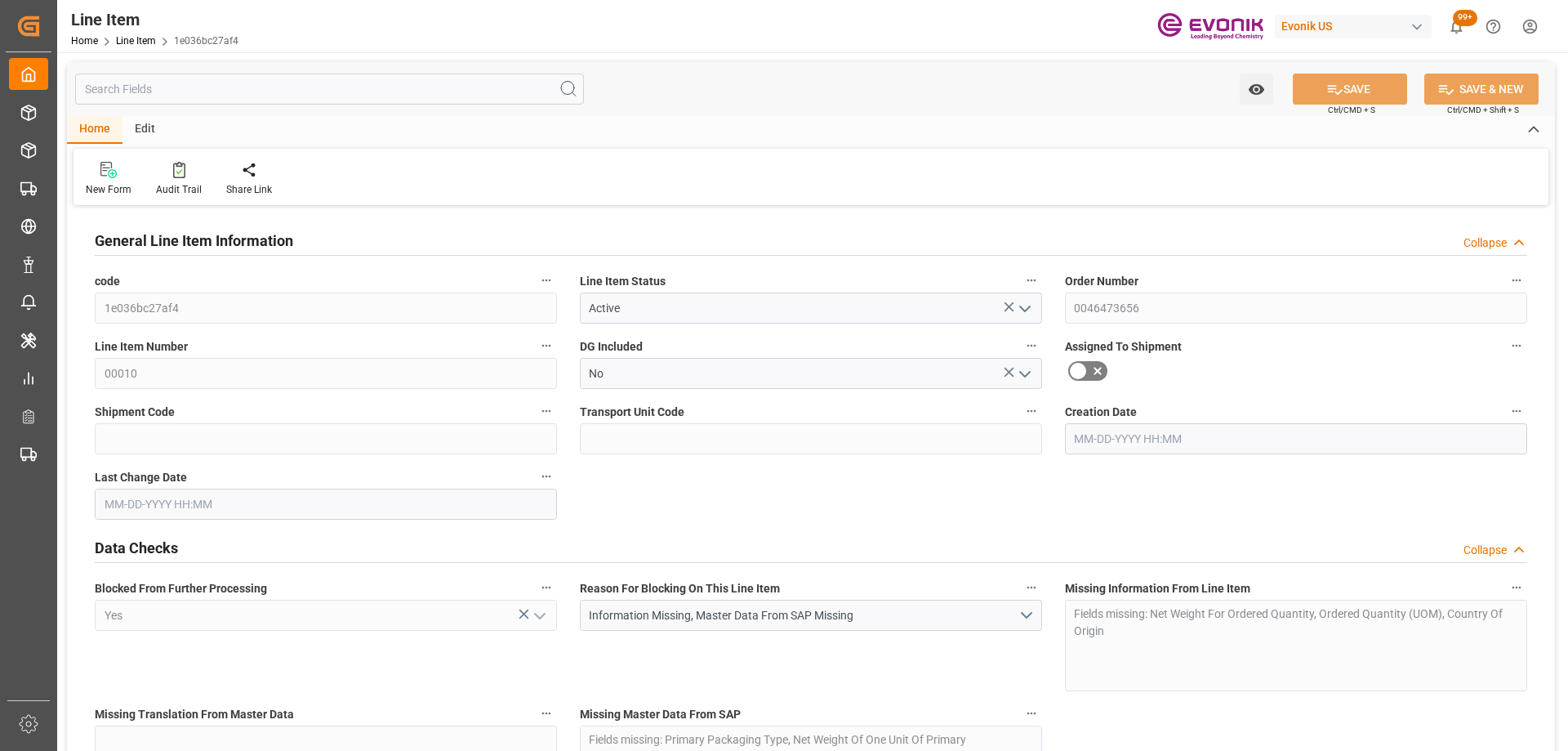
type input "0"
type input "1393.56"
type input "0"
type input "333.2827"
type input "2844"
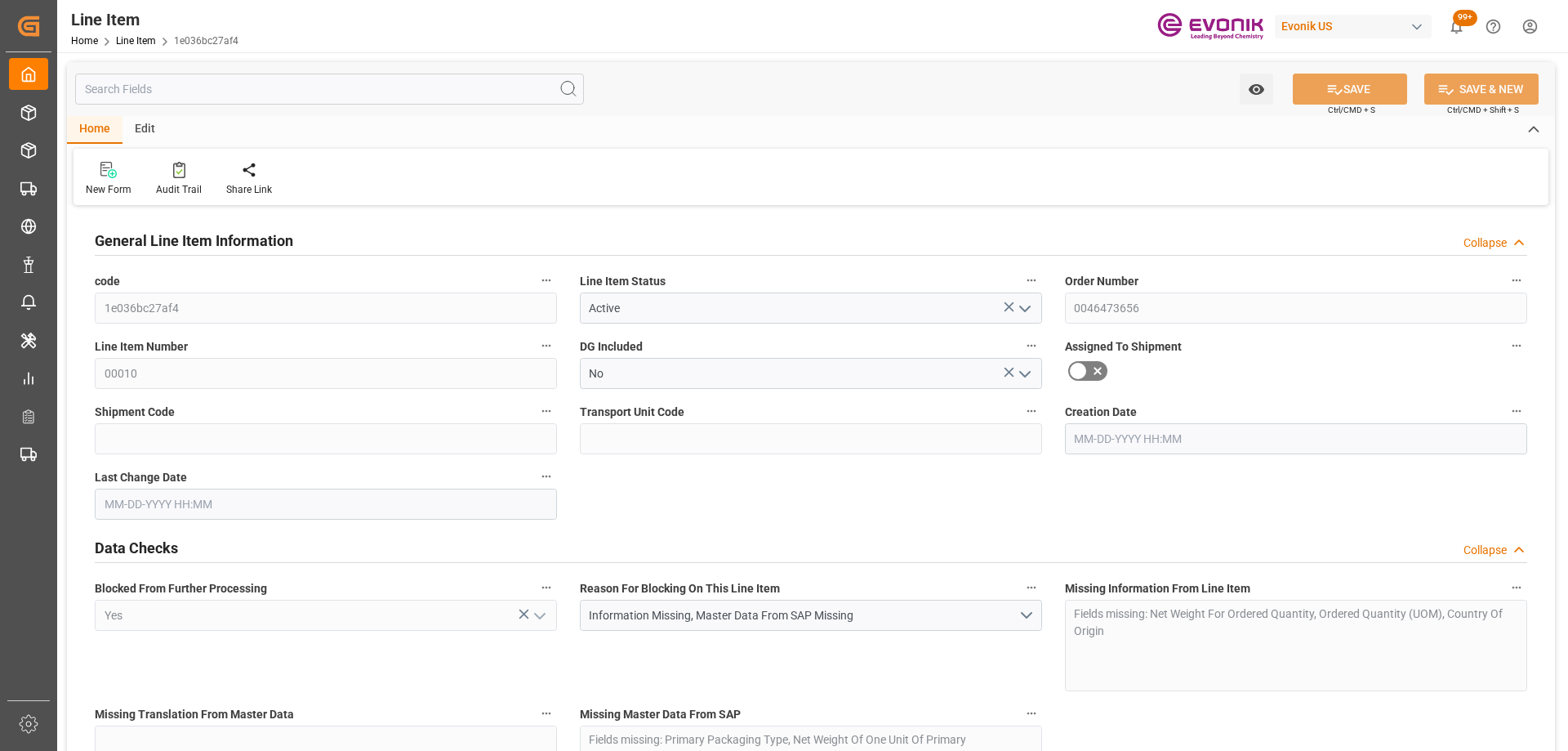
type input "5204.52"
type input "2844"
type input "1393.56"
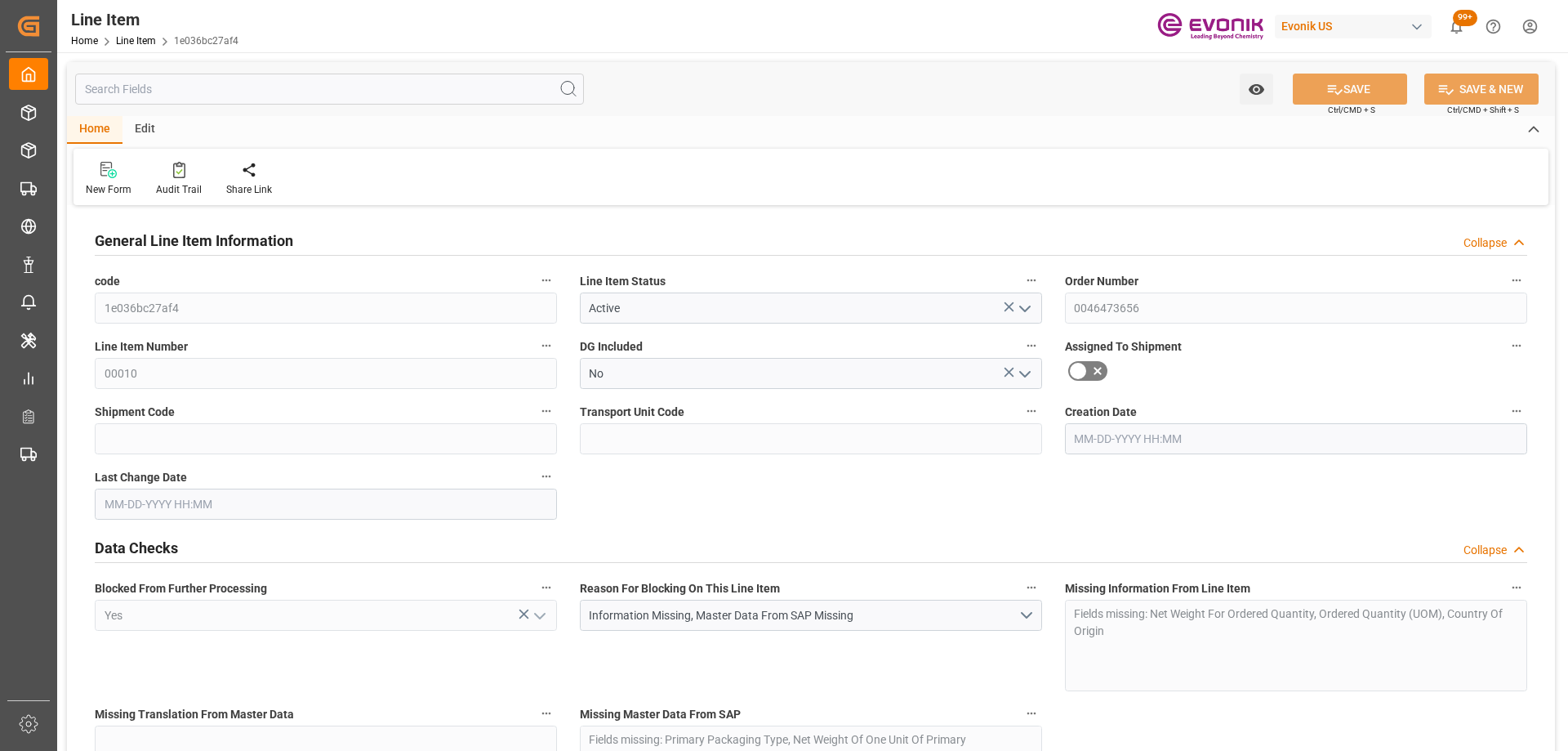
type input "1393.56"
type input "333.2827"
type input "333282.672"
type input "0"
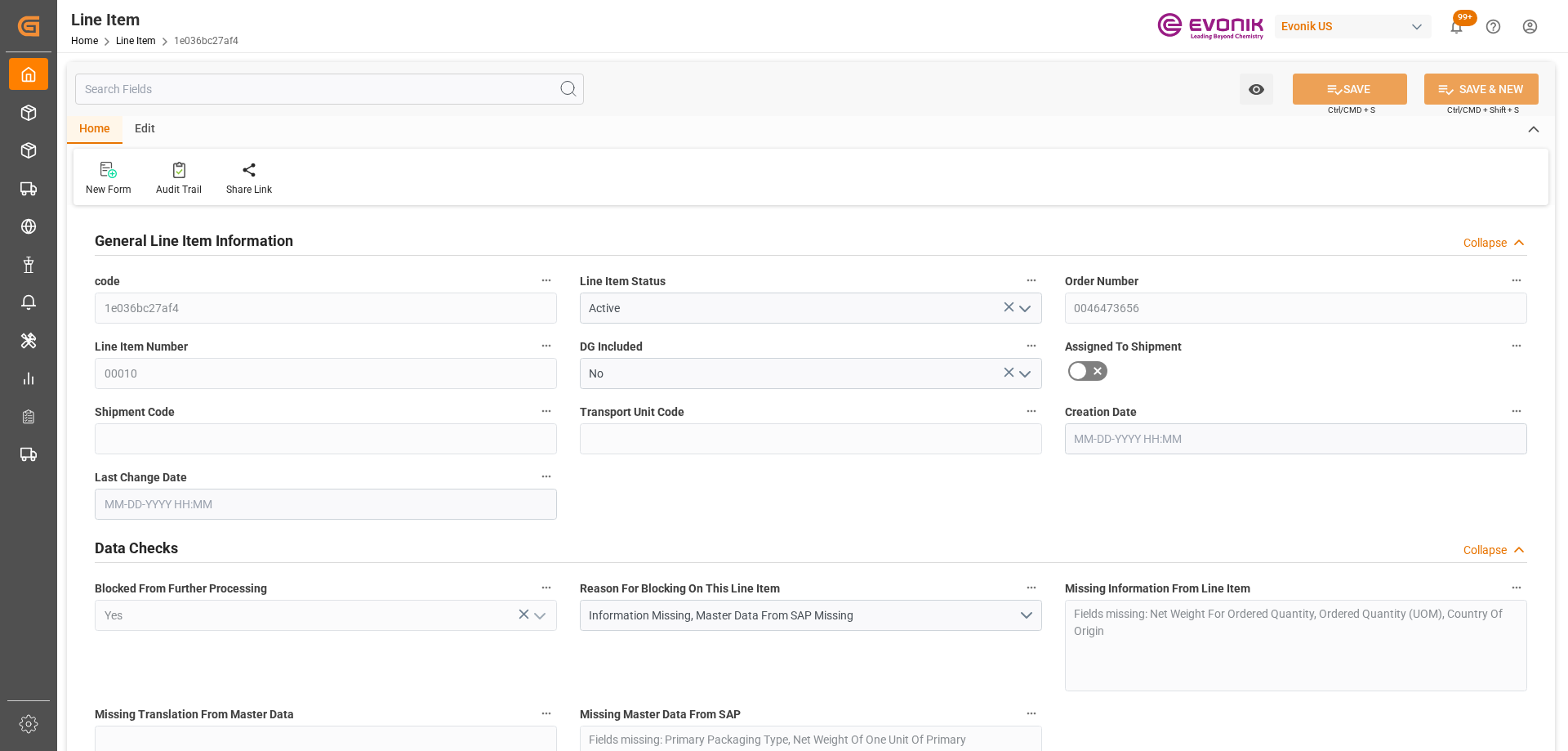
type input "0"
type input "09-18-2025 17:34"
type input "09-19-2025 08:35"
type input "09-23-2025"
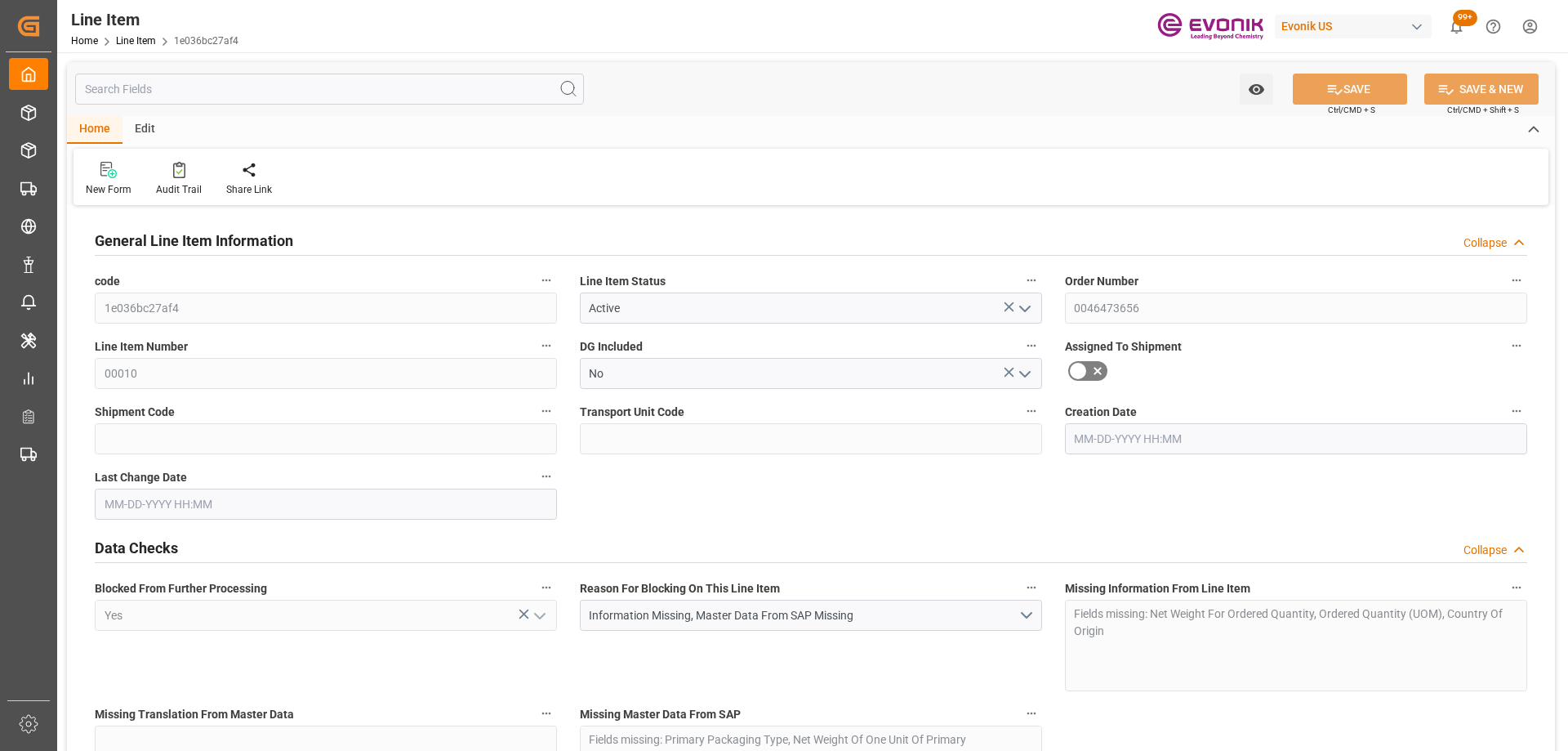
type input "09-23-2025"
type input "09-16-2025"
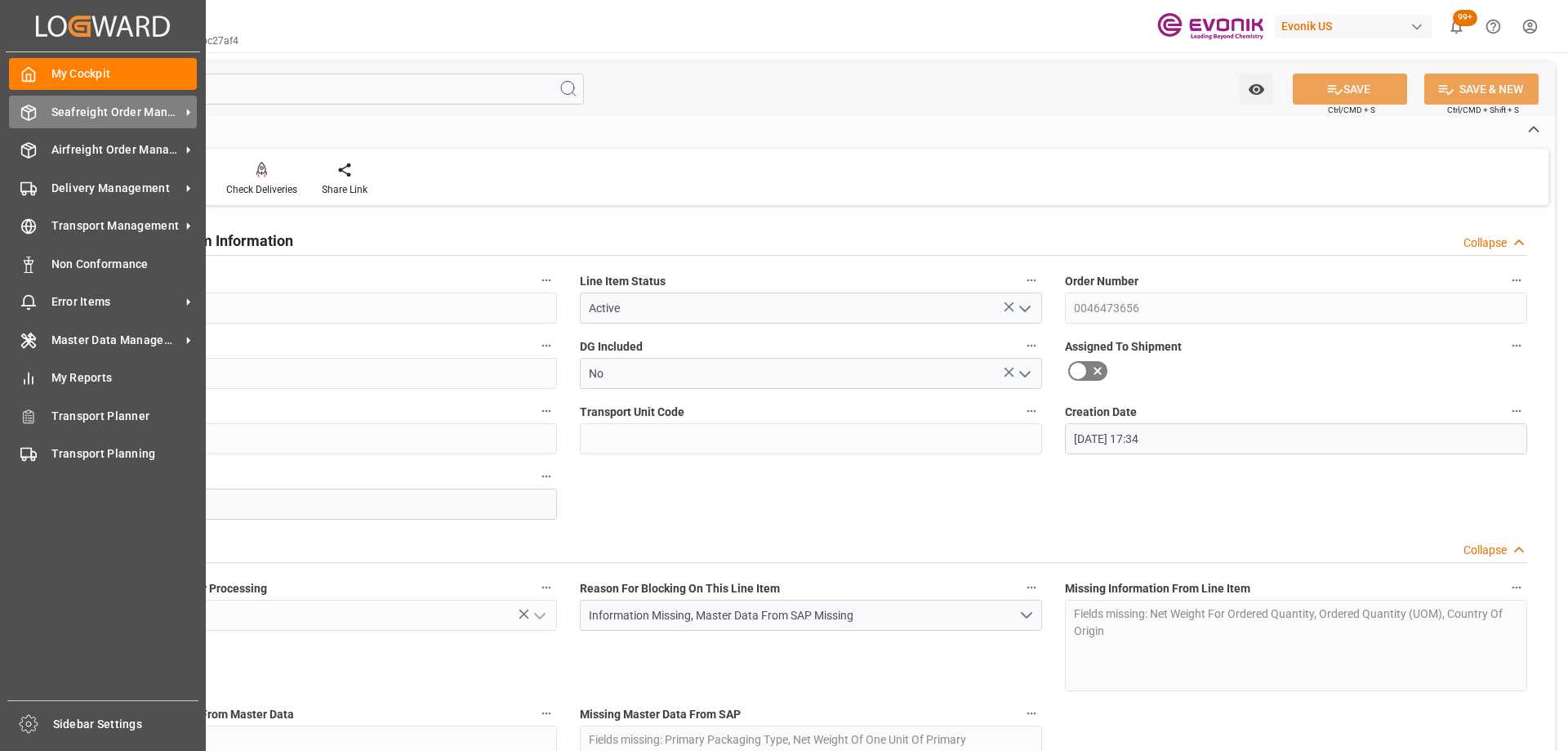
click at [74, 119] on span "Seafreight Order Management" at bounding box center [116, 112] width 129 height 17
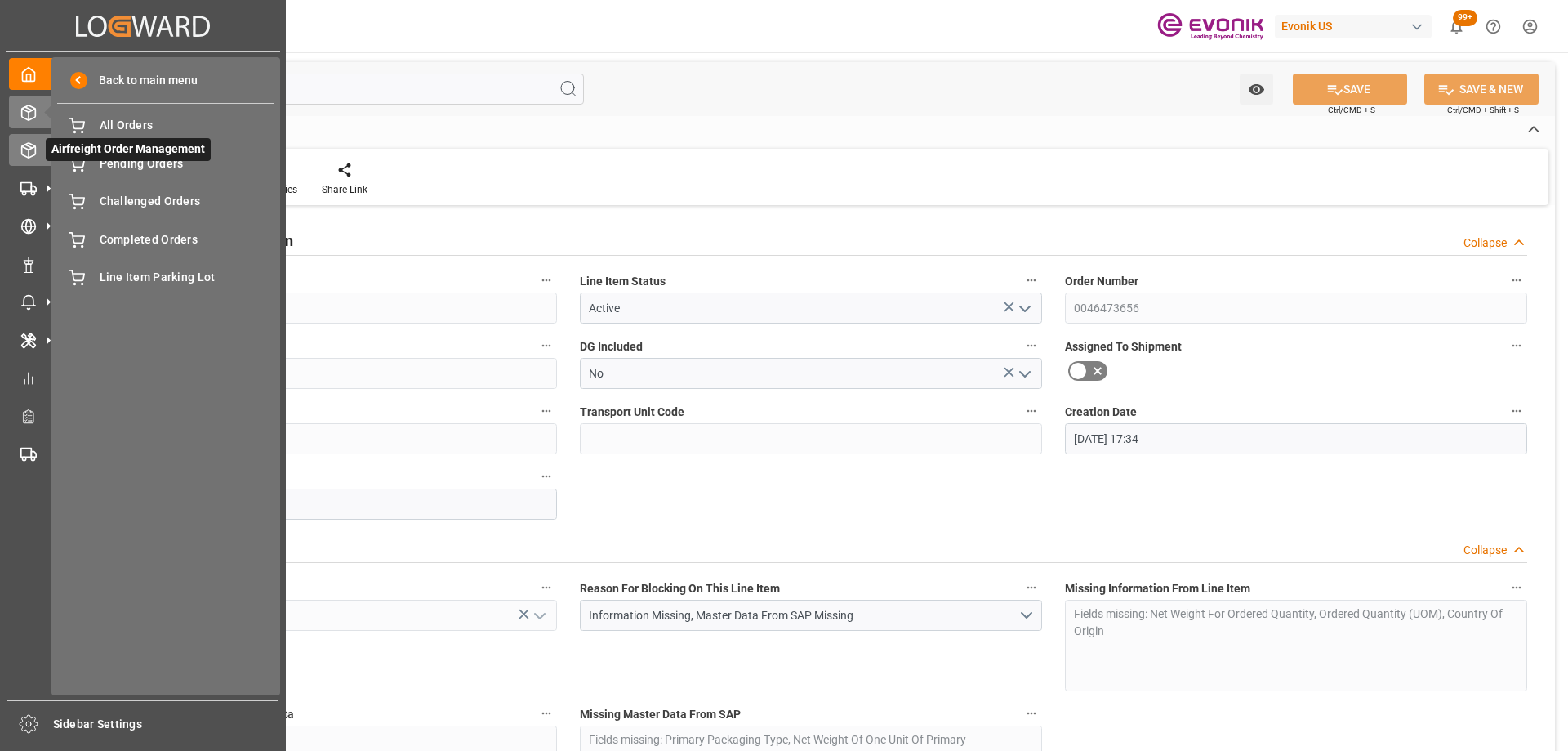
click at [41, 153] on icon at bounding box center [48, 150] width 17 height 17
click at [128, 163] on span "All Line Items" at bounding box center [187, 164] width 175 height 17
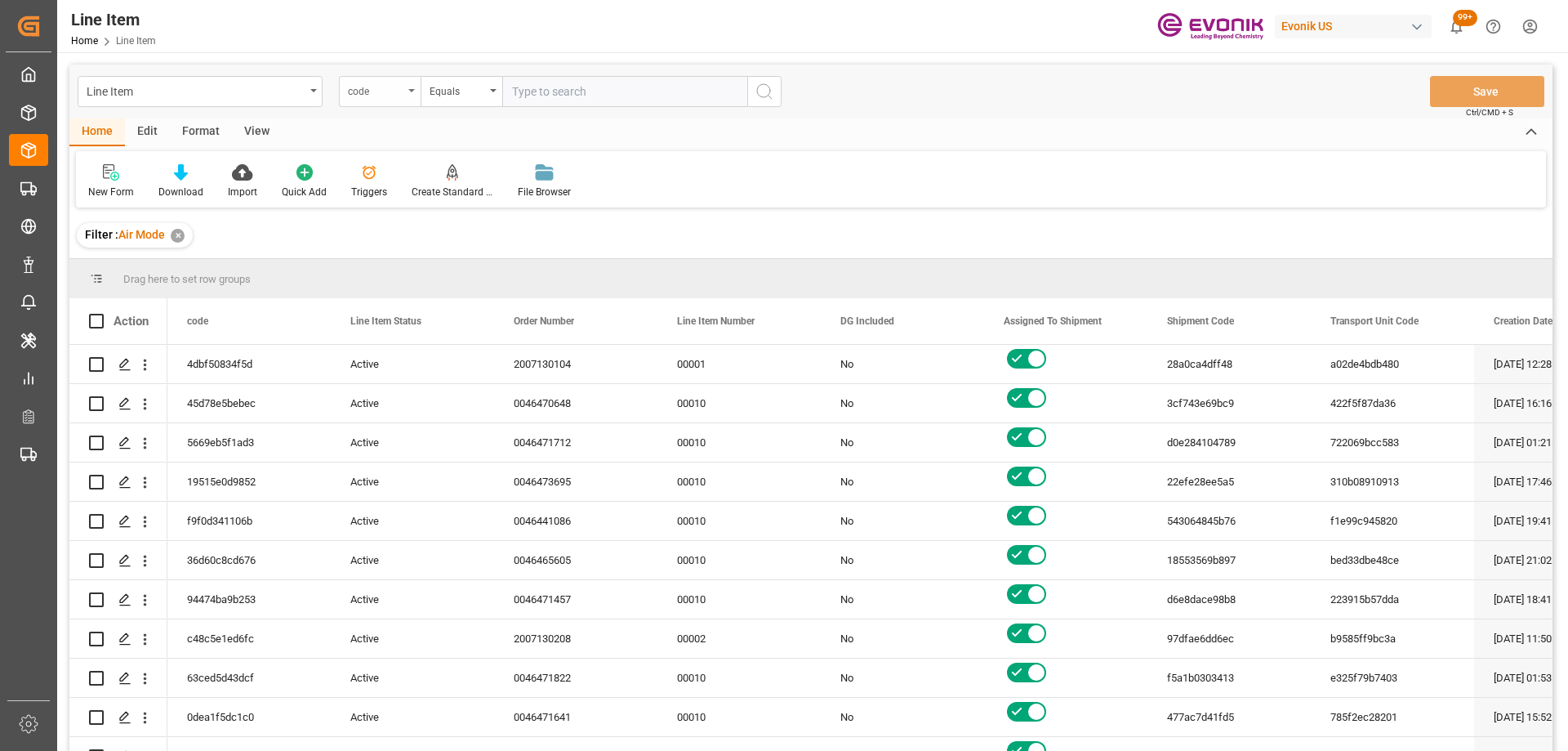
click at [384, 92] on div "code" at bounding box center [376, 90] width 55 height 19
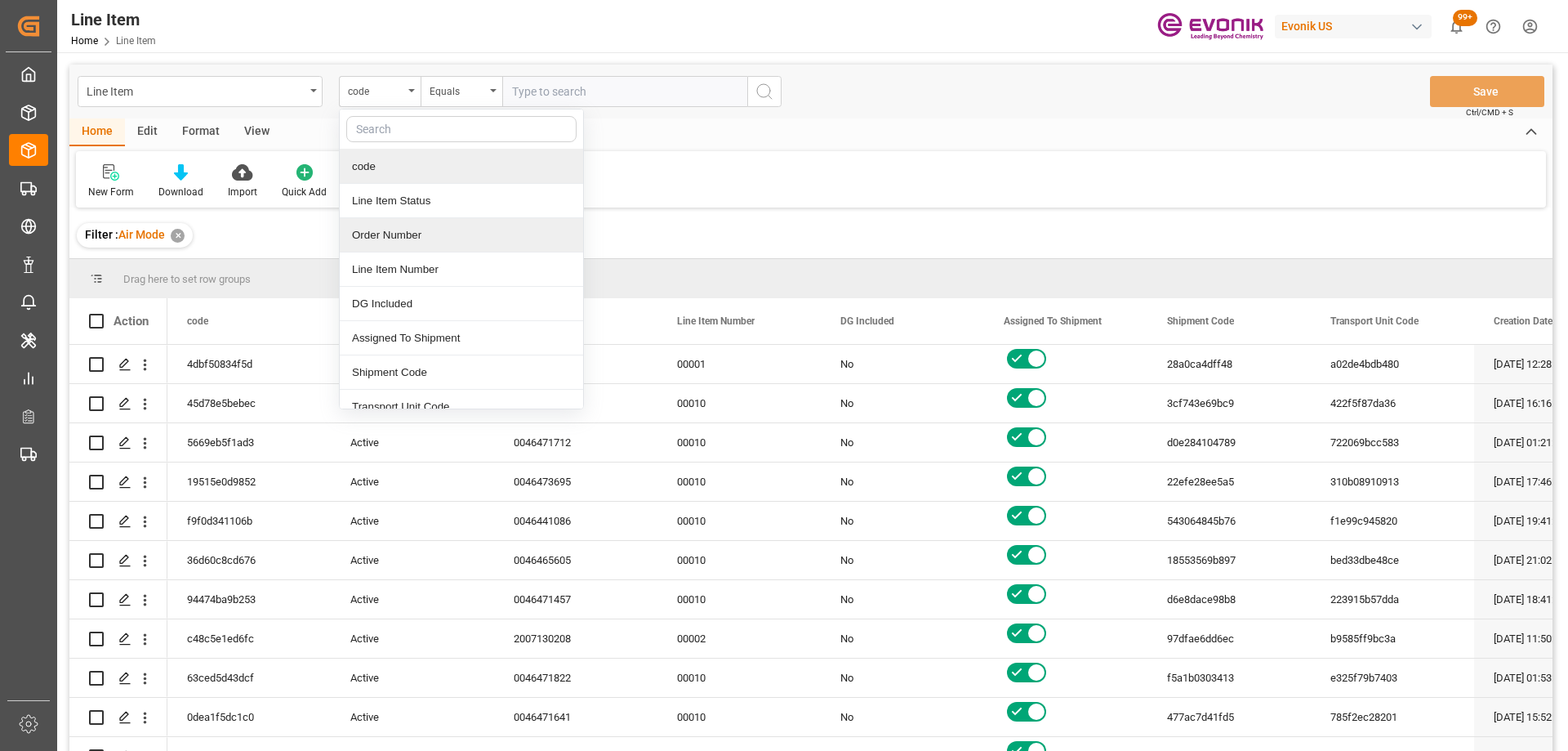
click at [420, 237] on div "Order Number" at bounding box center [461, 235] width 244 height 35
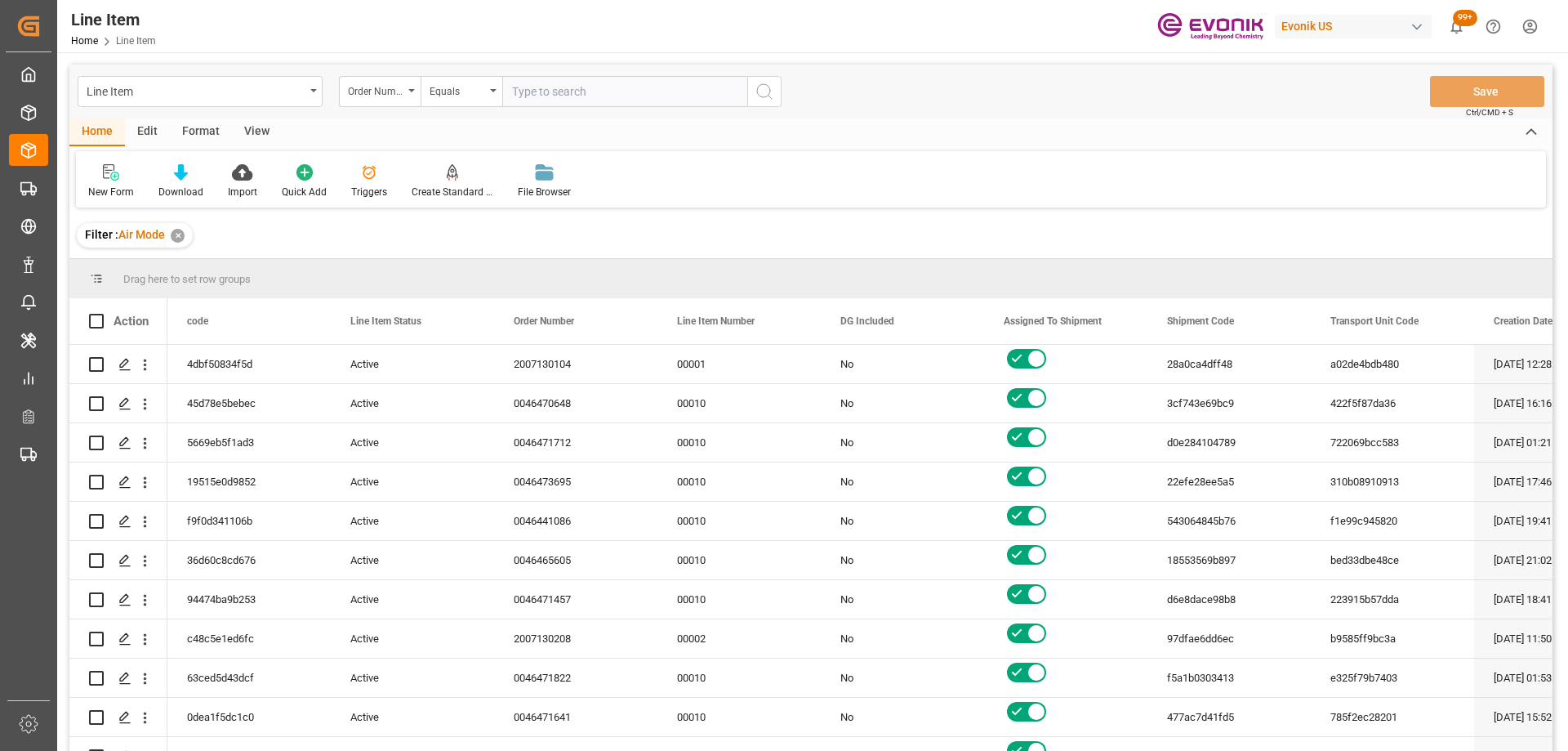
click at [538, 104] on input "text" at bounding box center [625, 92] width 245 height 31
click at [540, 98] on input "text" at bounding box center [625, 92] width 245 height 31
paste input "0046473656"
type input "0046473656"
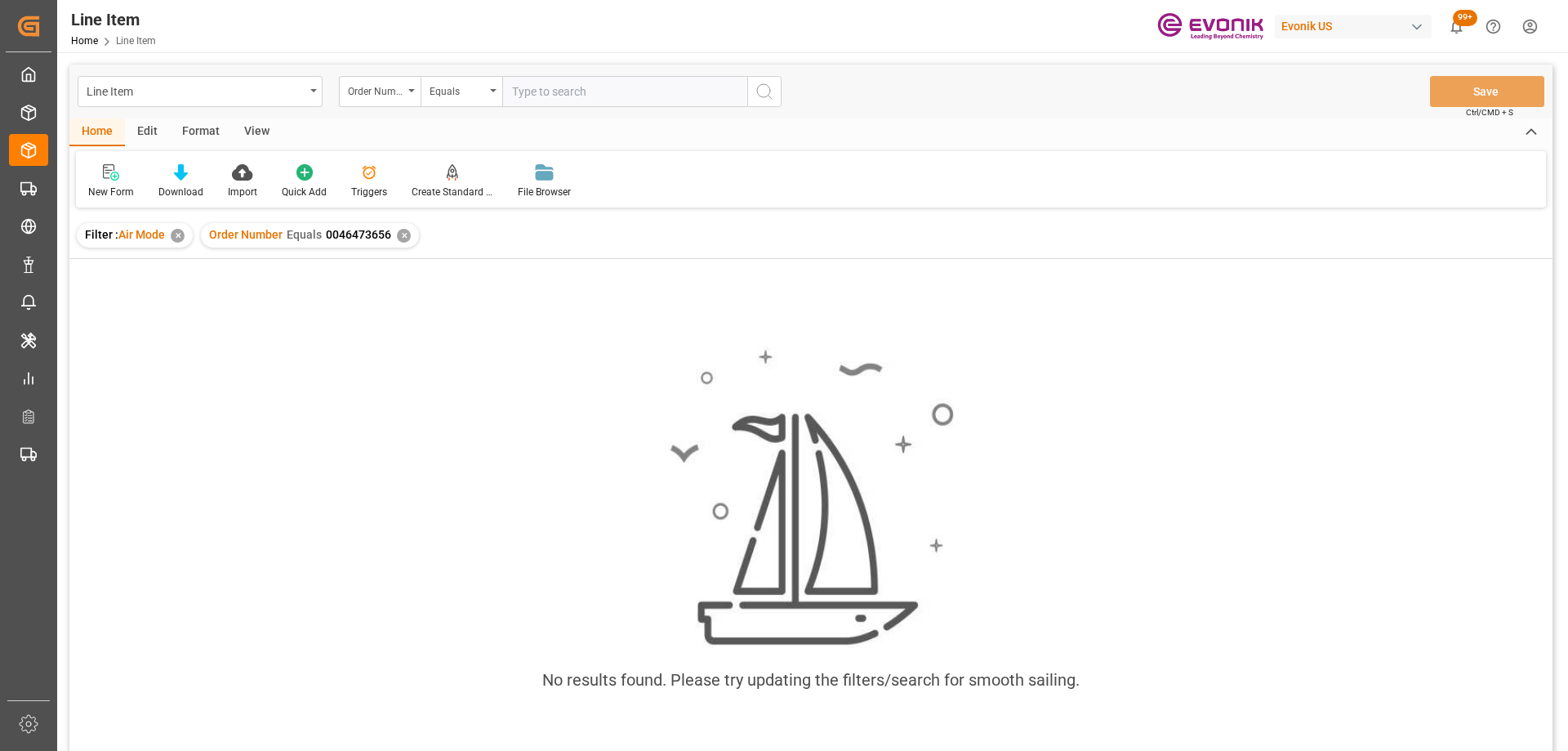
click at [182, 235] on div "✕" at bounding box center [178, 236] width 14 height 14
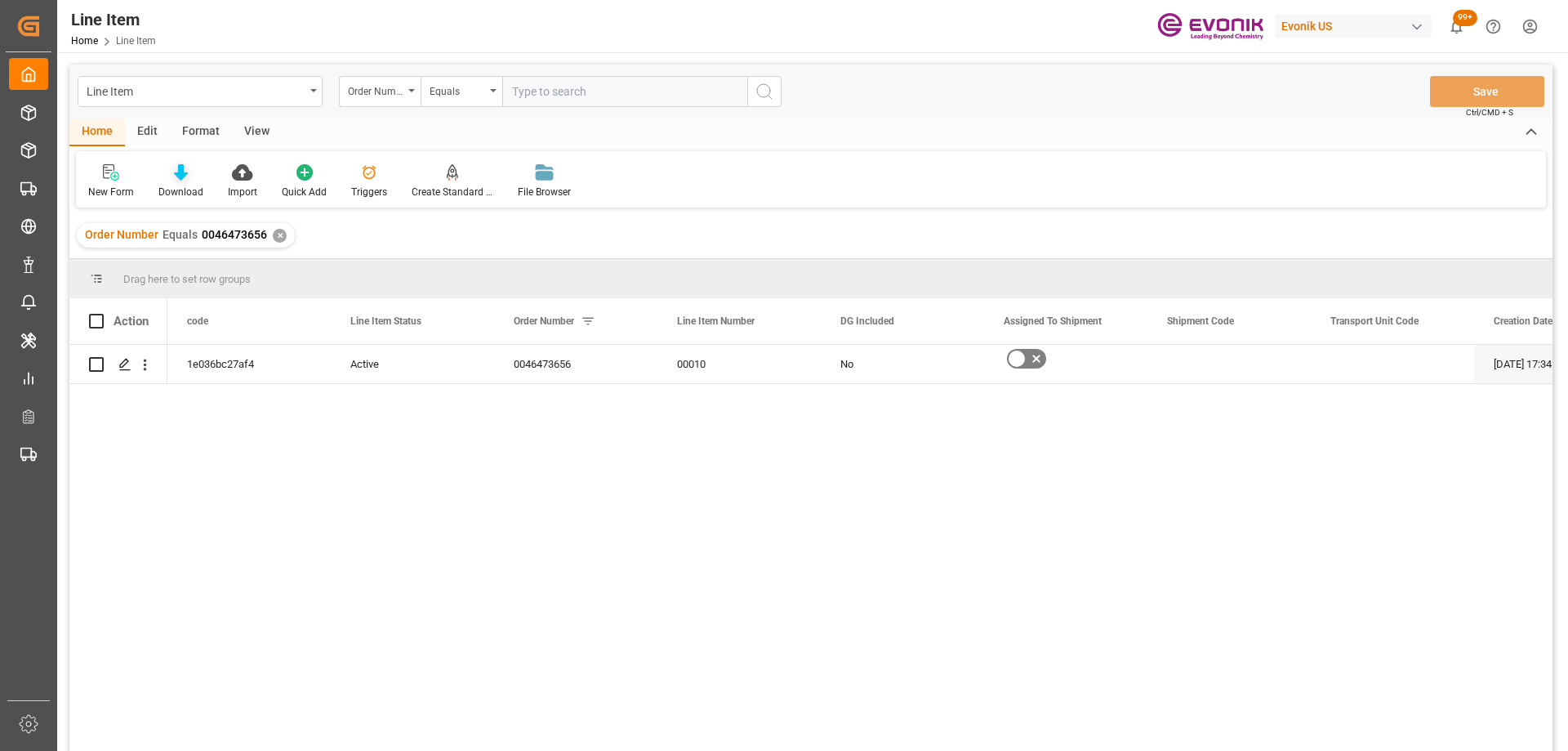
click at [181, 182] on div "Download" at bounding box center [181, 181] width 69 height 36
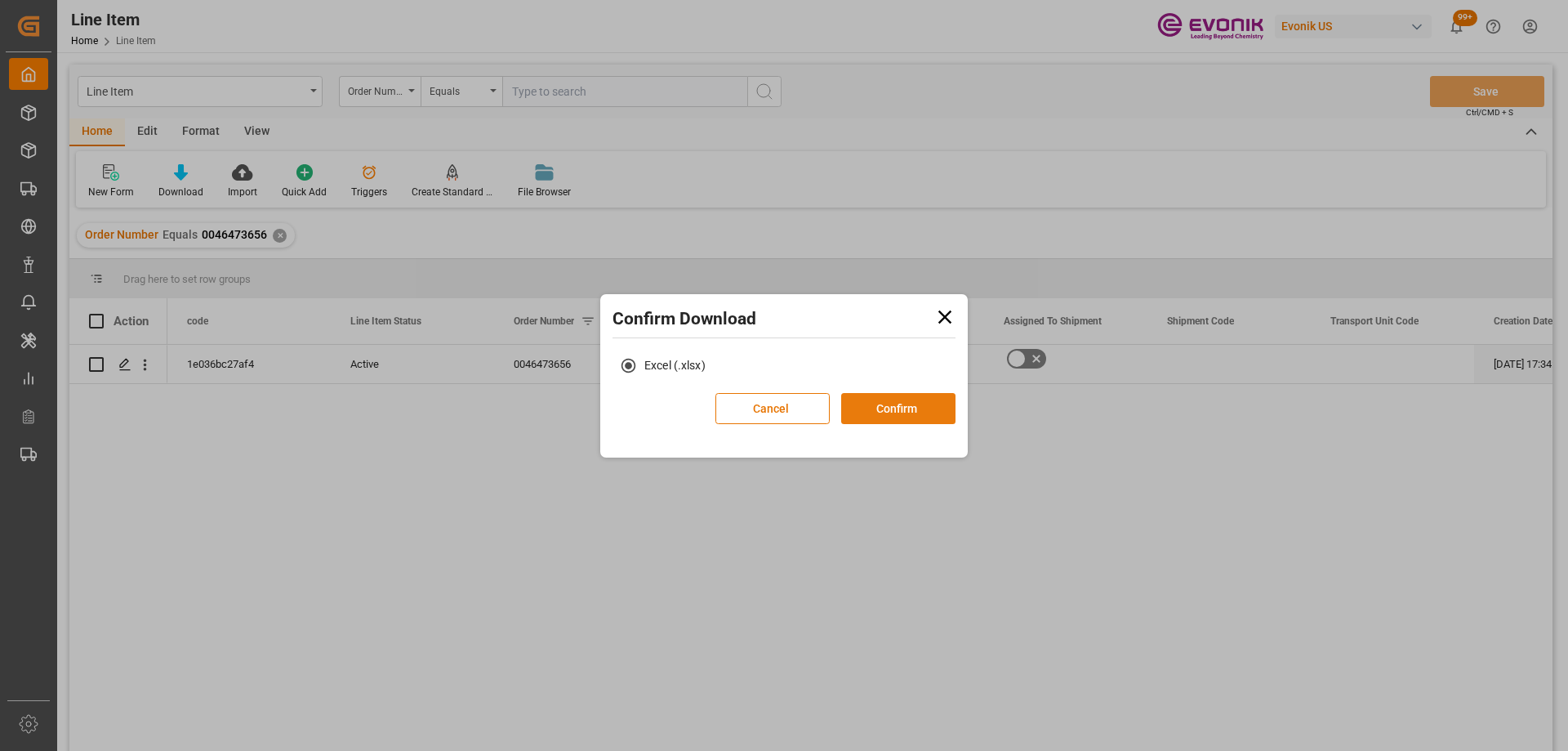
click at [913, 404] on button "Confirm" at bounding box center [898, 409] width 114 height 31
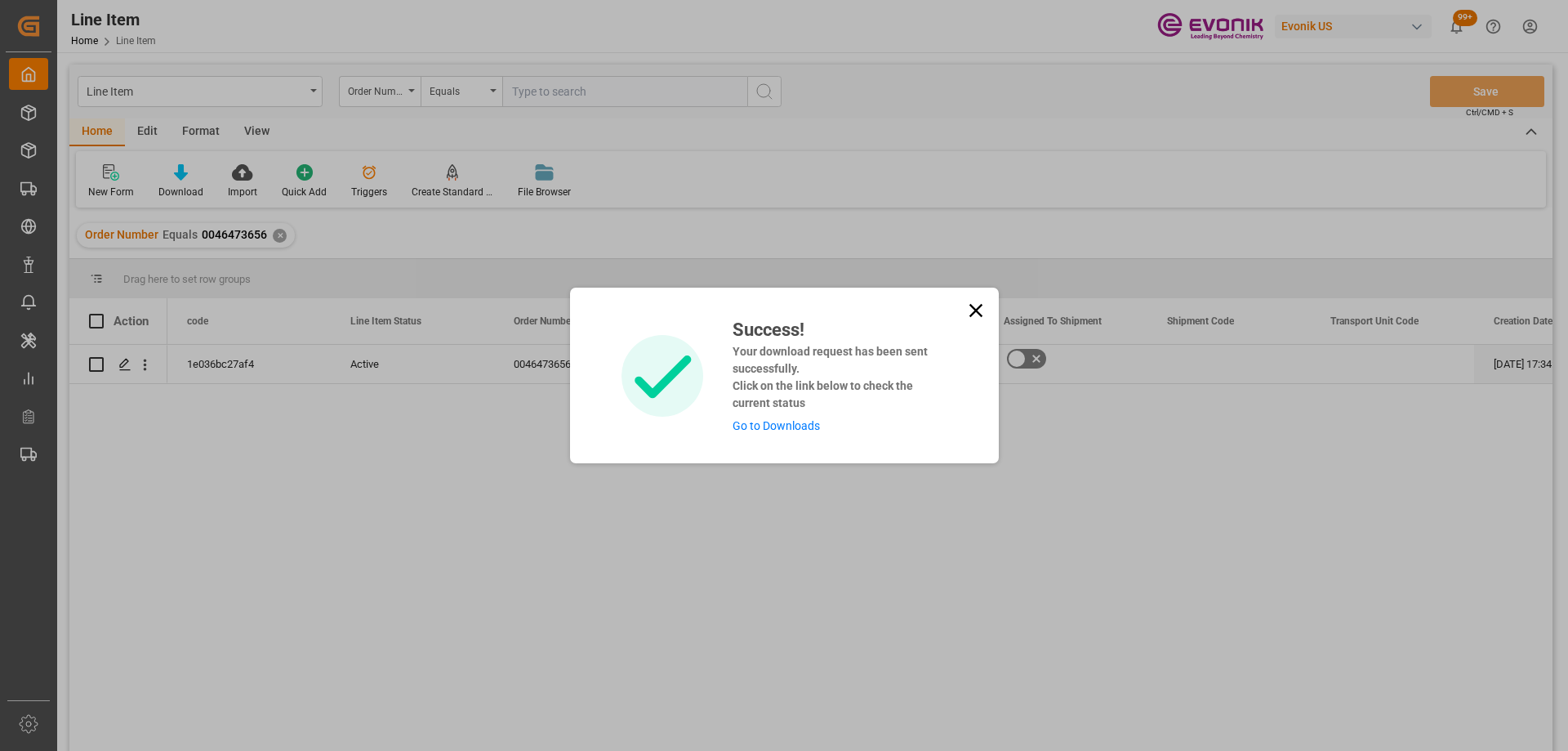
click at [783, 426] on link "Go to Downloads" at bounding box center [776, 425] width 87 height 13
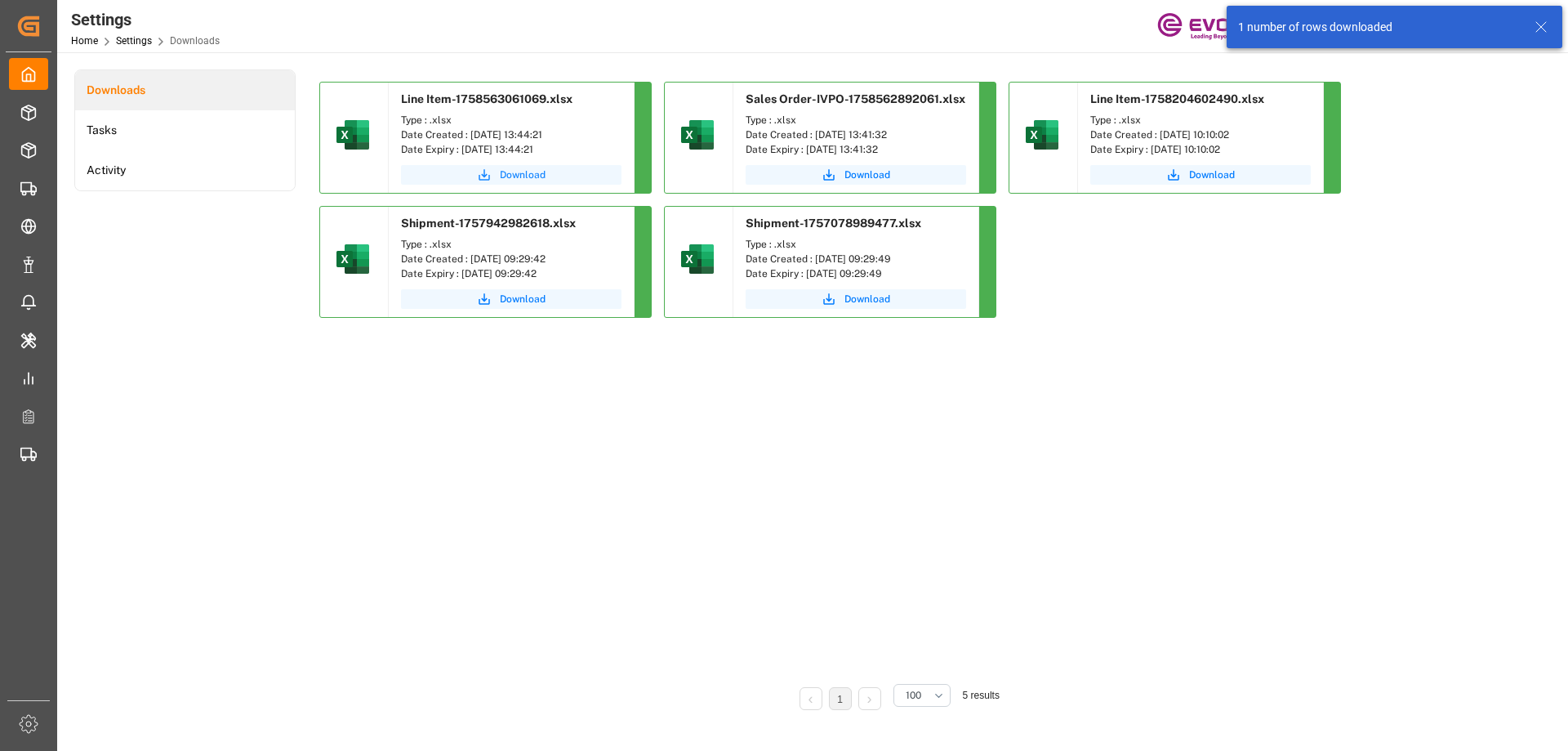
click at [516, 170] on span "Download" at bounding box center [523, 175] width 46 height 15
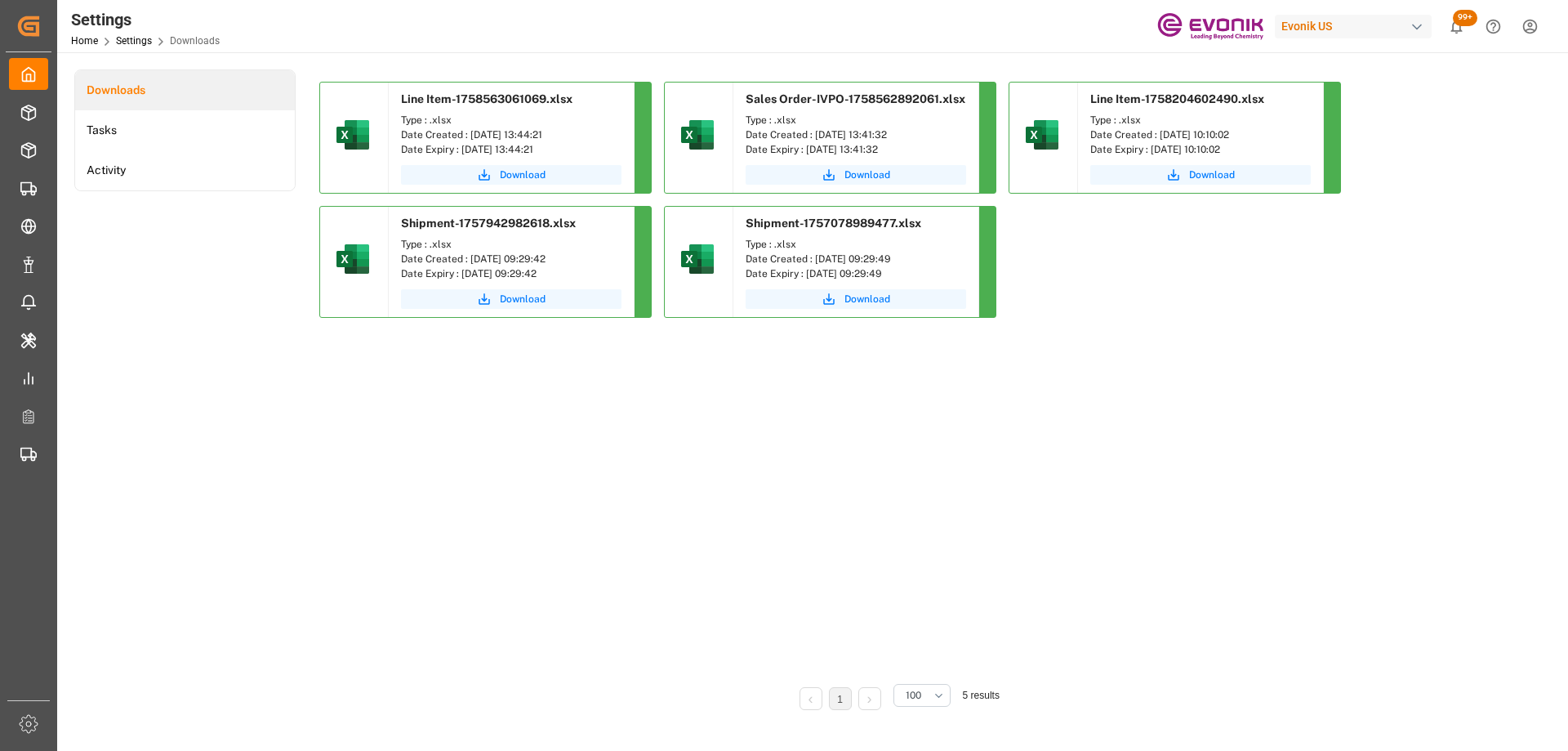
click at [697, 500] on div "Line Item-1758563061069.xlsx Type : .xlsx Date Created : [DATE] 13:44:21 Date E…" at bounding box center [897, 376] width 1154 height 588
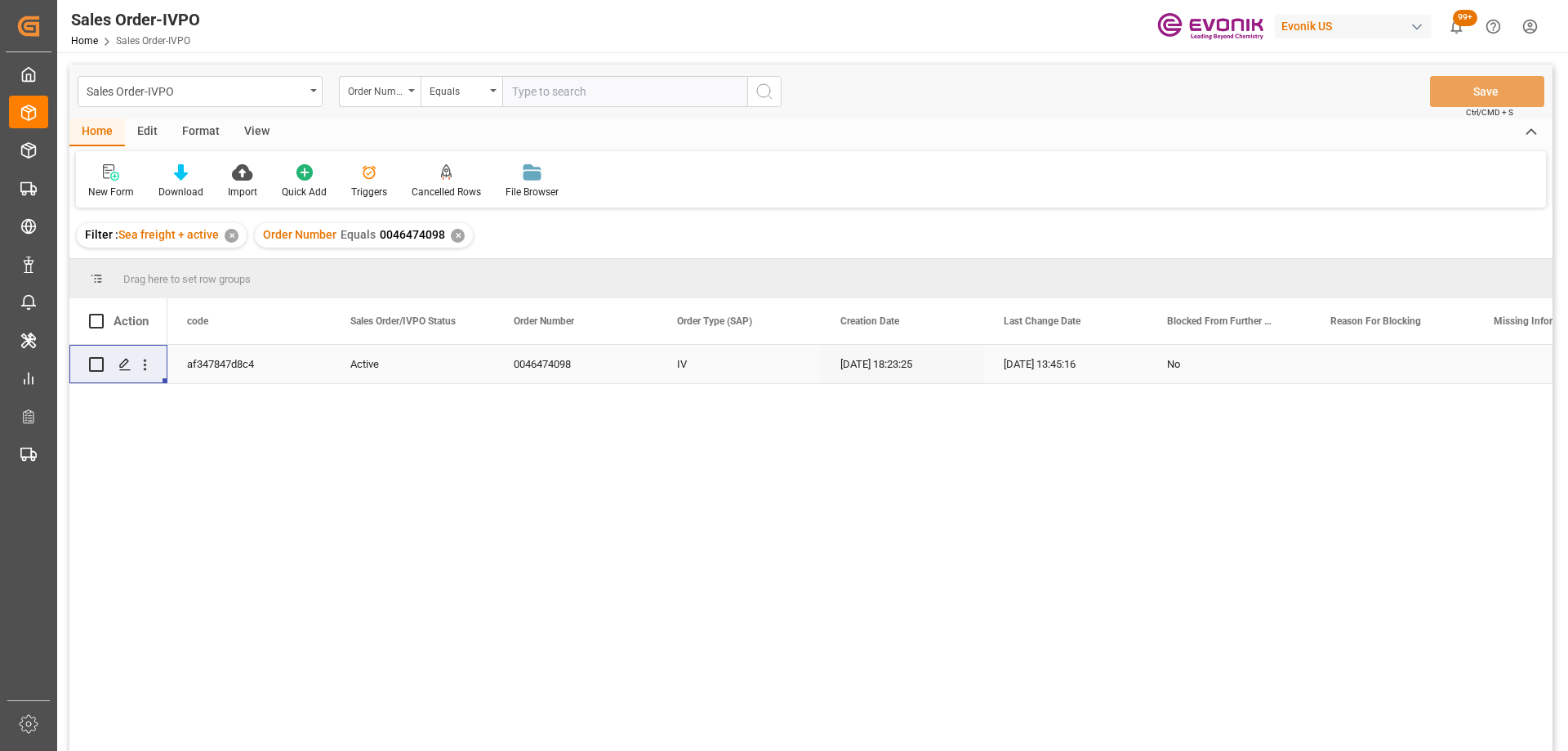
click at [547, 97] on input "text" at bounding box center [625, 92] width 245 height 31
type input "0046474098"
click at [145, 357] on icon "open menu" at bounding box center [145, 365] width 17 height 17
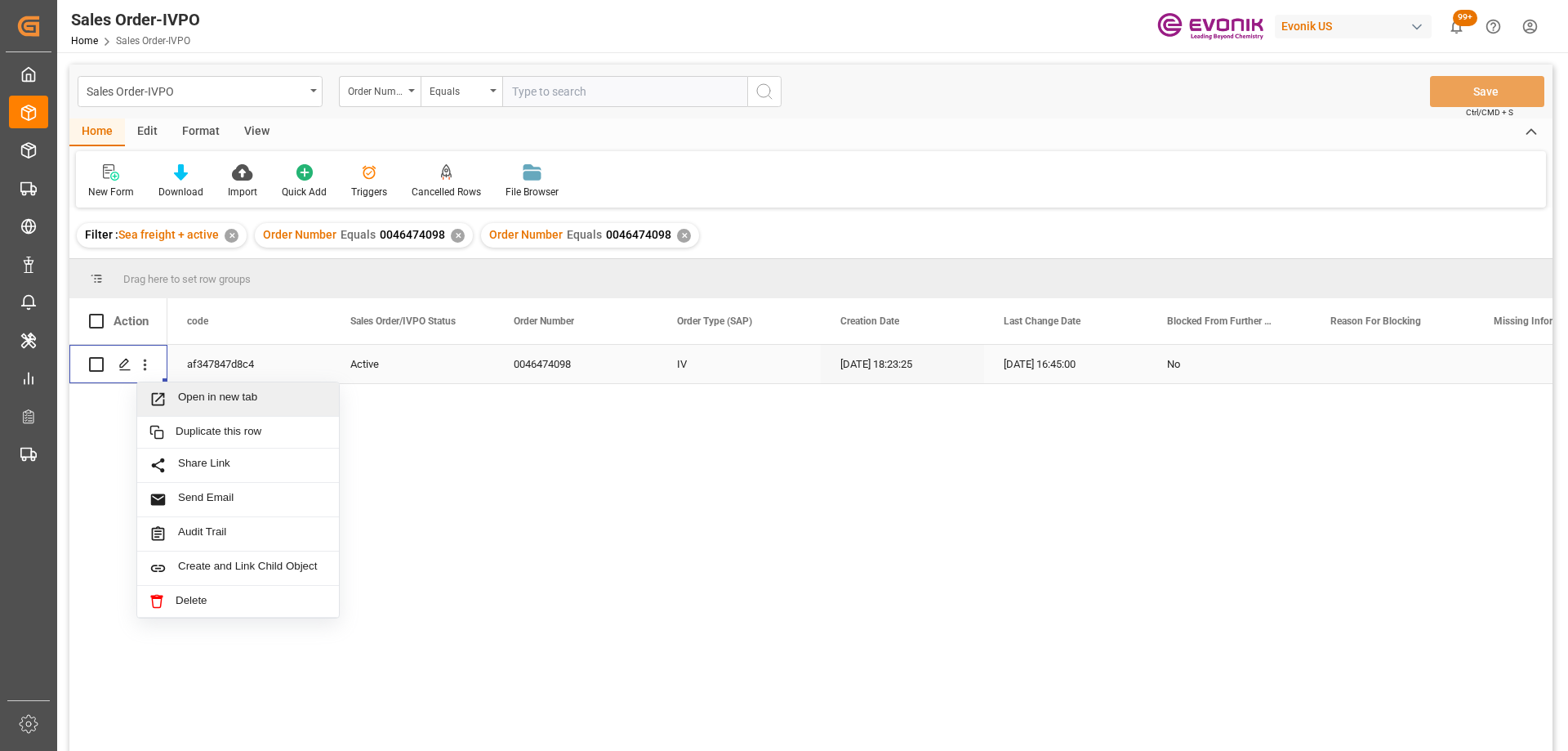
click at [187, 406] on span "Open in new tab" at bounding box center [252, 399] width 149 height 17
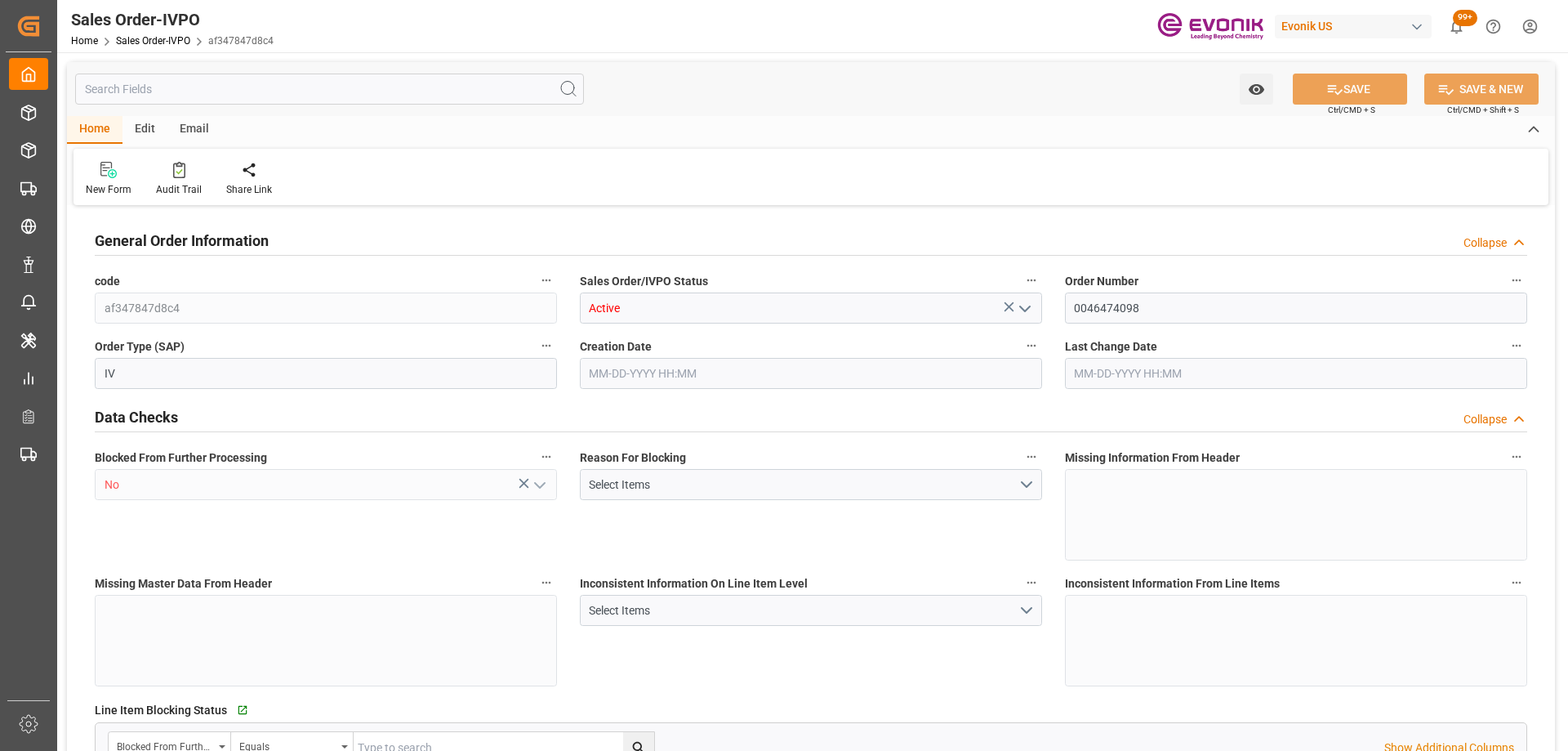
type input "BRSSZ"
type input "0"
type input "1"
type input "2"
type input "1"
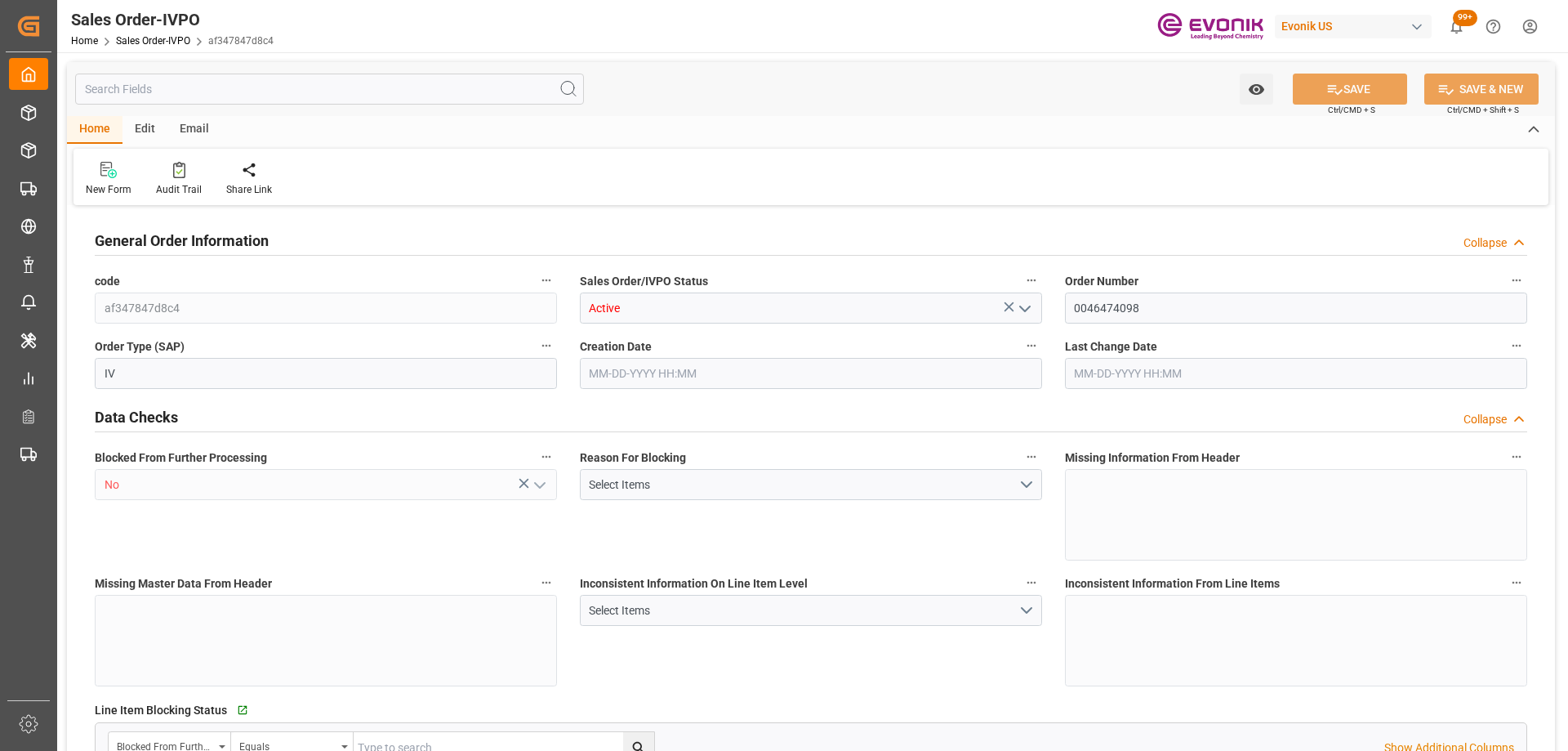
type input "20156.5896"
type input "37.4546"
type input "19000"
type input "60"
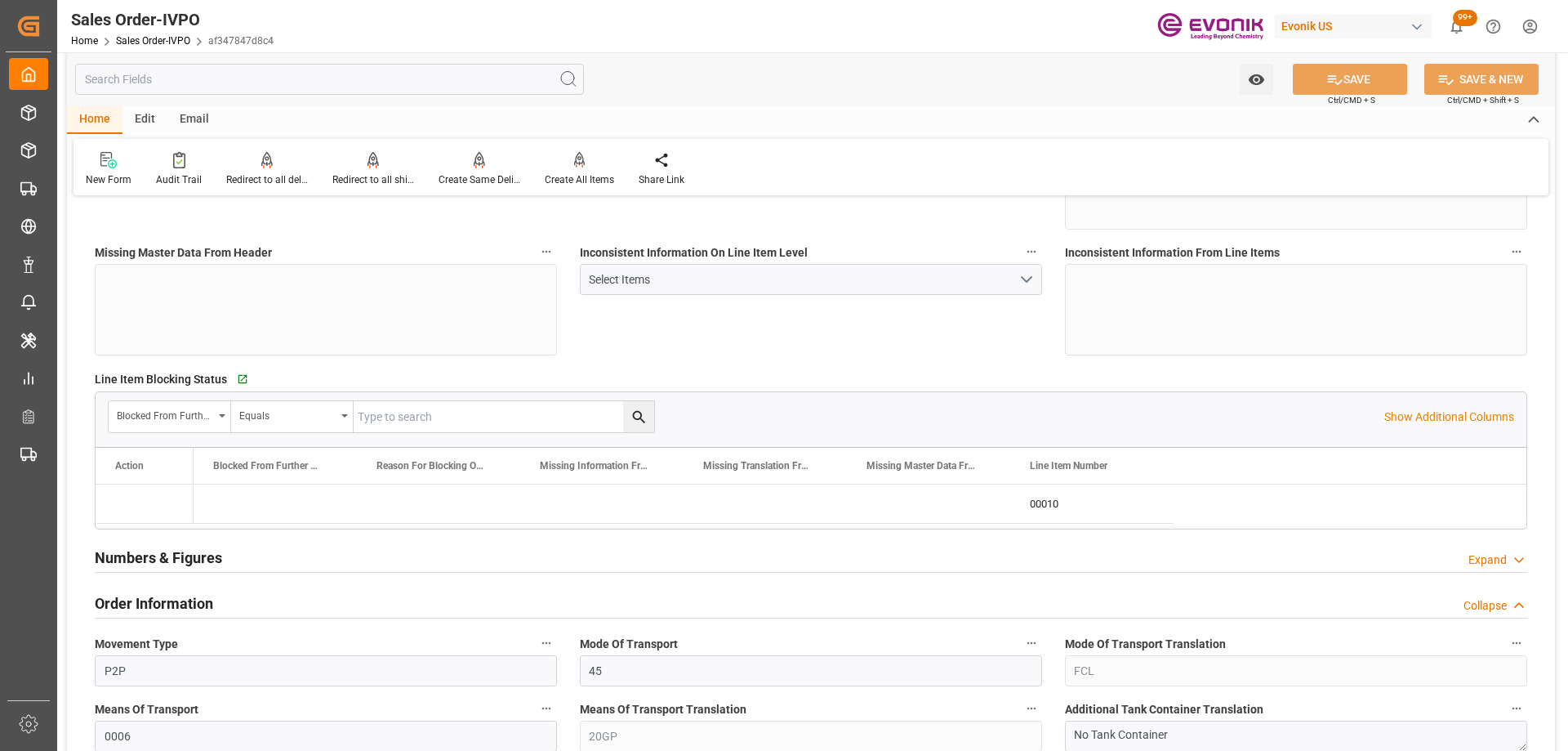
type input "[DATE] 18:23"
type input "[DATE] 16:45"
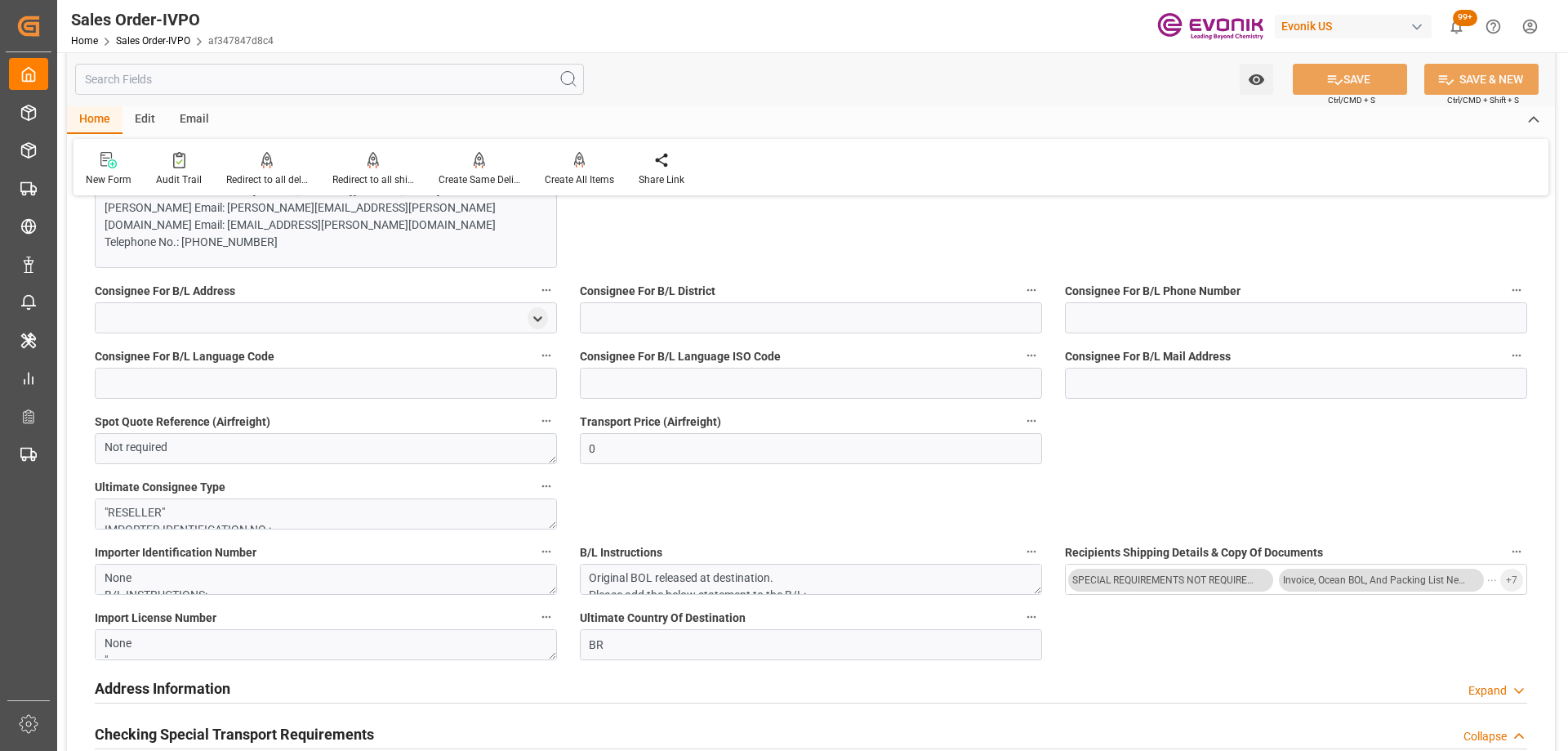
scroll to position [1066, 0]
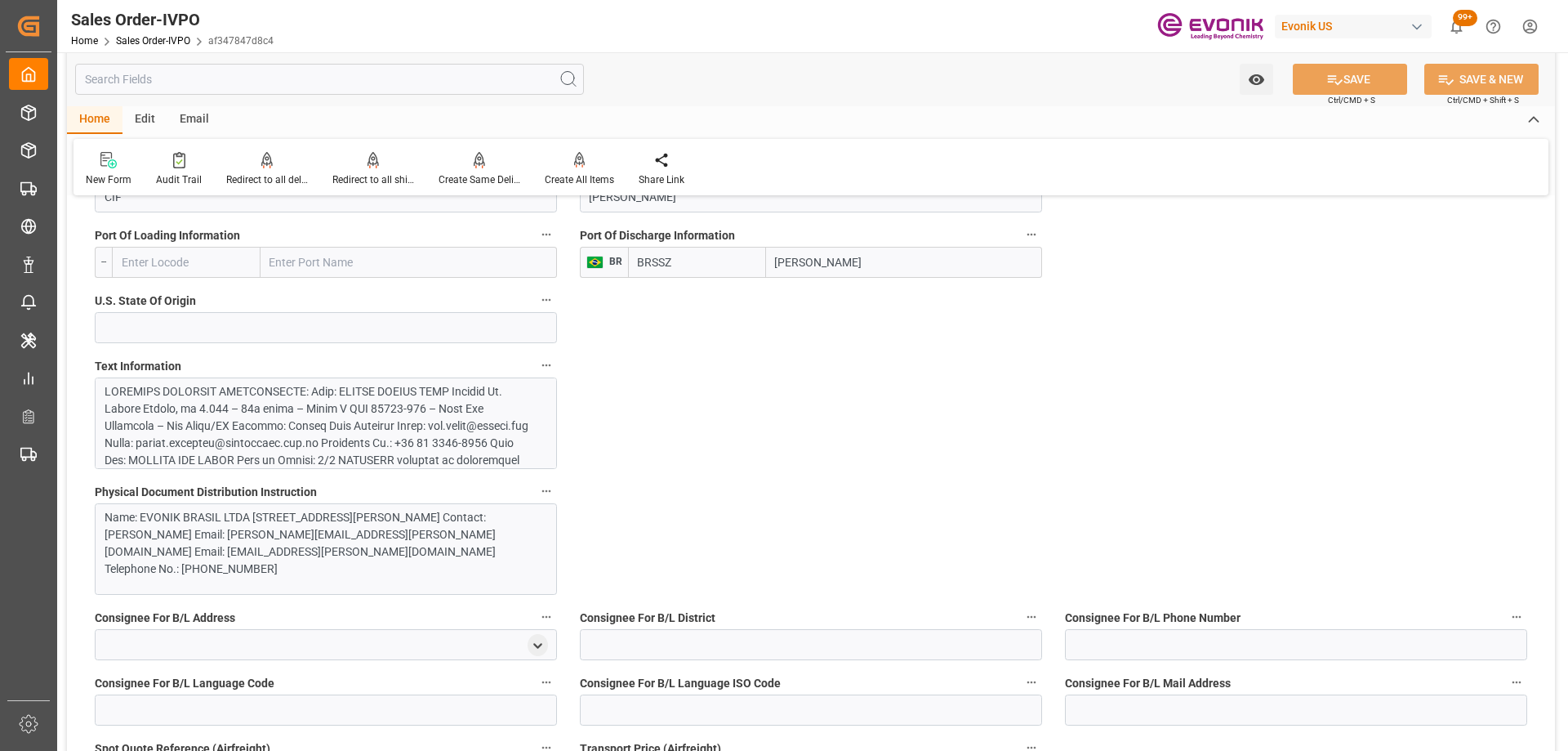
click at [321, 405] on div at bounding box center [320, 623] width 430 height 481
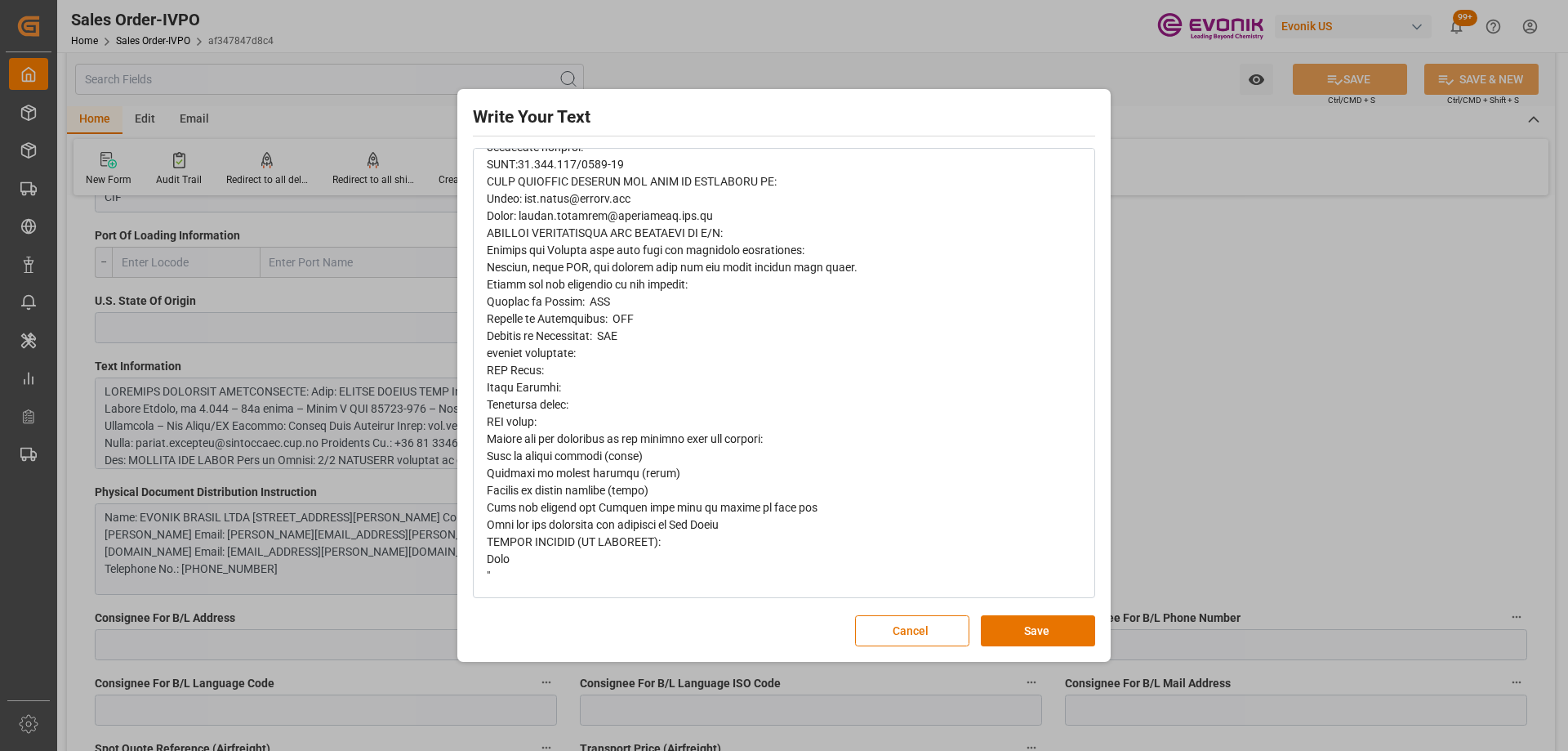
scroll to position [366, 0]
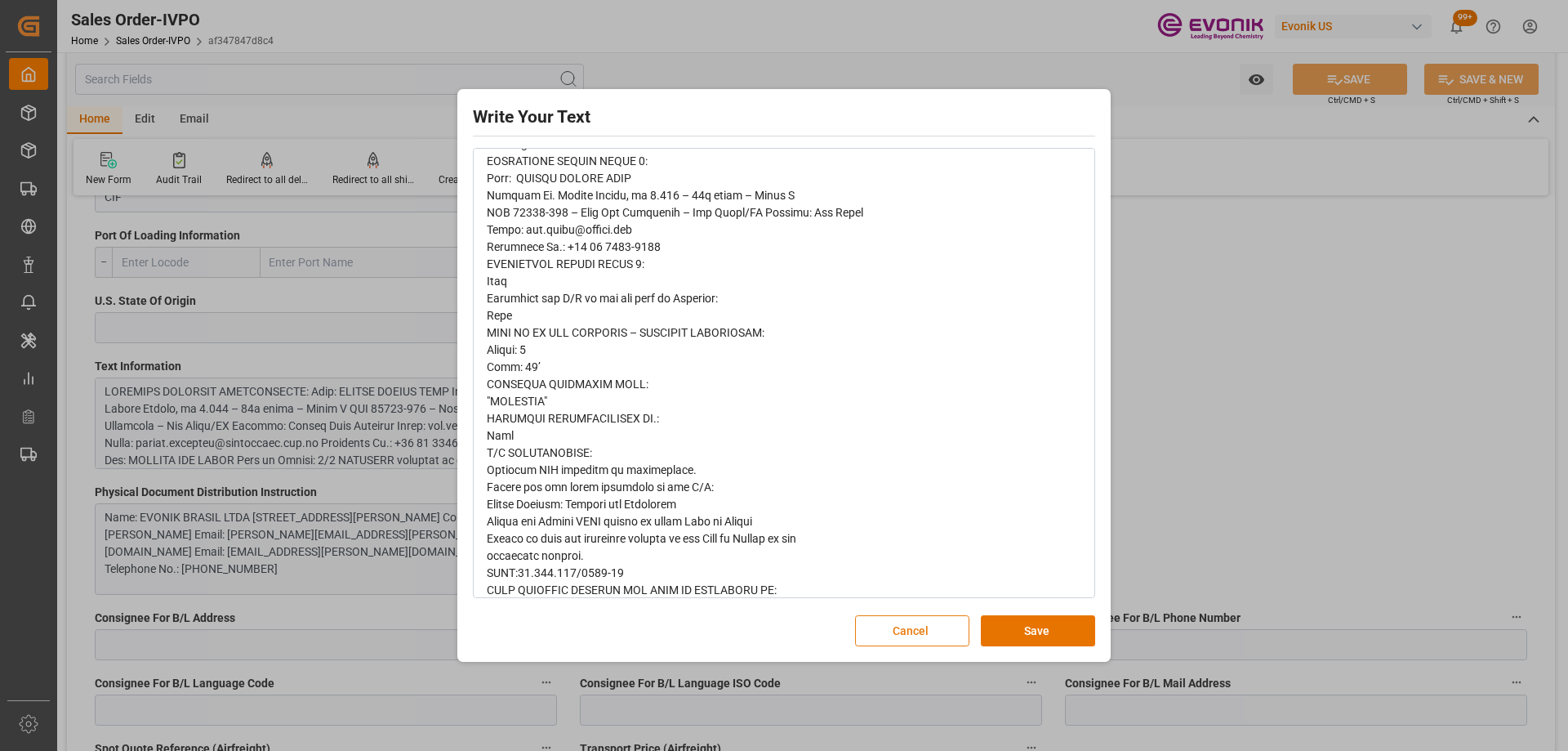
click at [912, 633] on button "Cancel" at bounding box center [912, 631] width 114 height 31
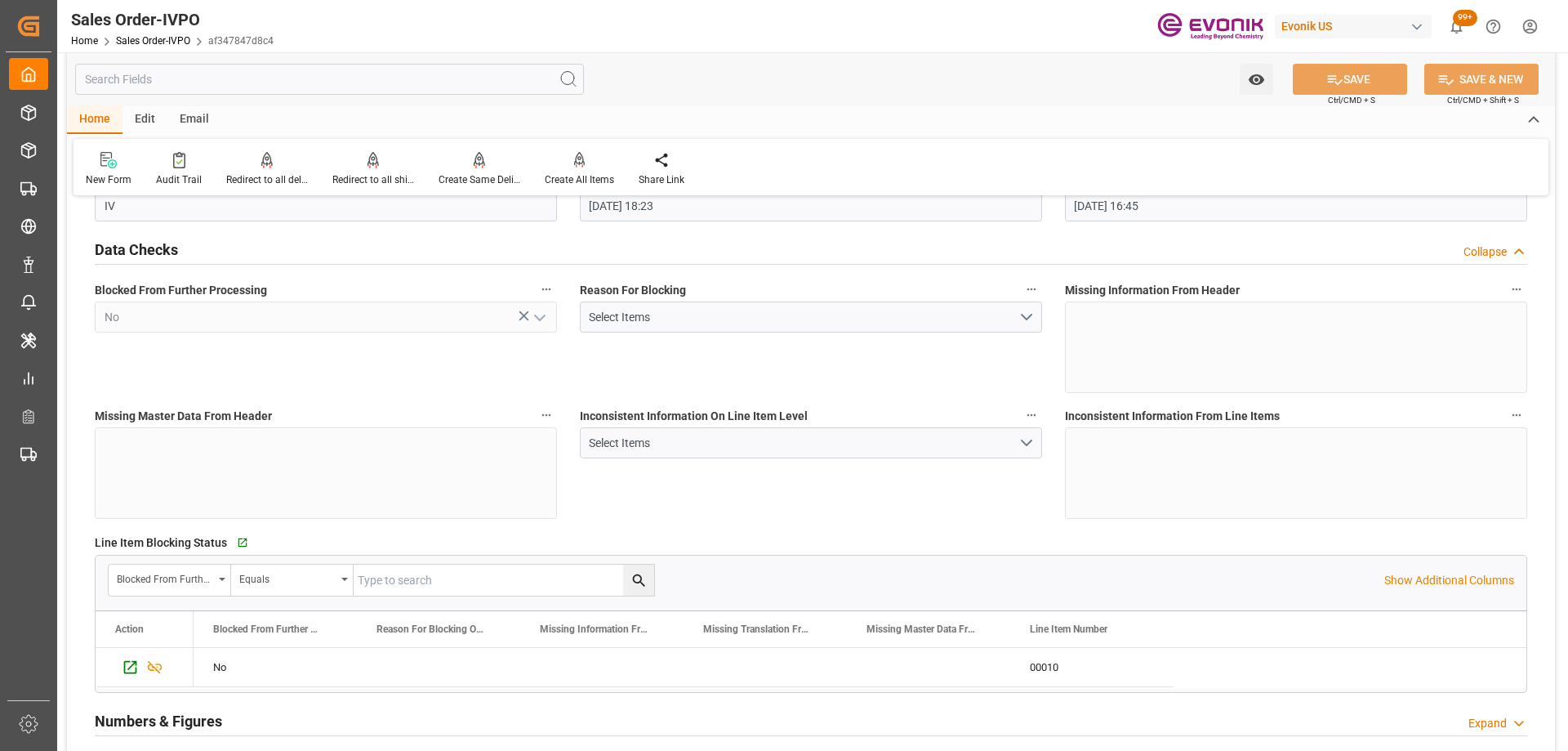
scroll to position [0, 0]
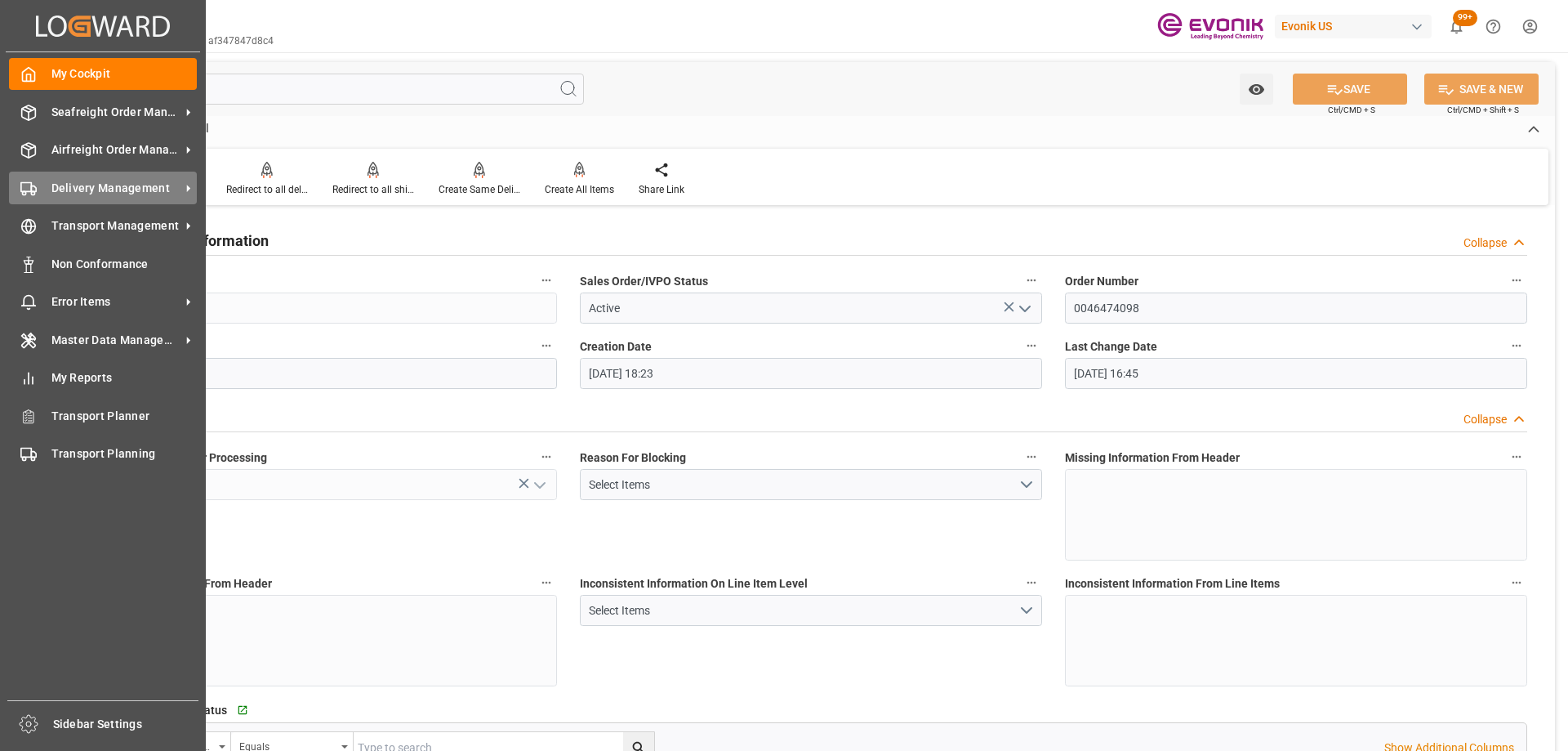
click at [73, 199] on div "Delivery Management Delivery Management" at bounding box center [102, 188] width 187 height 32
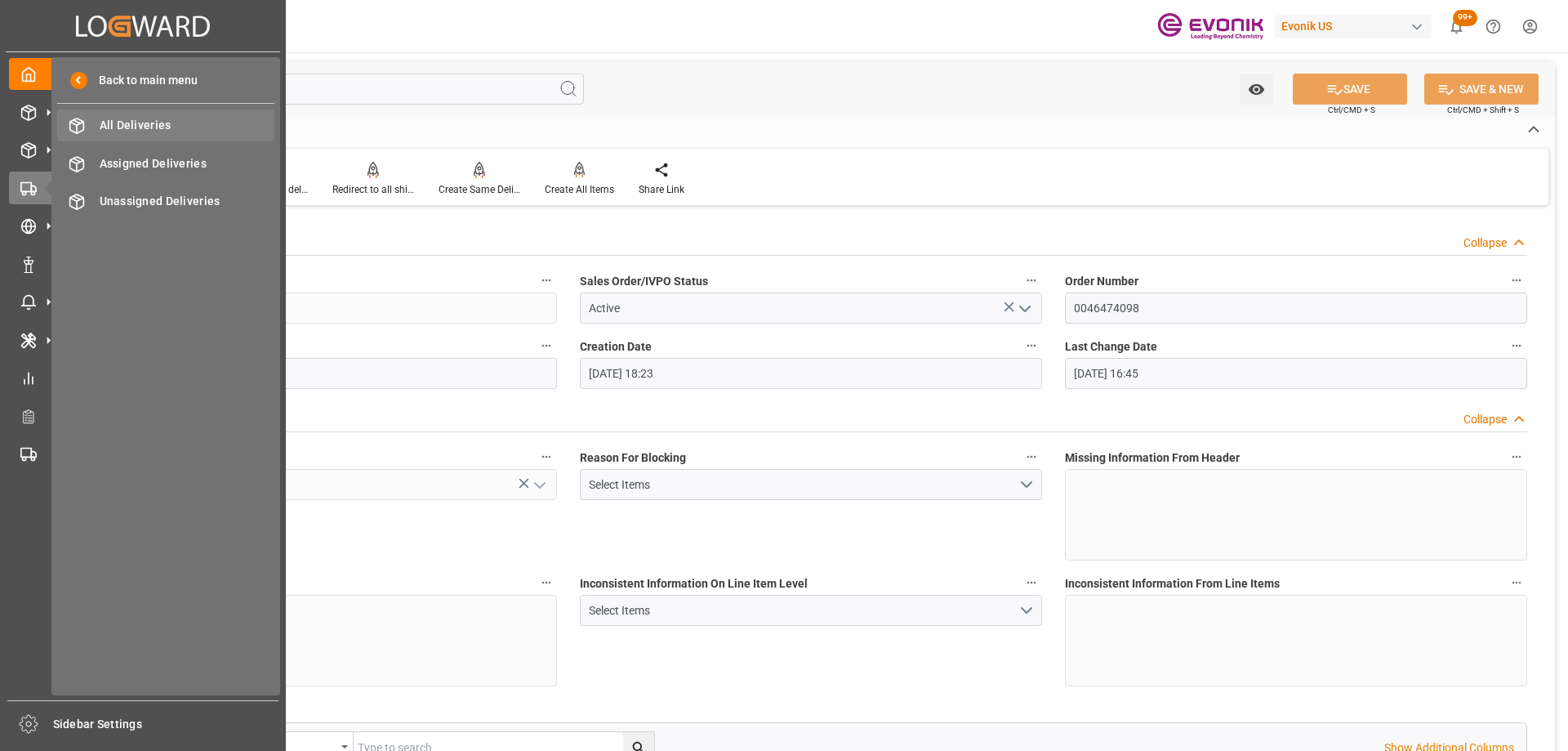
click at [119, 127] on span "All Deliveries" at bounding box center [187, 125] width 175 height 17
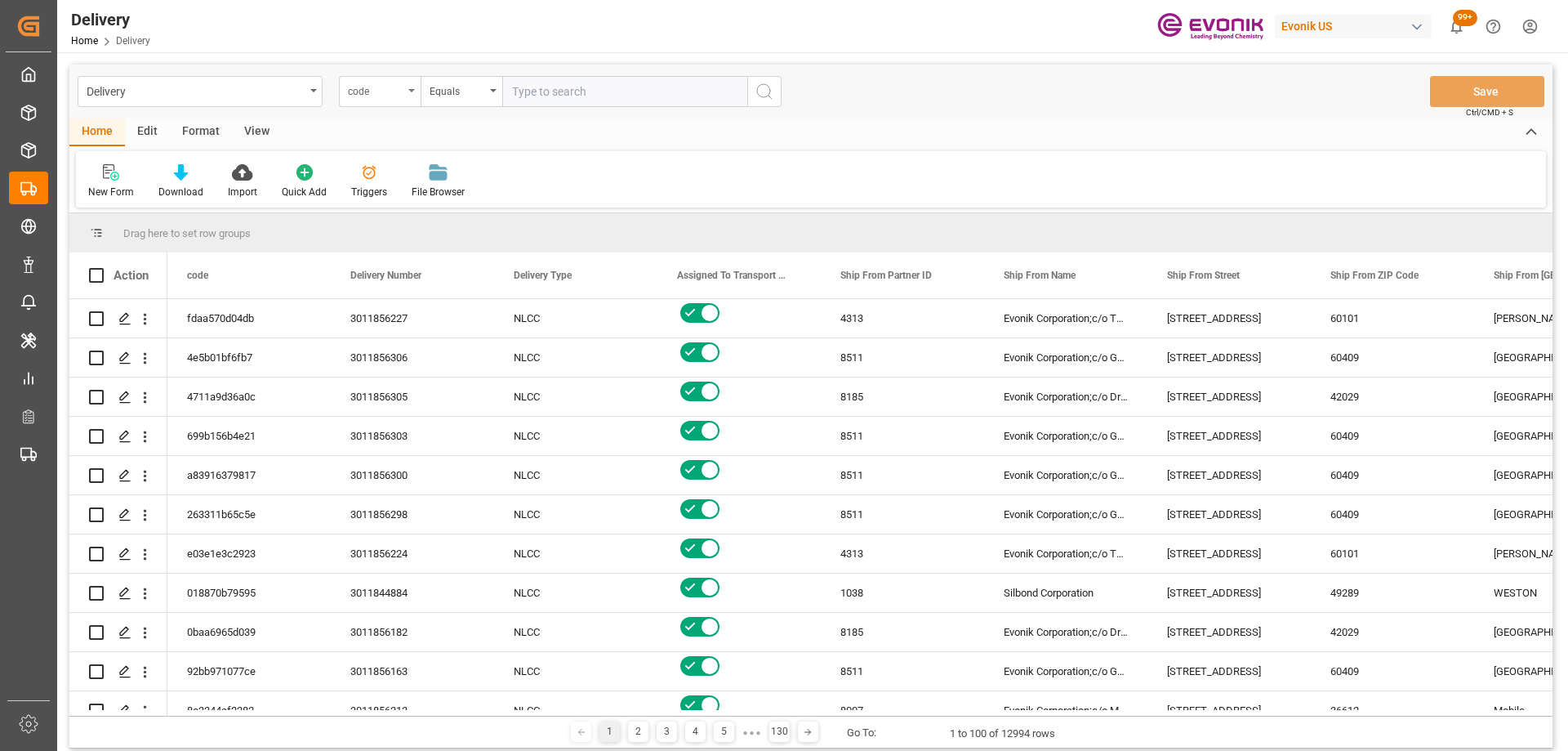
click at [369, 95] on div "code" at bounding box center [376, 90] width 55 height 19
type input "order"
click at [410, 196] on div "Order Number" at bounding box center [461, 201] width 244 height 35
click at [555, 91] on input "text" at bounding box center [625, 92] width 245 height 31
paste input "0046457401"
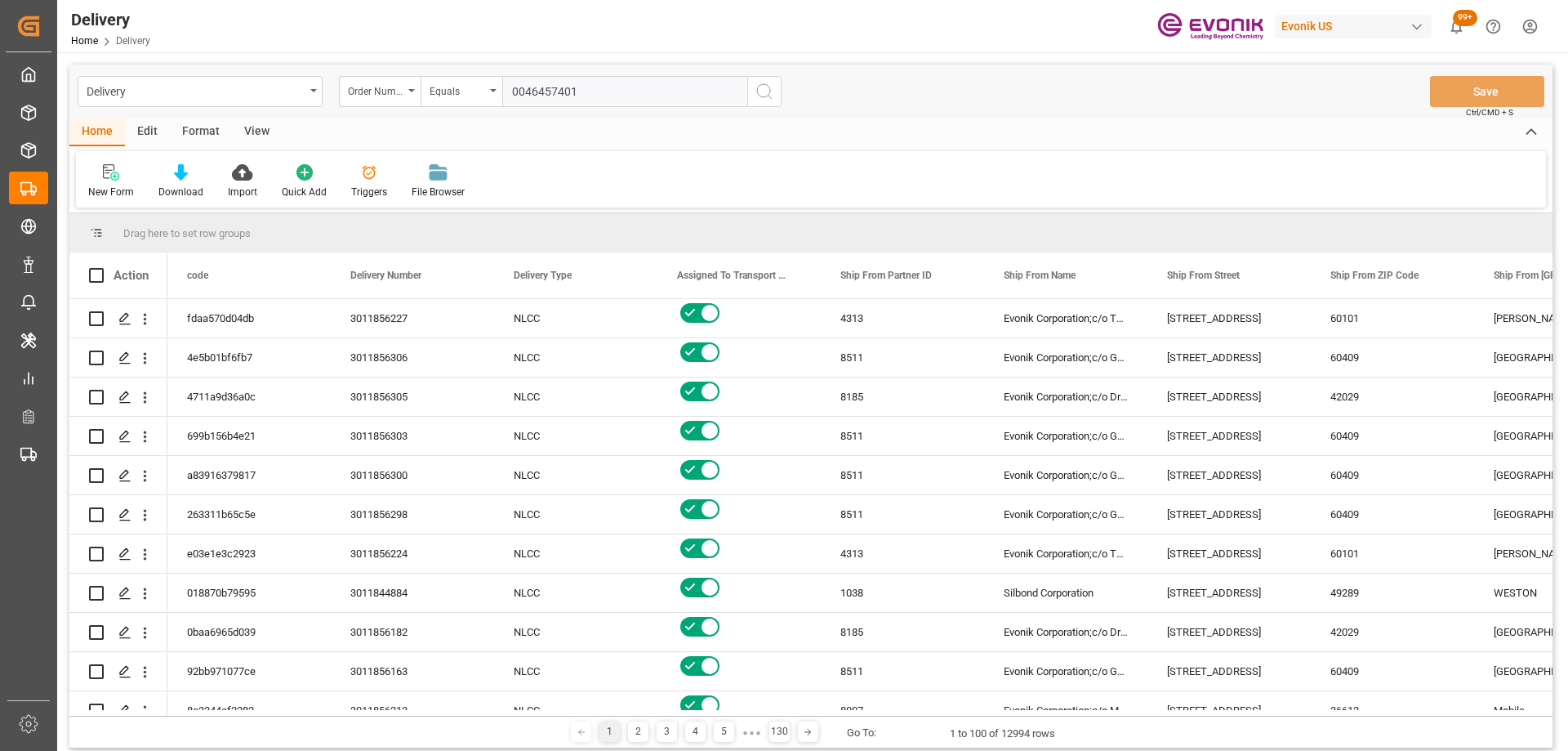
type input "0046457401"
click at [759, 87] on icon "search button" at bounding box center [765, 92] width 20 height 20
